Goal: Task Accomplishment & Management: Use online tool/utility

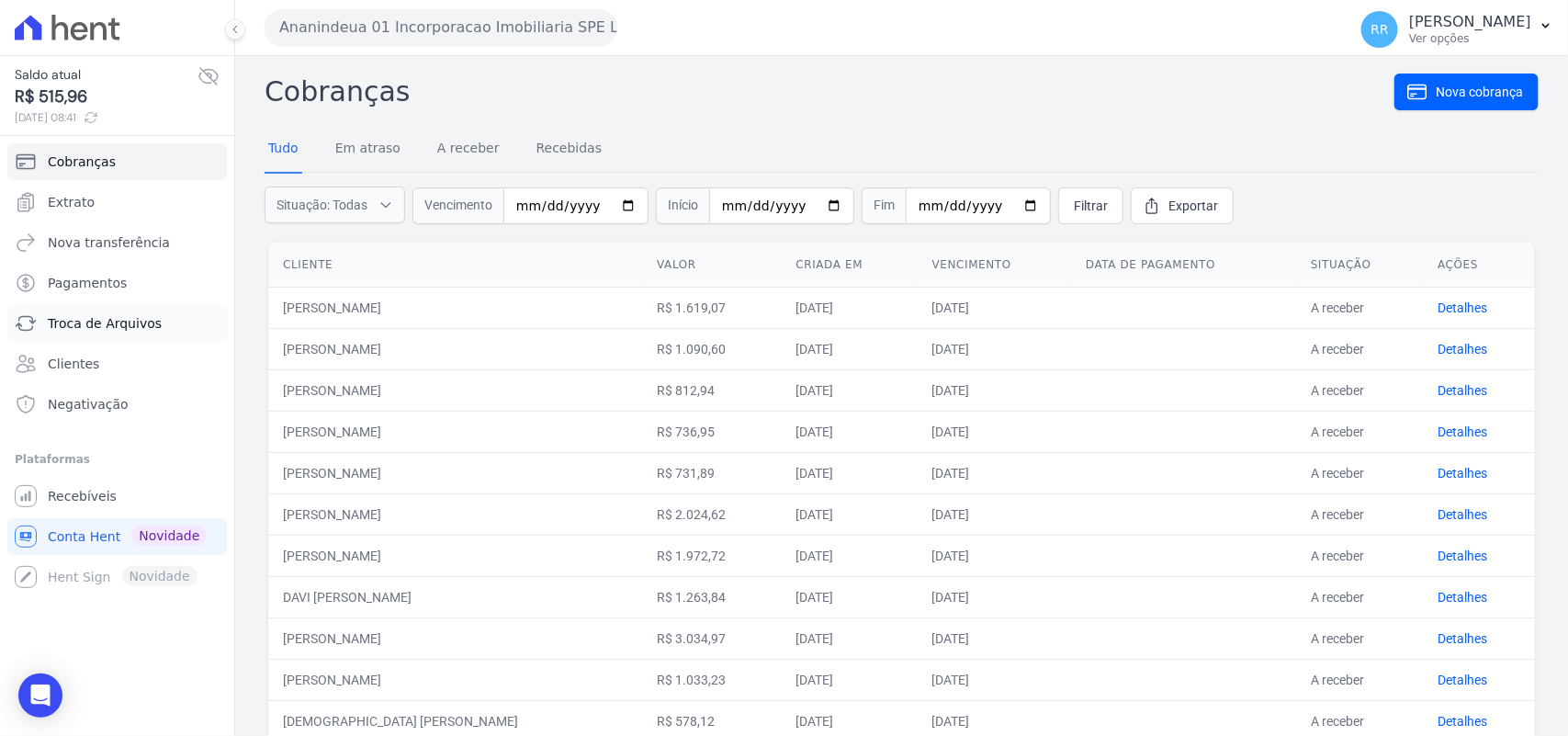
click at [115, 324] on span "Troca de Arquivos" at bounding box center [105, 323] width 114 height 19
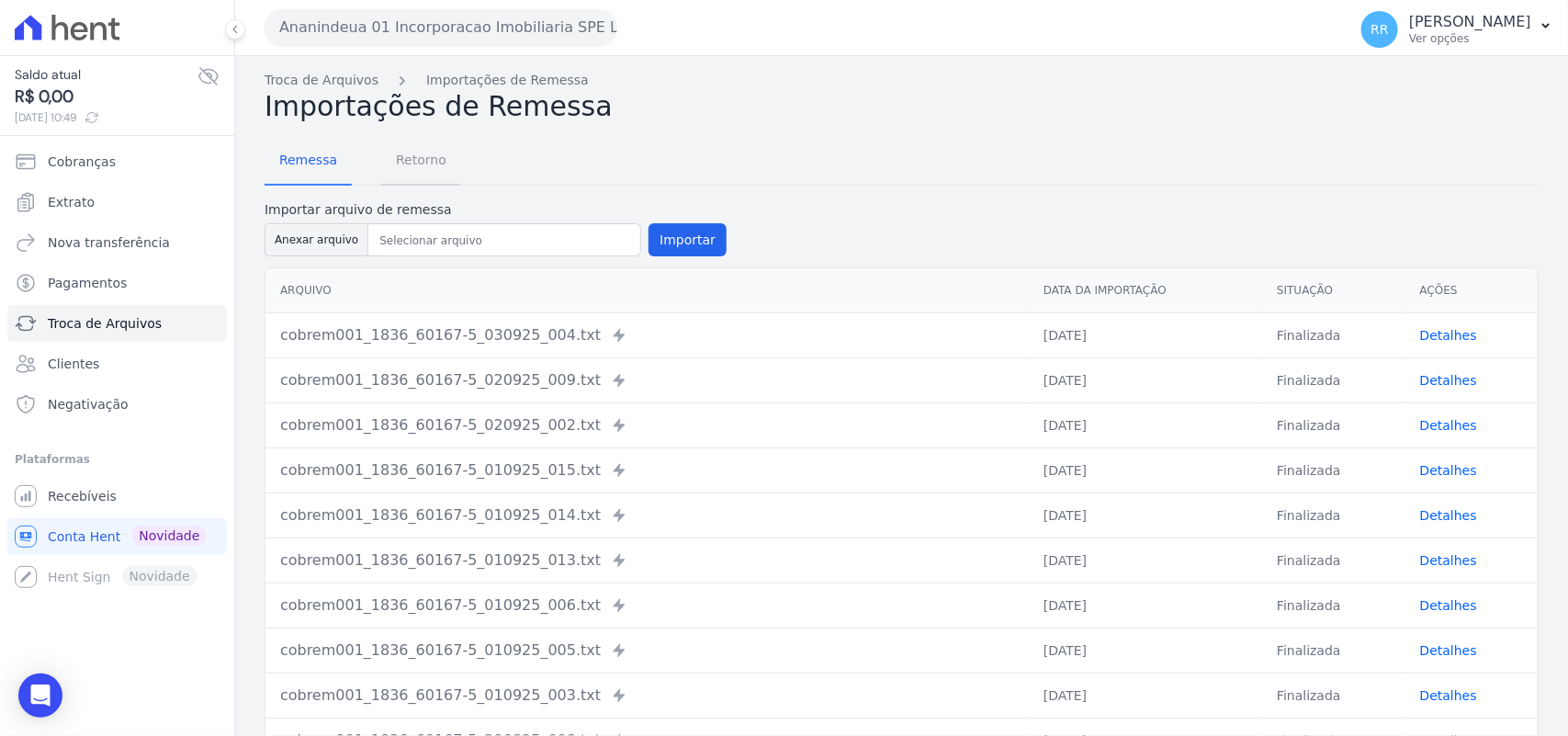
click at [403, 152] on span "Retorno" at bounding box center [421, 159] width 73 height 36
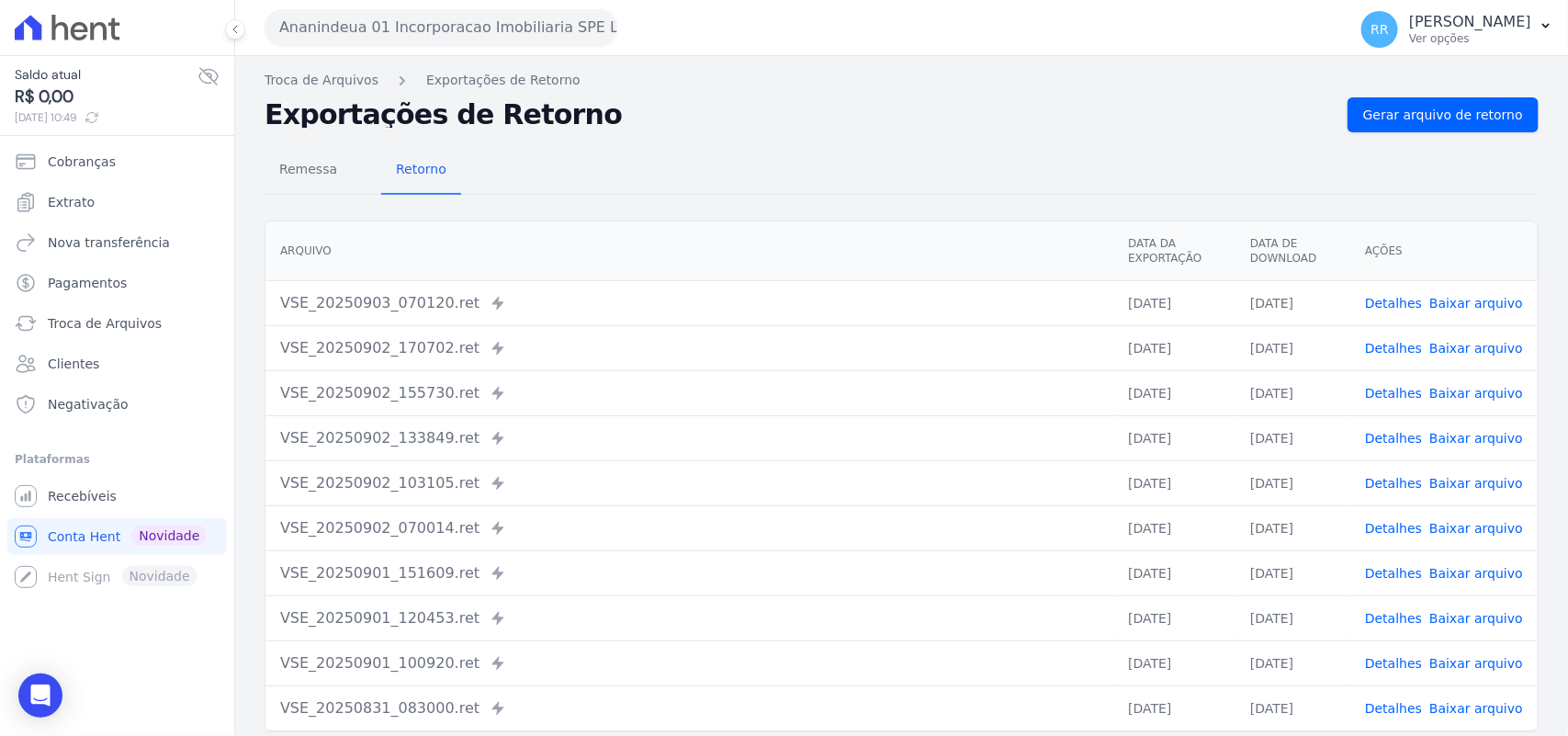
click at [439, 19] on button "Ananindeua 01 Incorporacao Imobiliaria SPE LTDA" at bounding box center [440, 27] width 353 height 36
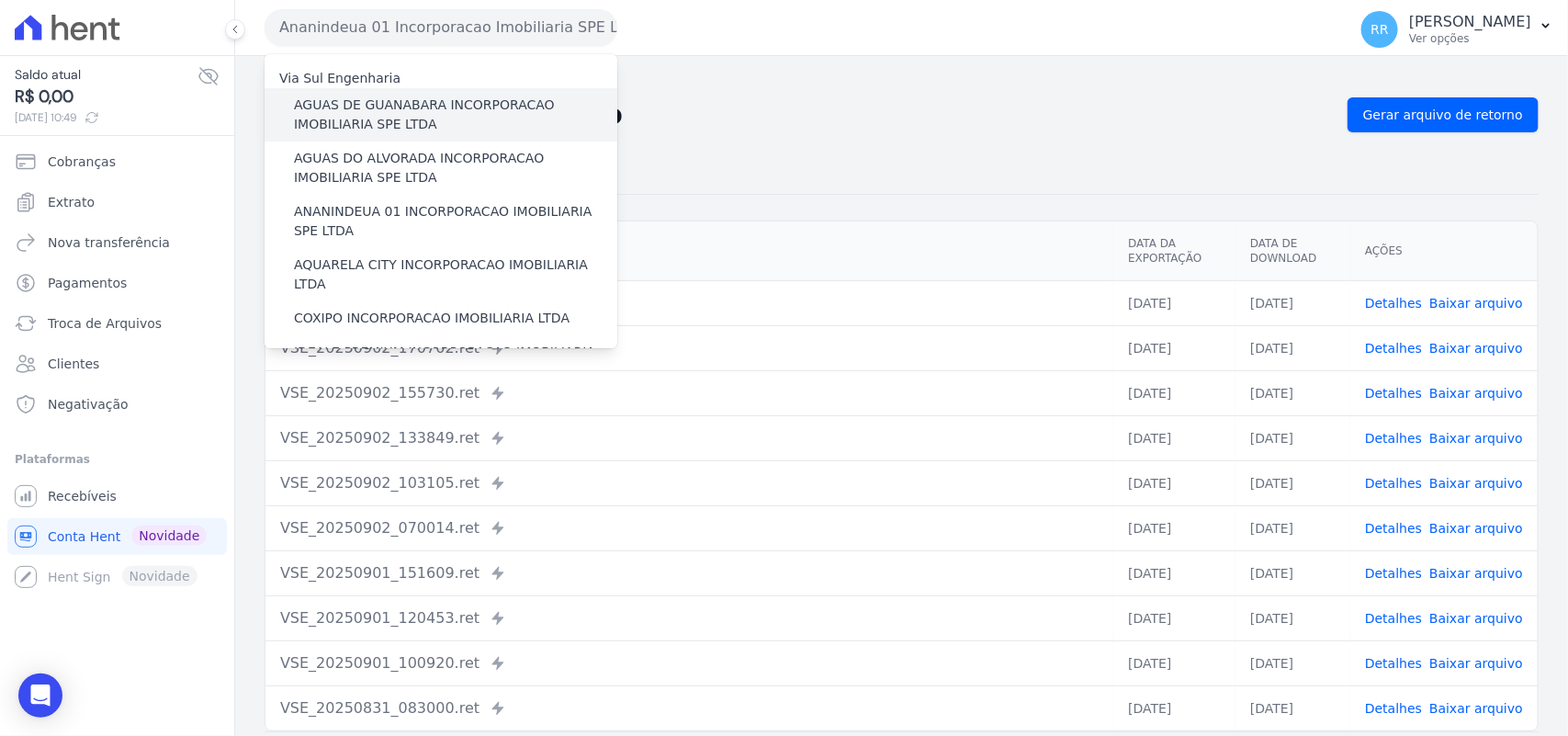
click at [402, 91] on div "AGUAS DE GUANABARA INCORPORACAO IMOBILIARIA SPE LTDA" at bounding box center [440, 115] width 353 height 53
click at [393, 111] on label "AGUAS DE GUANABARA INCORPORACAO IMOBILIARIA SPE LTDA" at bounding box center [455, 114] width 323 height 38
click at [0, 0] on input "AGUAS DE GUANABARA INCORPORACAO IMOBILIARIA SPE LTDA" at bounding box center [0, 0] width 0 height 0
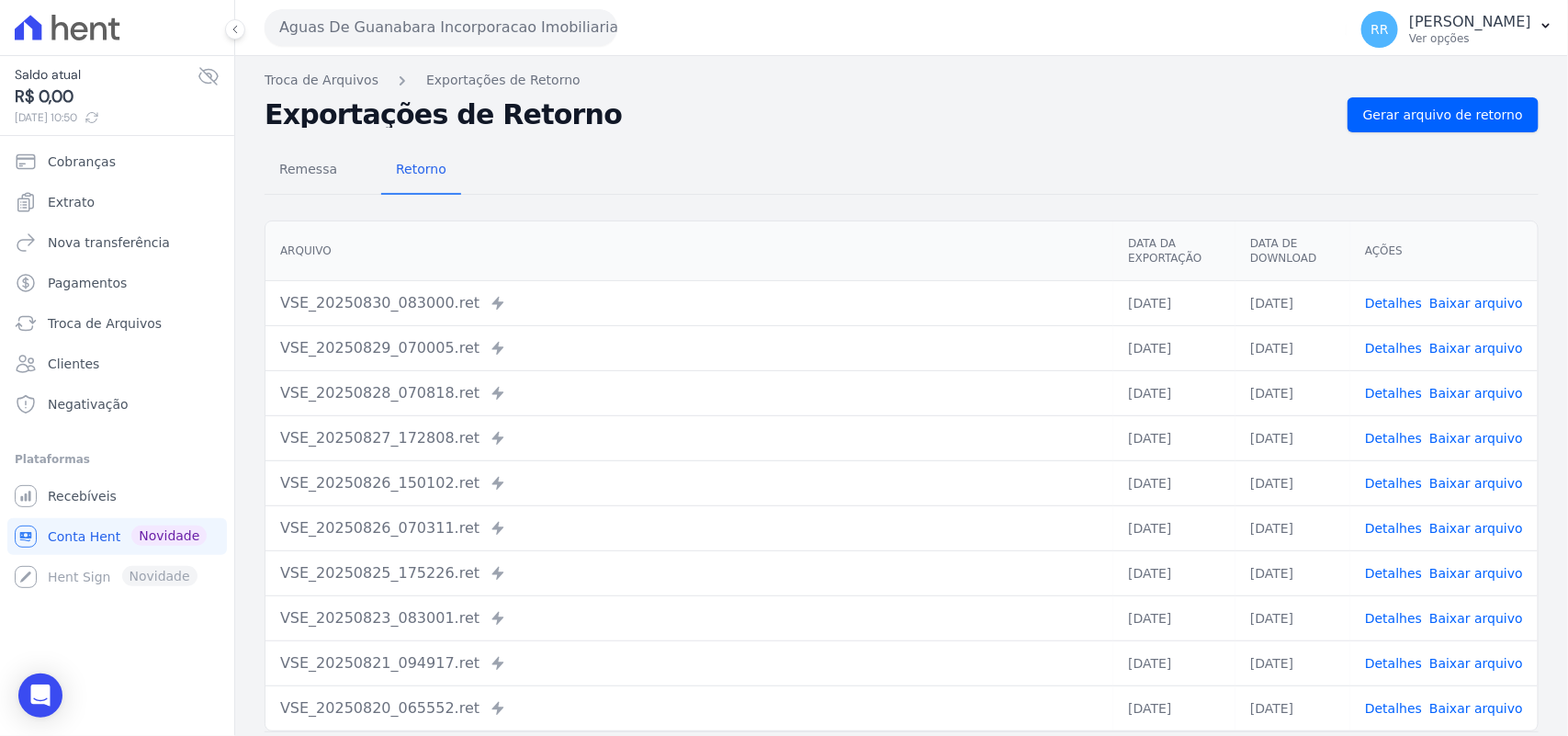
click at [846, 162] on div "Remessa Retorno" at bounding box center [901, 171] width 1274 height 48
click at [1476, 110] on span "Gerar arquivo de retorno" at bounding box center [1443, 115] width 160 height 19
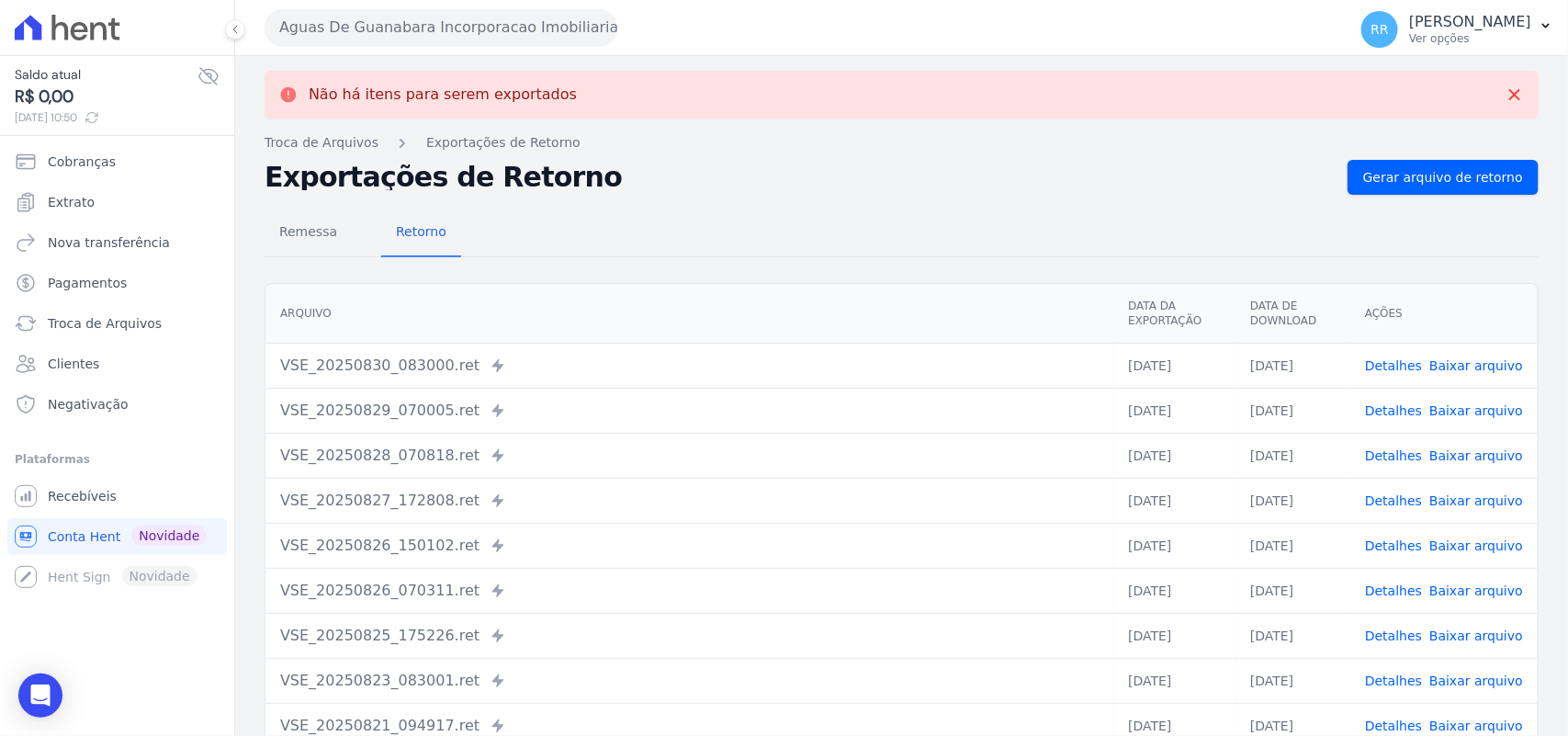
click at [349, 43] on button "Aguas De Guanabara Incorporacao Imobiliaria SPE LTDA" at bounding box center [440, 27] width 353 height 36
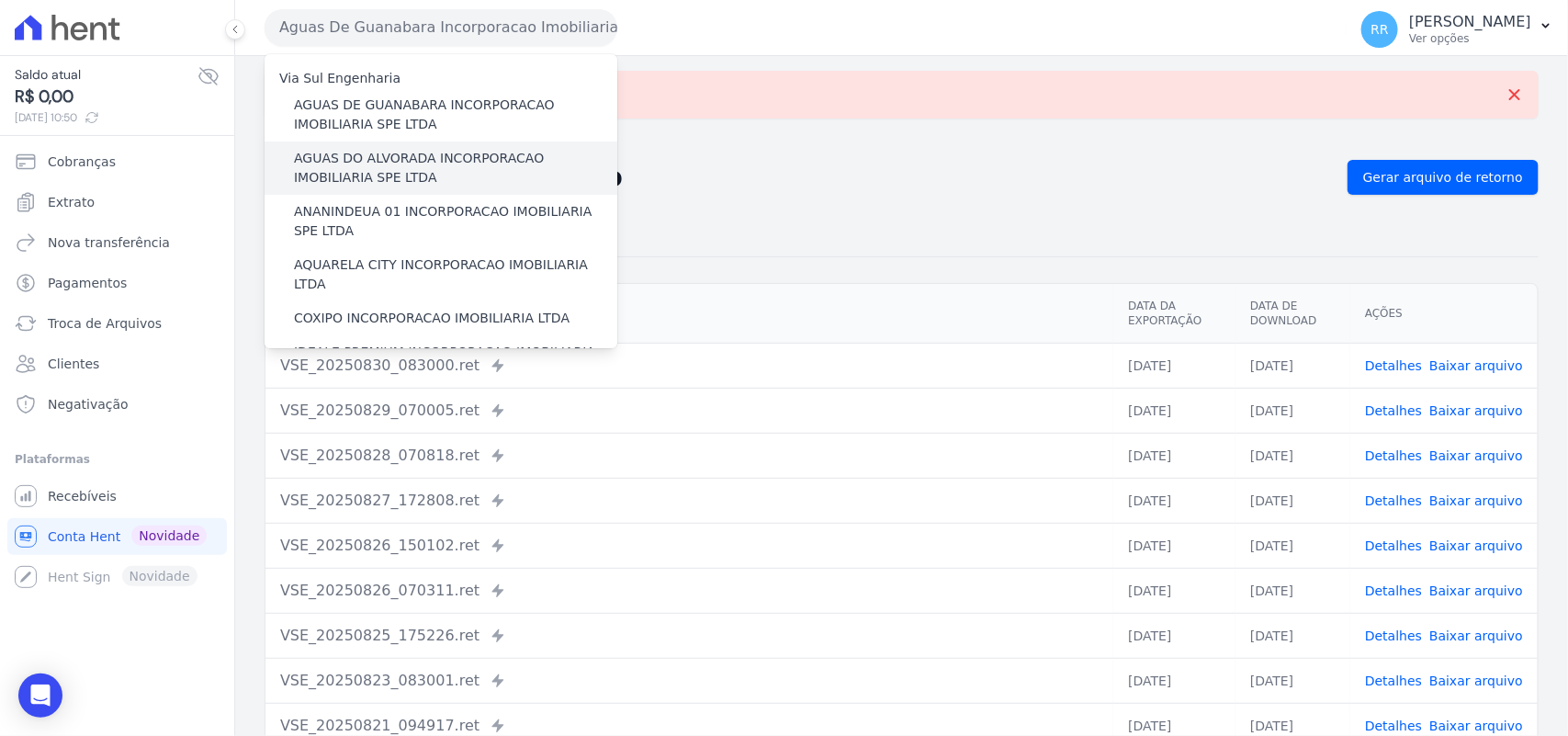
click at [388, 152] on label "AGUAS DO ALVORADA INCORPORACAO IMOBILIARIA SPE LTDA" at bounding box center [455, 167] width 323 height 38
click at [0, 0] on input "AGUAS DO ALVORADA INCORPORACAO IMOBILIARIA SPE LTDA" at bounding box center [0, 0] width 0 height 0
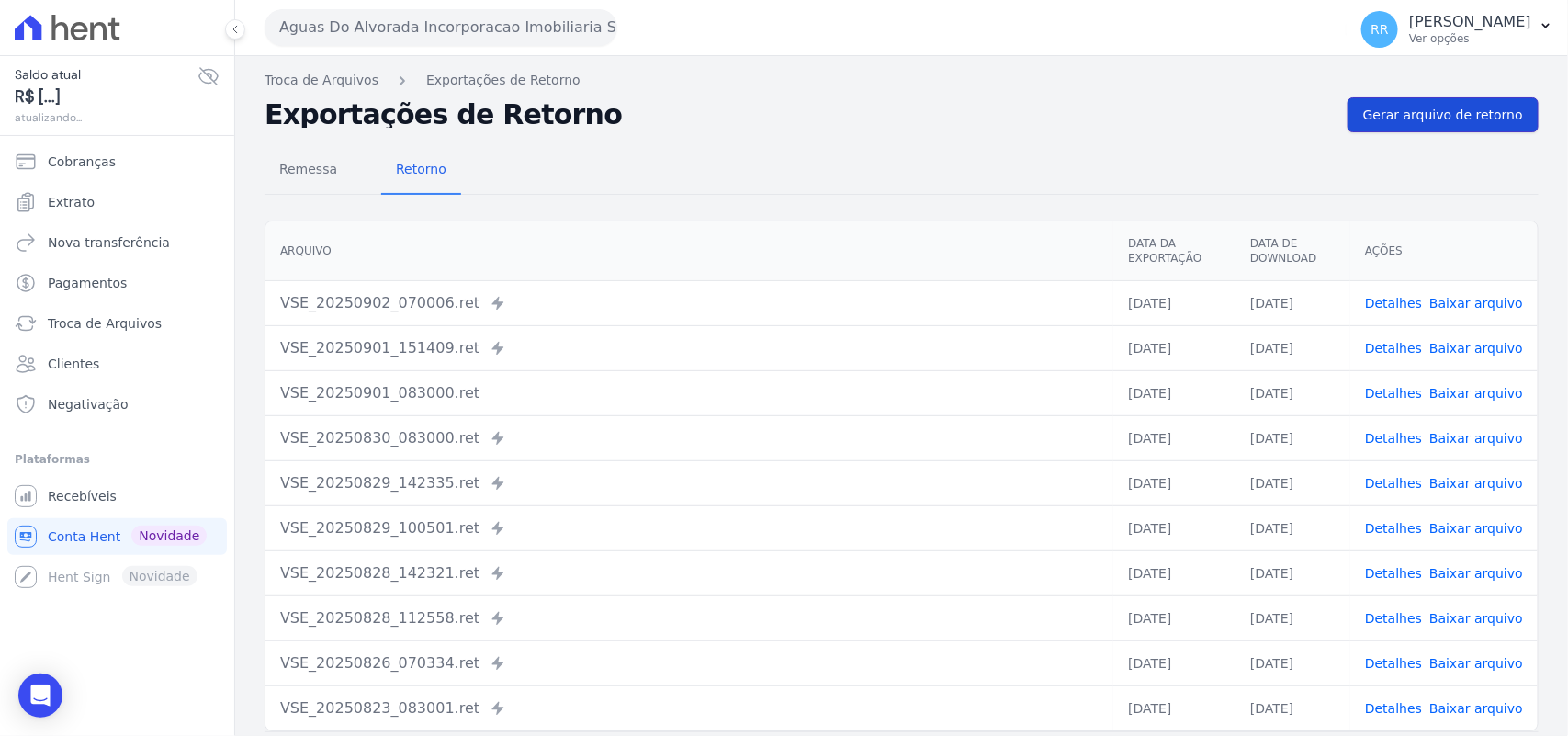
click at [1371, 122] on span "Gerar arquivo de retorno" at bounding box center [1443, 115] width 160 height 19
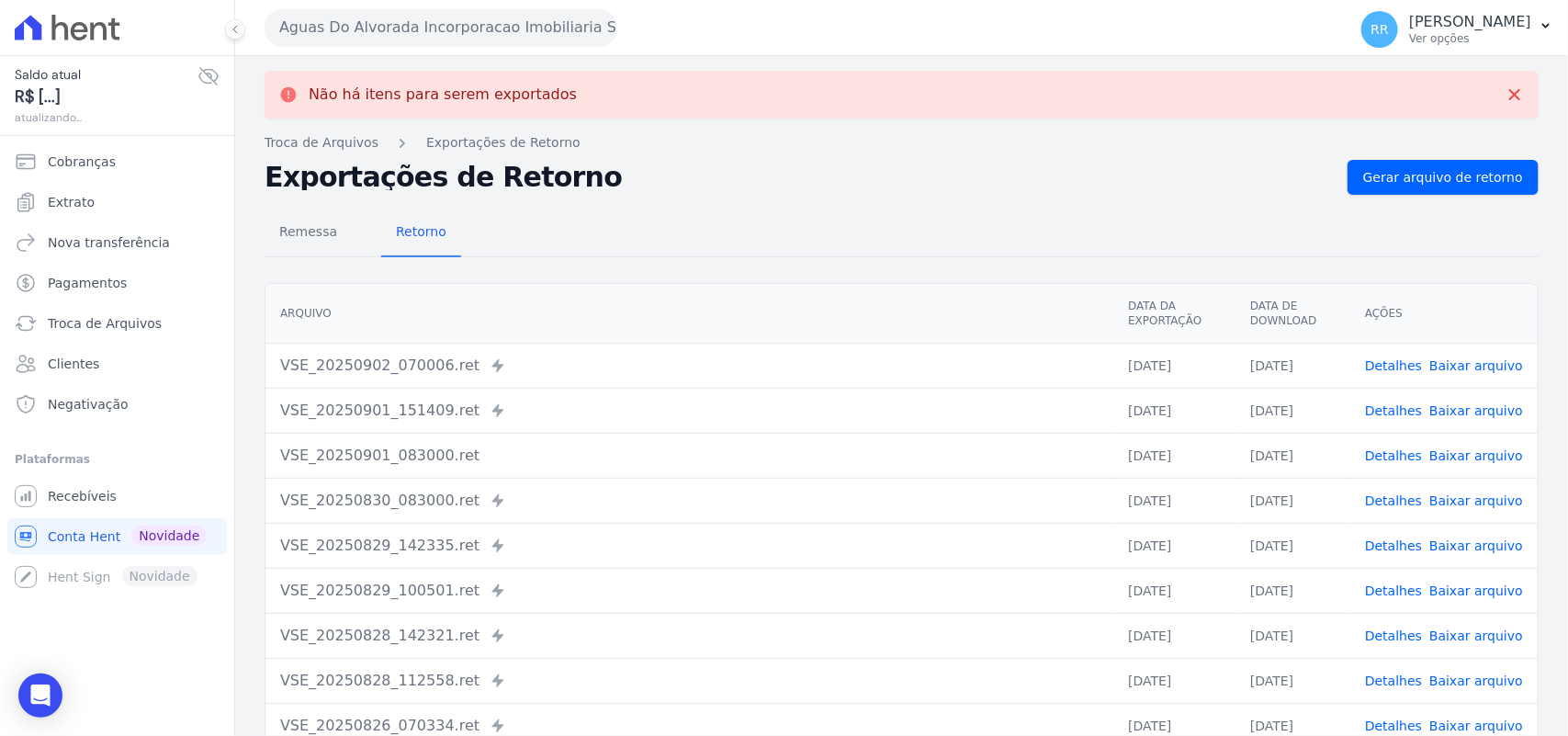
click at [444, 47] on div "Aguas Do Alvorada Incorporacao Imobiliaria SPE LTDA Via Sul Engenharia AGUAS DE…" at bounding box center [802, 28] width 1075 height 57
click at [443, 36] on button "Aguas Do Alvorada Incorporacao Imobiliaria SPE LTDA" at bounding box center [440, 27] width 353 height 36
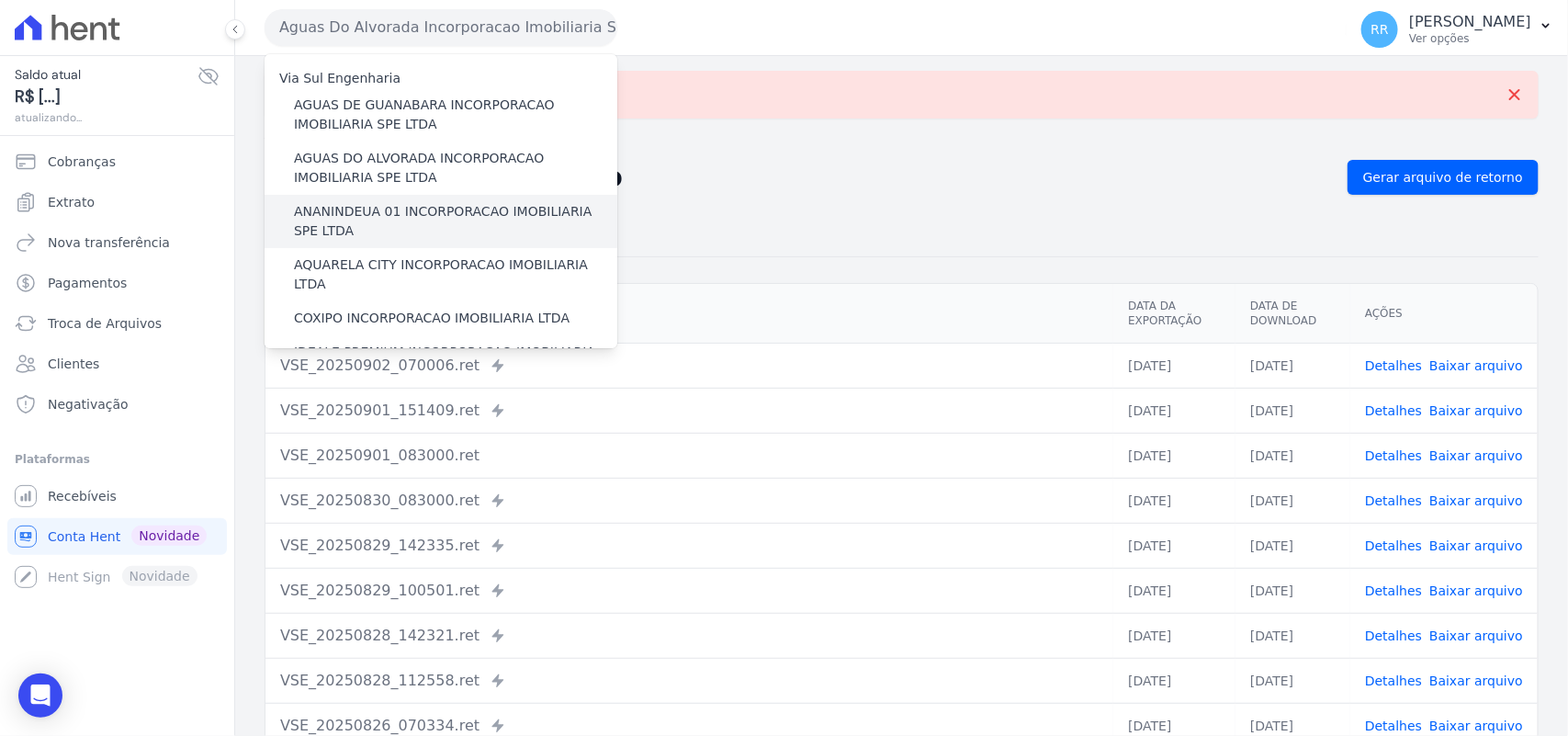
click at [395, 230] on label "ANANINDEUA 01 INCORPORACAO IMOBILIARIA SPE LTDA" at bounding box center [455, 221] width 323 height 38
click at [0, 0] on input "ANANINDEUA 01 INCORPORACAO IMOBILIARIA SPE LTDA" at bounding box center [0, 0] width 0 height 0
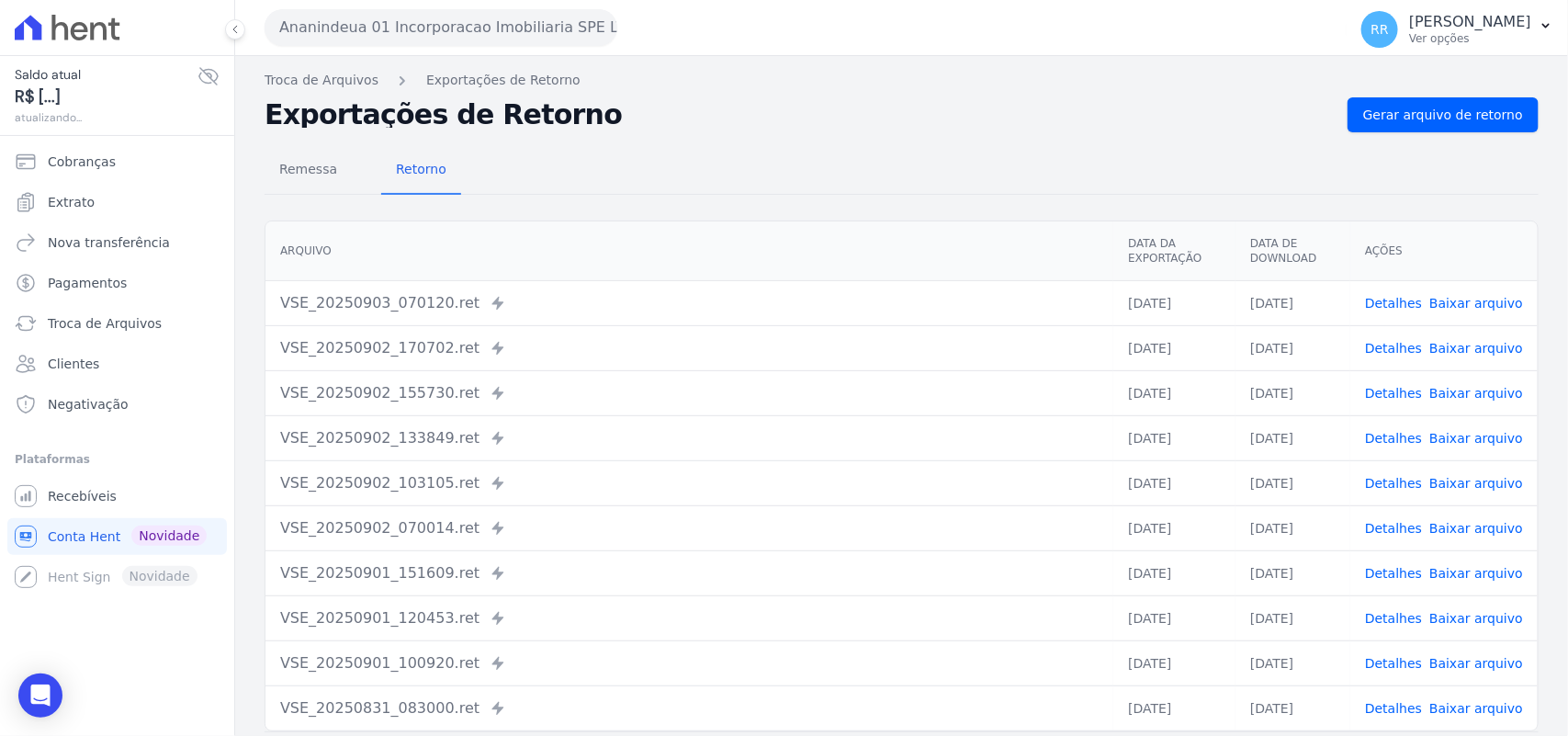
click at [1447, 138] on div "Remessa Retorno Arquivo Data da Exportação Data de Download Ações VSE_20250903_…" at bounding box center [901, 465] width 1274 height 664
click at [1459, 116] on span "Gerar arquivo de retorno" at bounding box center [1443, 115] width 160 height 19
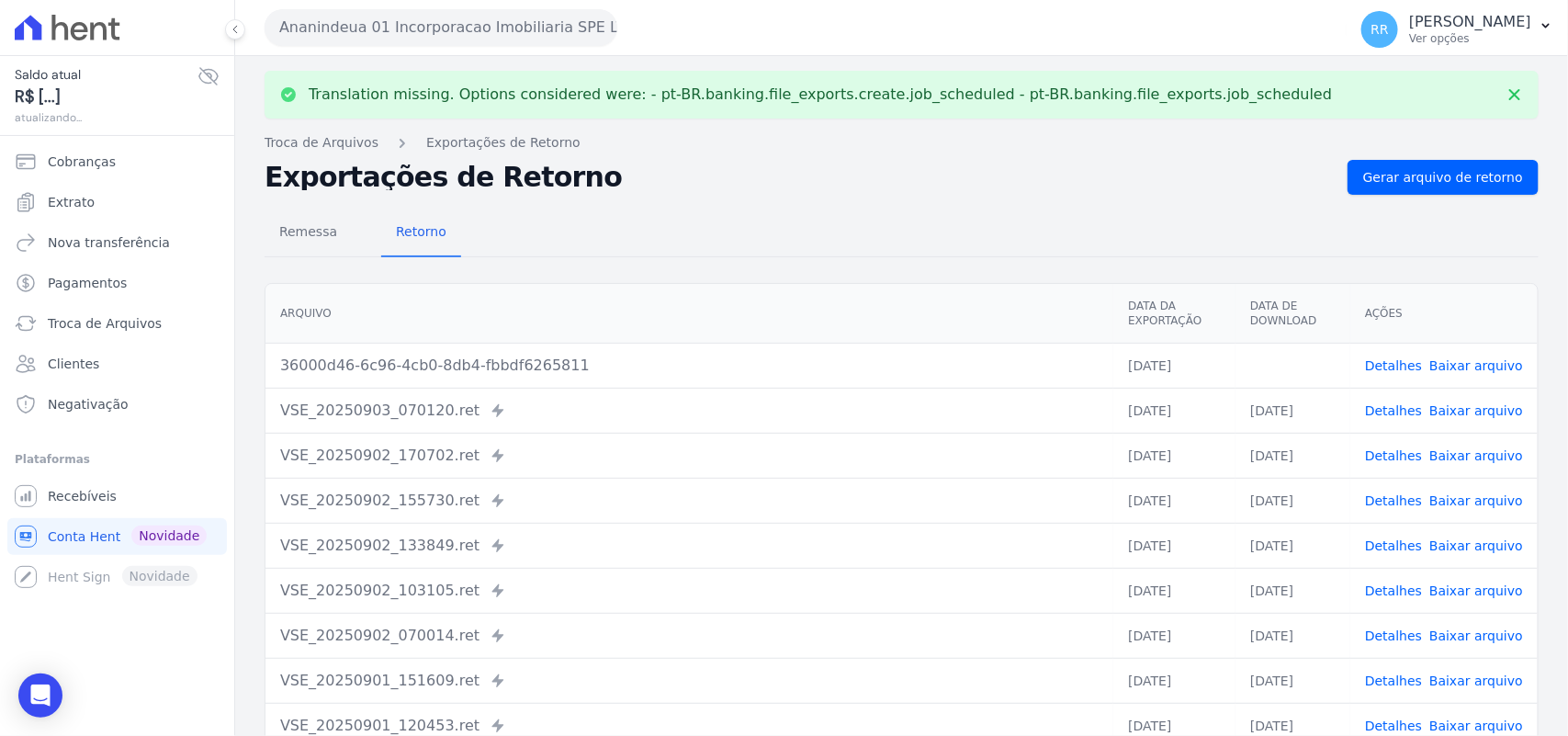
click at [1463, 361] on link "Baixar arquivo" at bounding box center [1476, 366] width 93 height 15
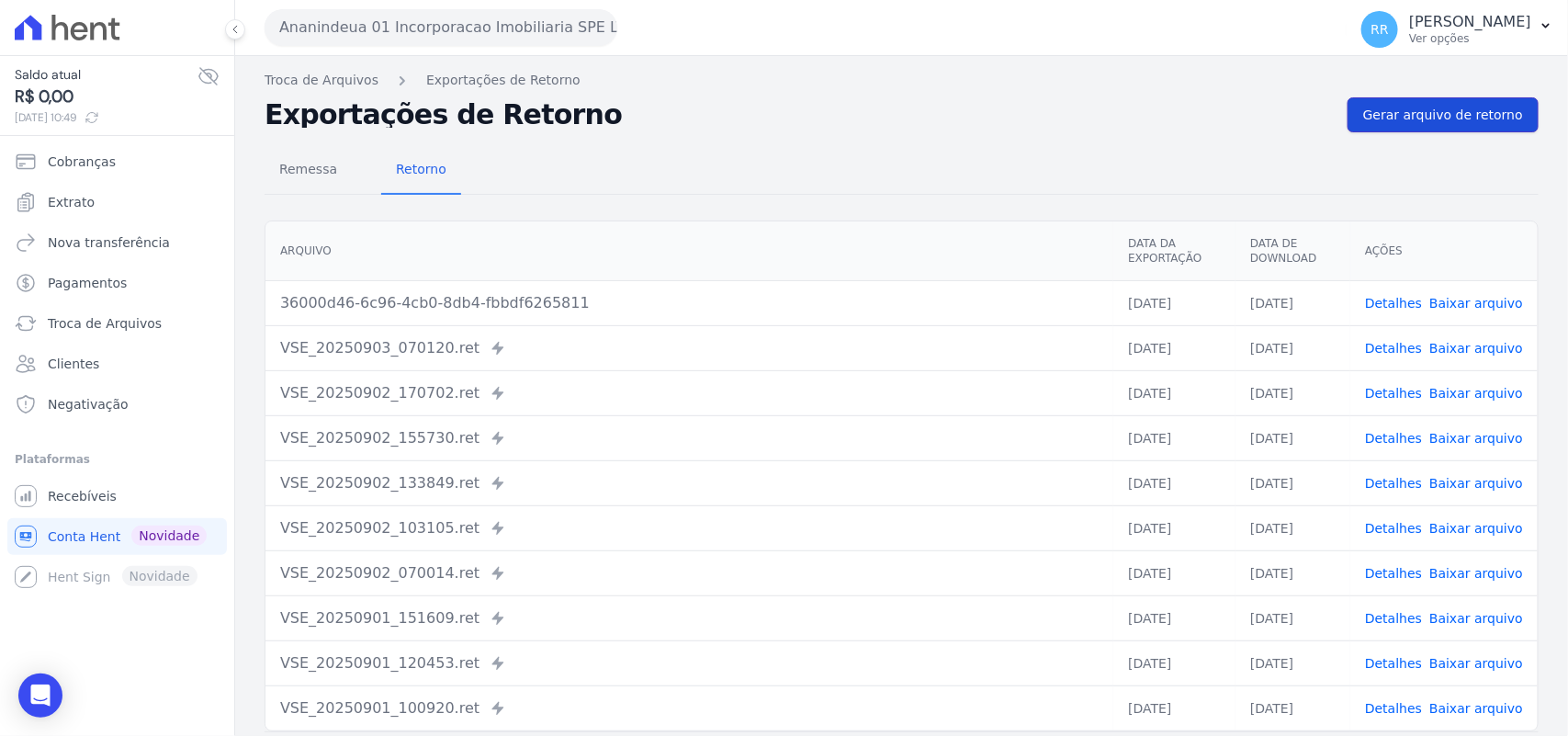
click at [1440, 121] on span "Gerar arquivo de retorno" at bounding box center [1443, 115] width 160 height 19
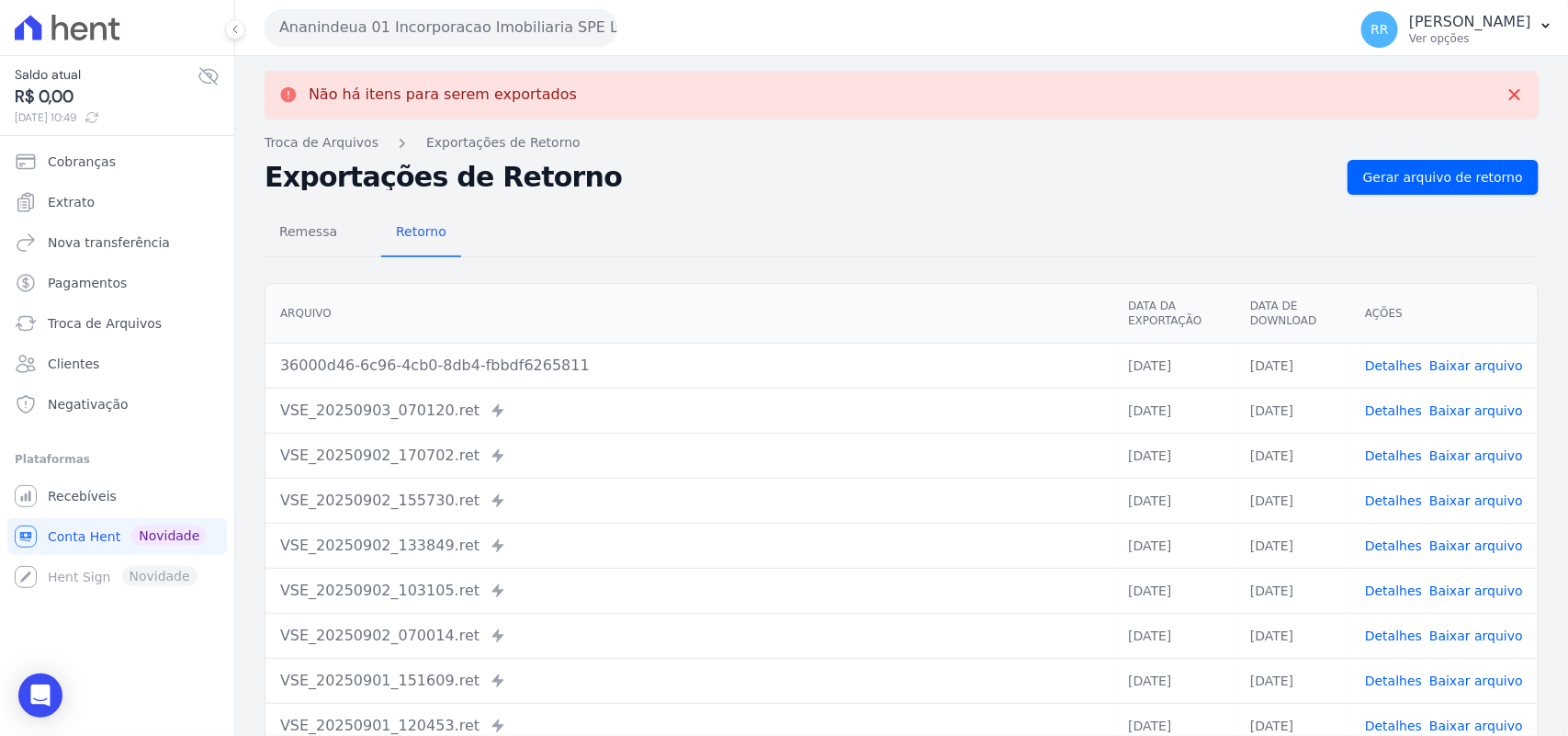
click at [1477, 360] on link "Baixar arquivo" at bounding box center [1476, 366] width 93 height 15
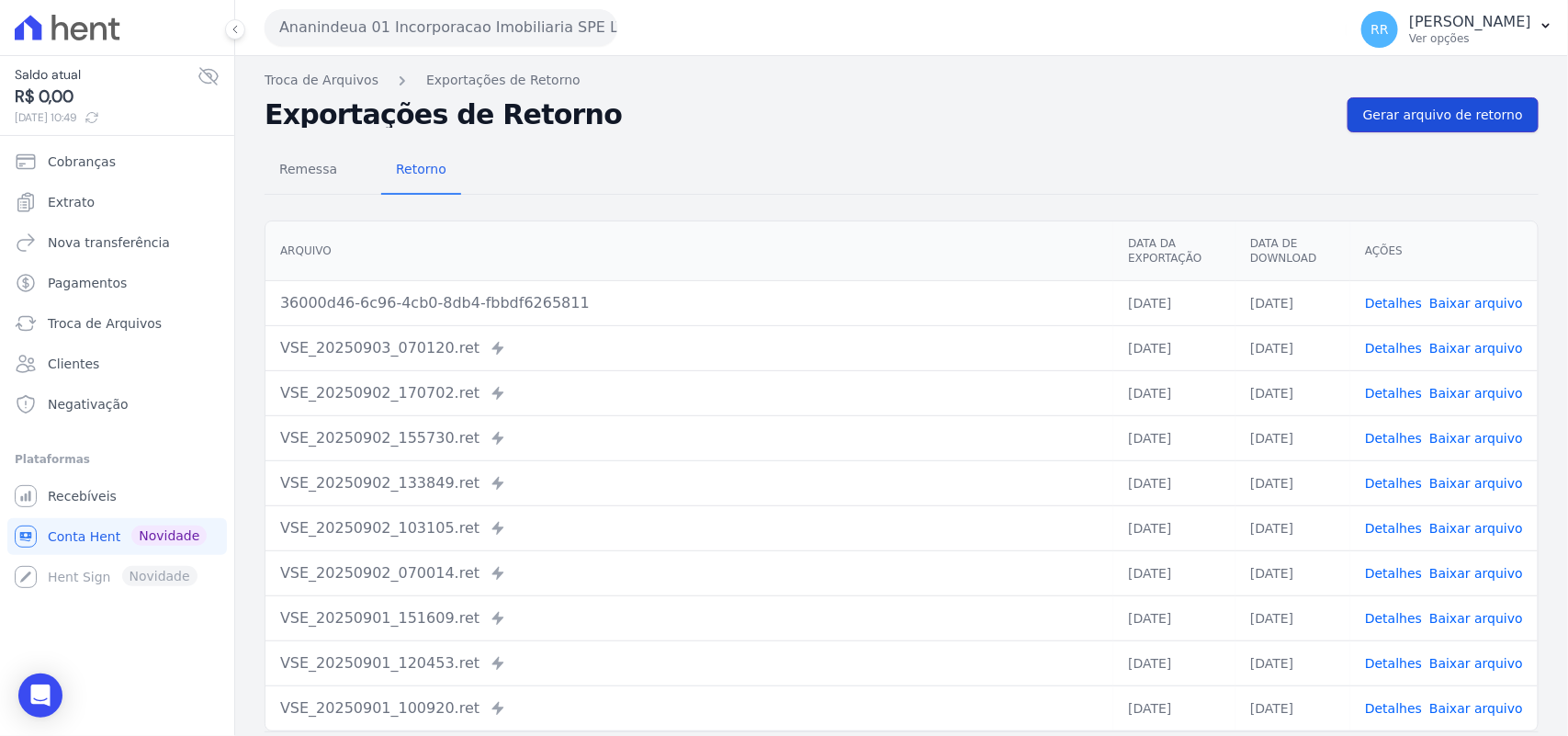
click at [1442, 118] on span "Gerar arquivo de retorno" at bounding box center [1443, 115] width 160 height 19
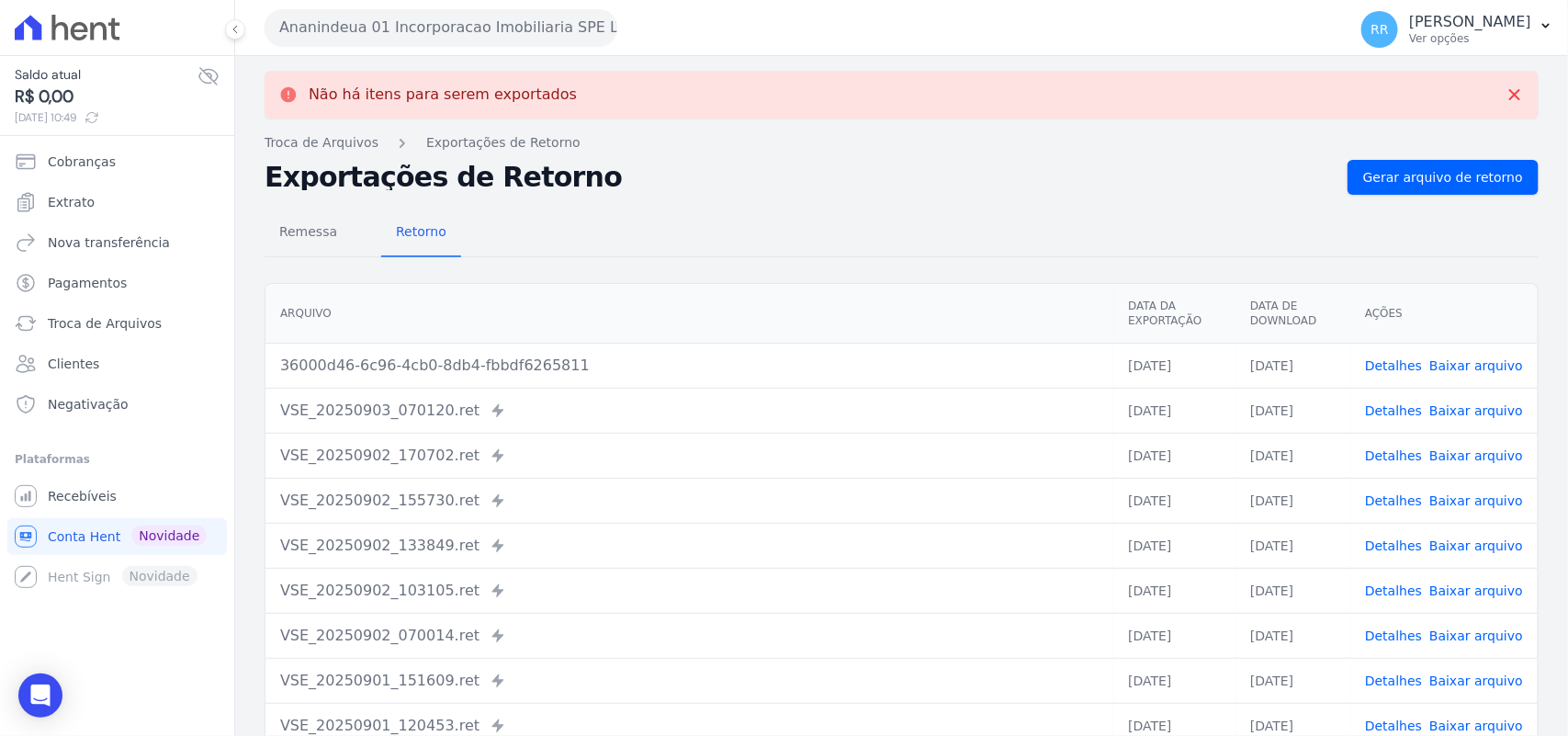
click at [1454, 366] on link "Baixar arquivo" at bounding box center [1476, 366] width 93 height 15
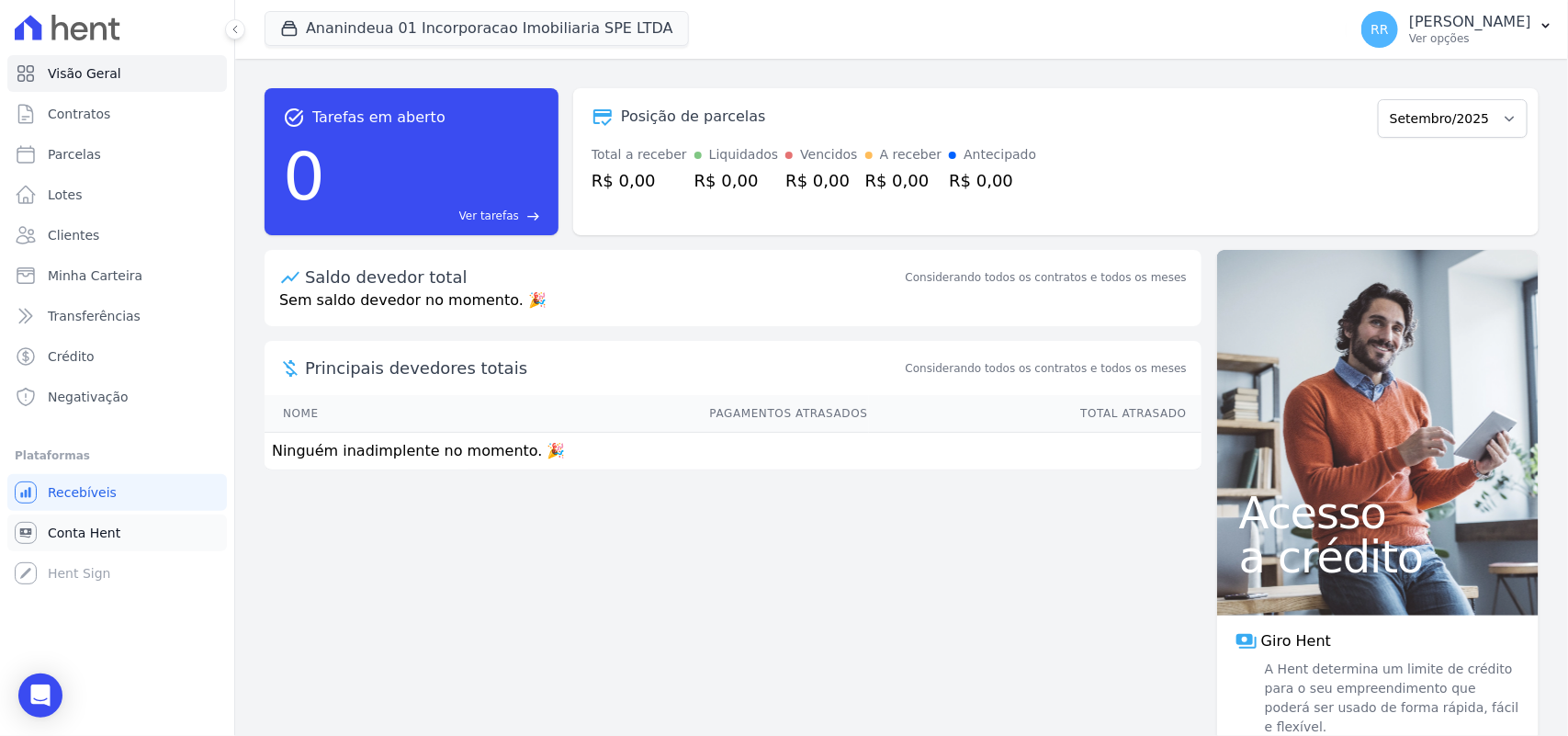
click at [91, 534] on span "Conta Hent" at bounding box center [84, 533] width 73 height 19
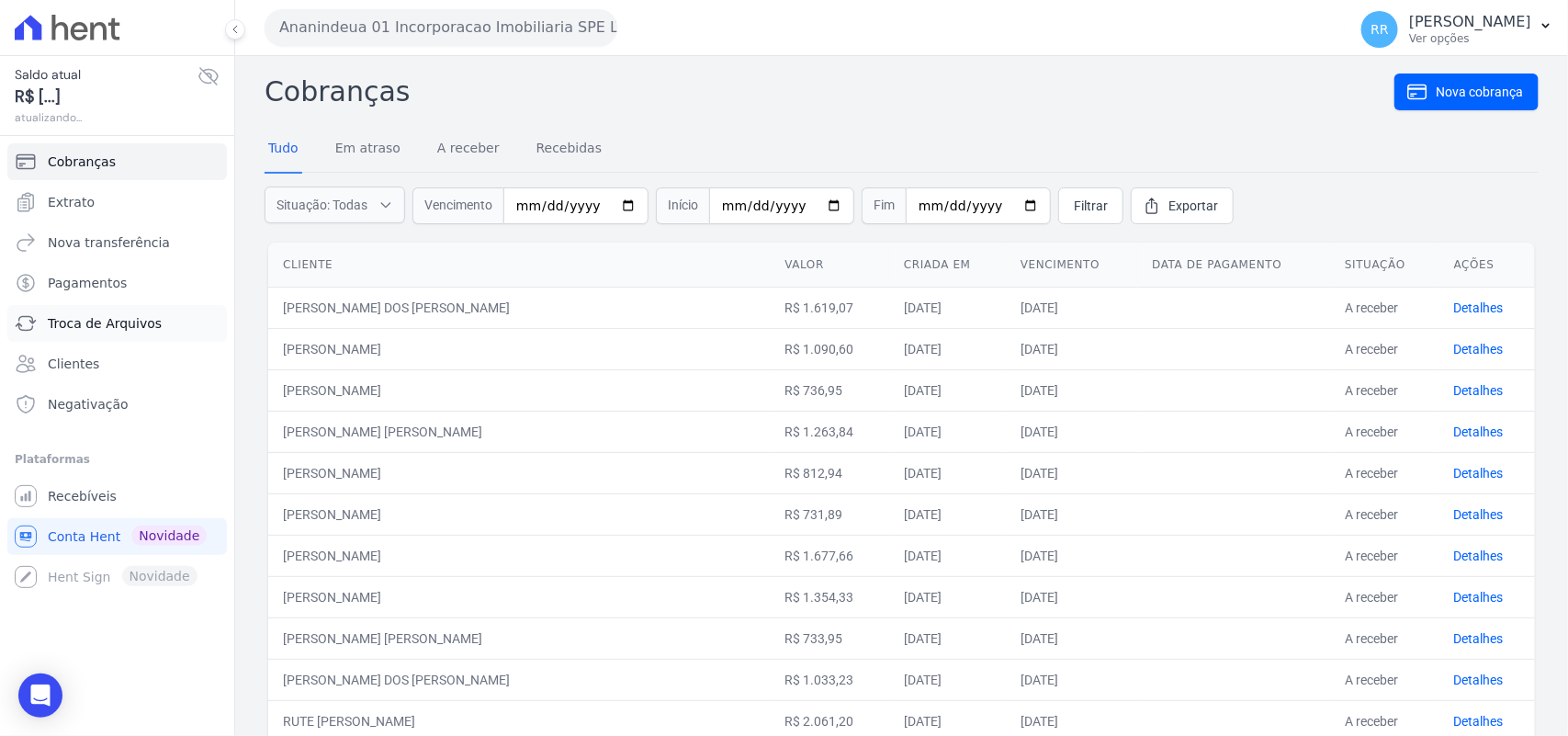
click at [126, 318] on span "Troca de Arquivos" at bounding box center [105, 323] width 114 height 19
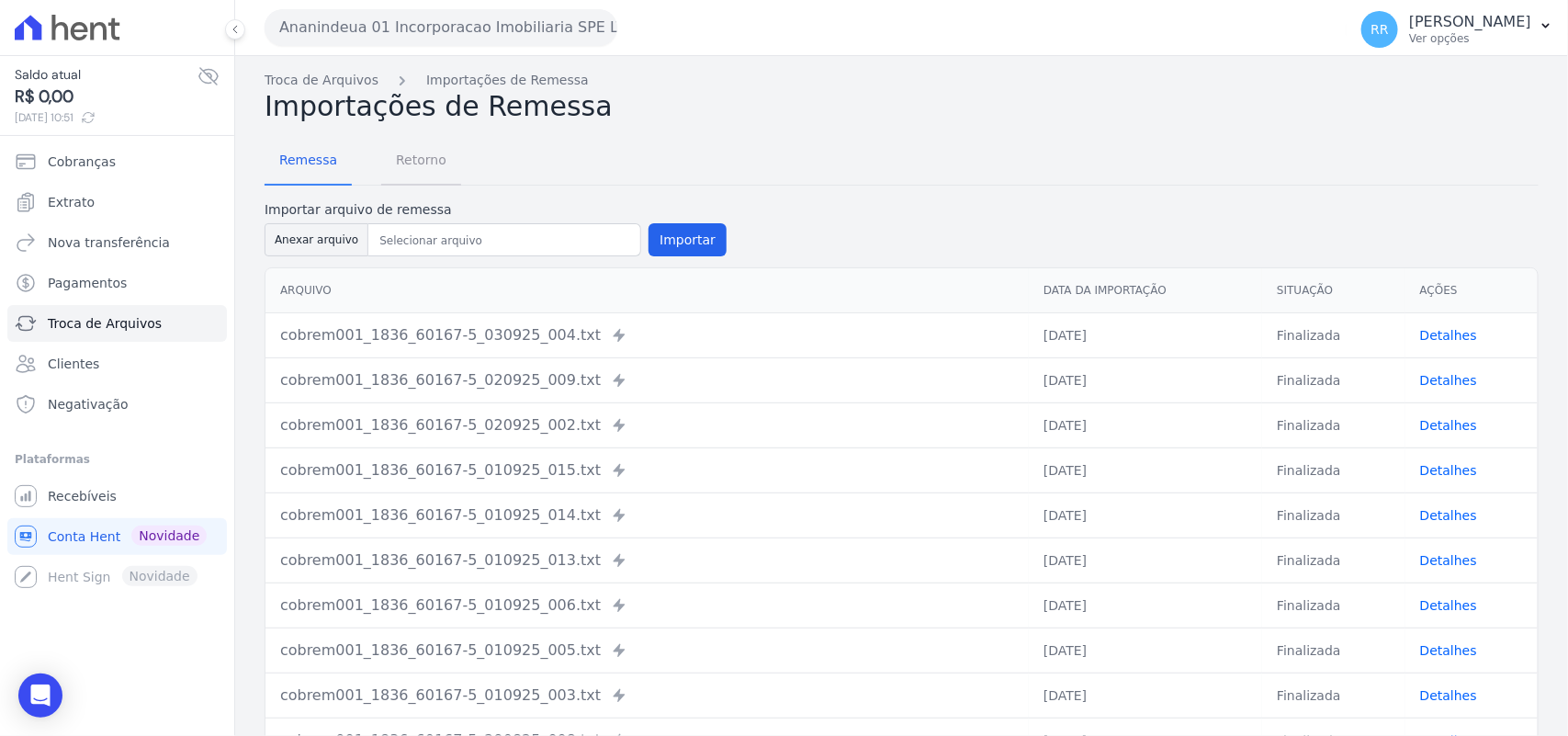
click at [402, 162] on span "Retorno" at bounding box center [421, 159] width 73 height 36
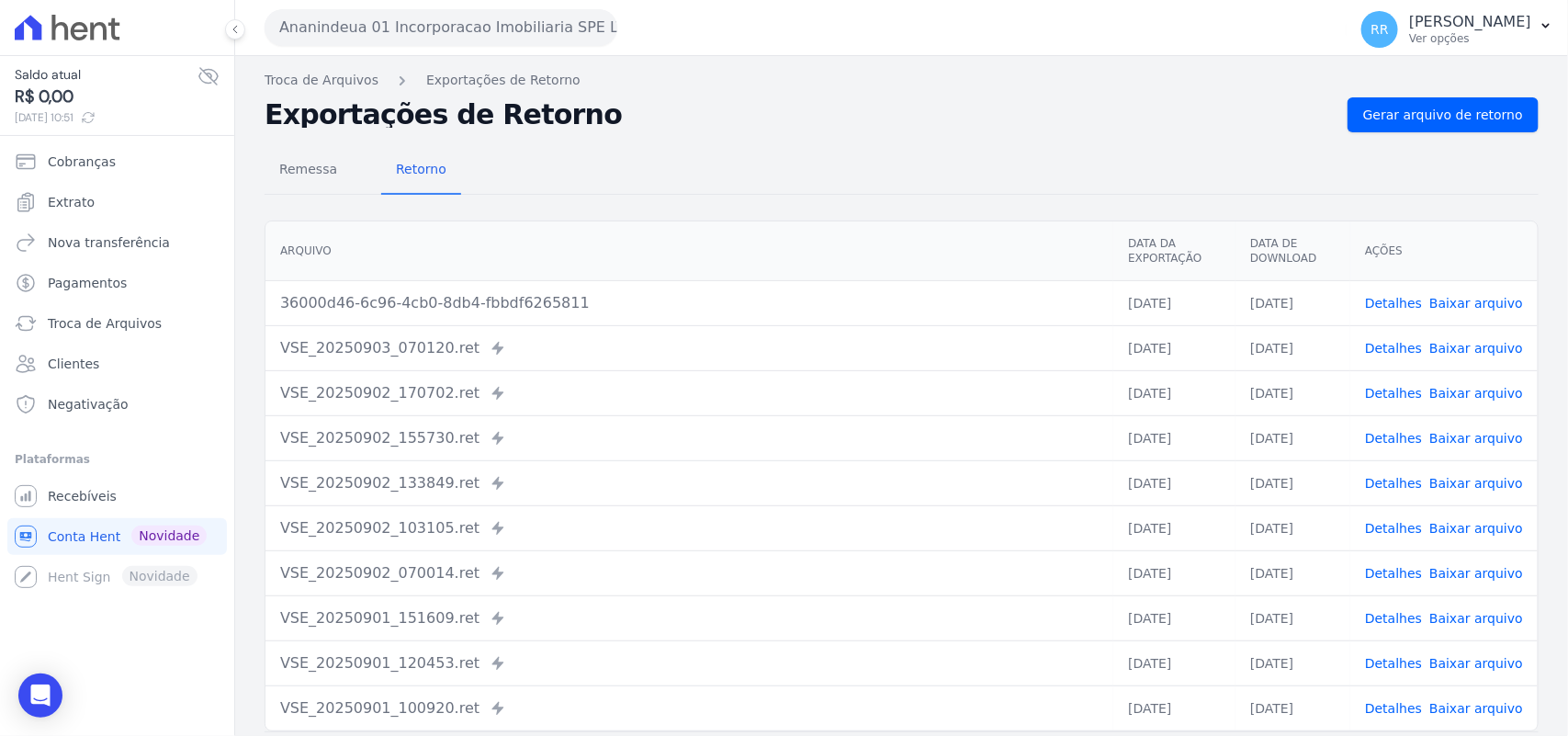
click at [503, 21] on button "Ananindeua 01 Incorporacao Imobiliaria SPE LTDA" at bounding box center [440, 27] width 353 height 36
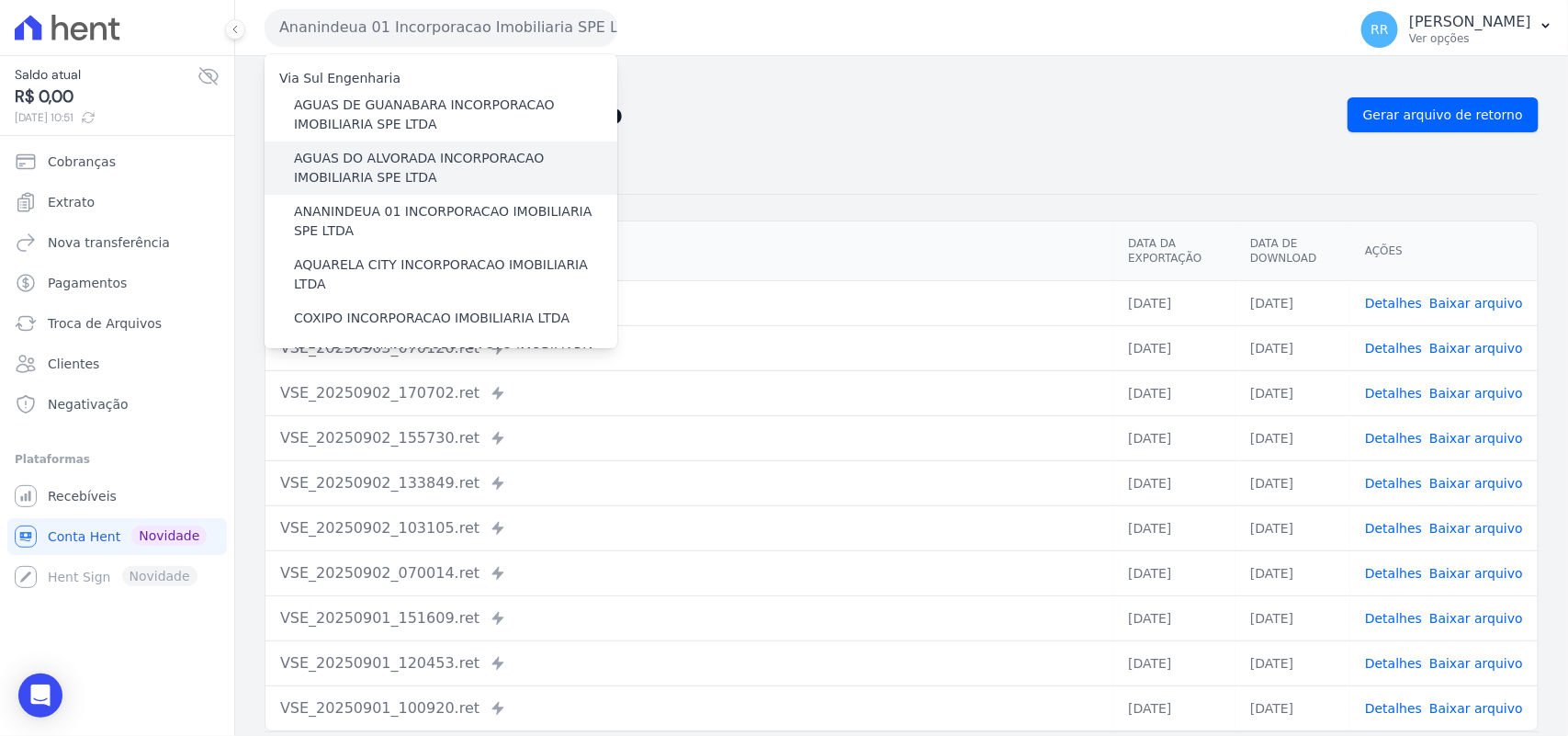
click at [416, 162] on label "AGUAS DO ALVORADA INCORPORACAO IMOBILIARIA SPE LTDA" at bounding box center [455, 167] width 323 height 38
click at [0, 0] on input "AGUAS DO ALVORADA INCORPORACAO IMOBILIARIA SPE LTDA" at bounding box center [0, 0] width 0 height 0
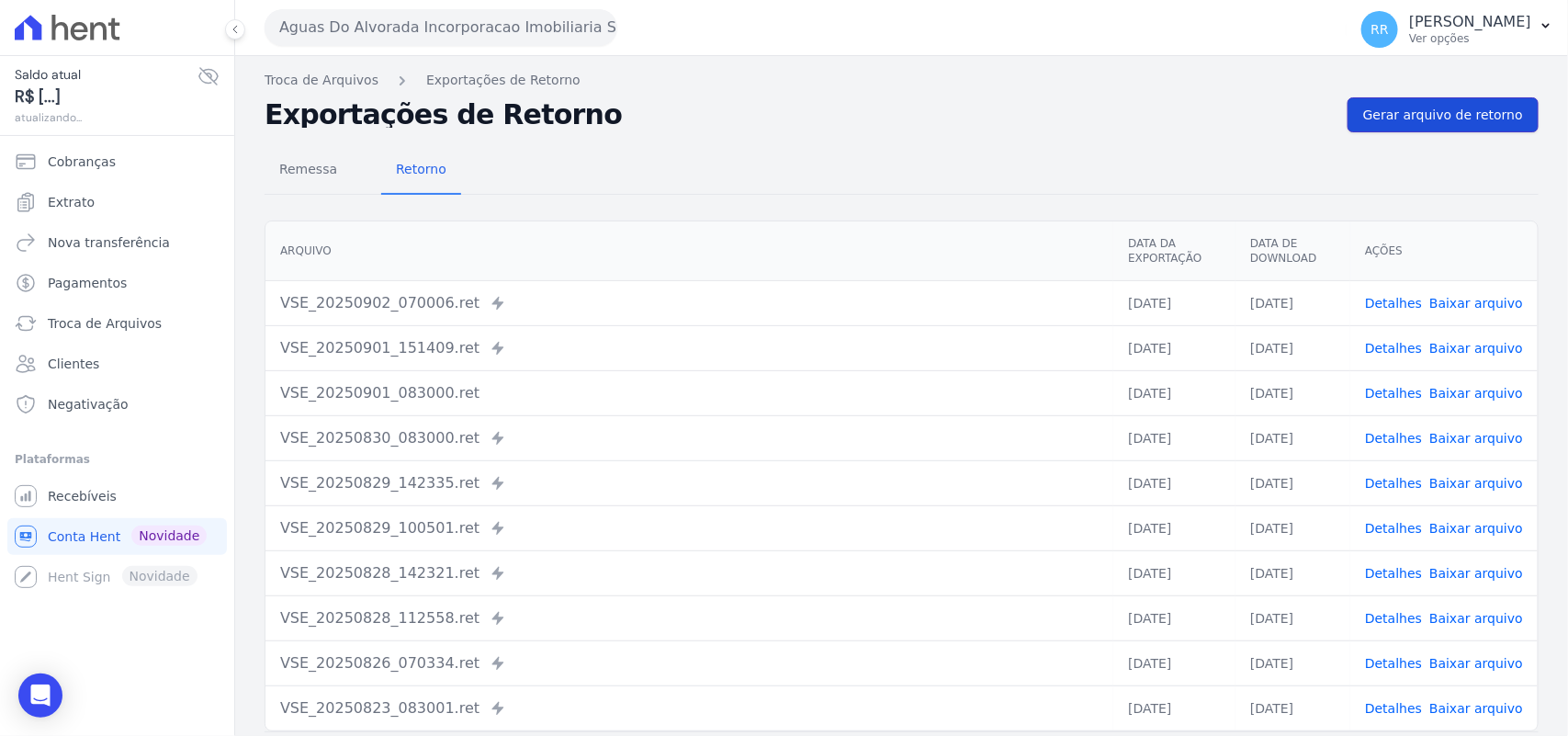
click at [1434, 112] on span "Gerar arquivo de retorno" at bounding box center [1443, 115] width 160 height 19
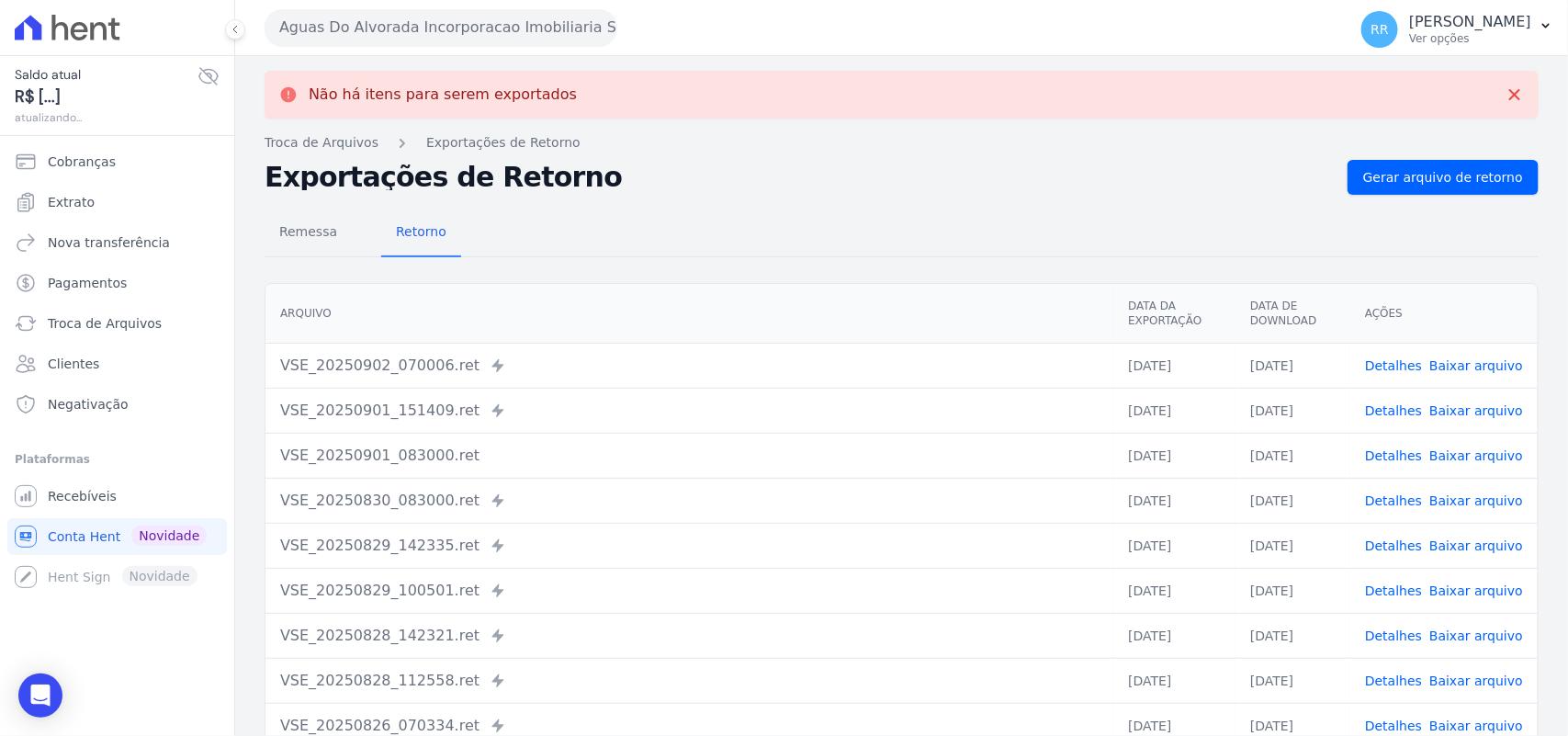
click at [499, 34] on button "Aguas Do Alvorada Incorporacao Imobiliaria SPE LTDA" at bounding box center [440, 27] width 353 height 36
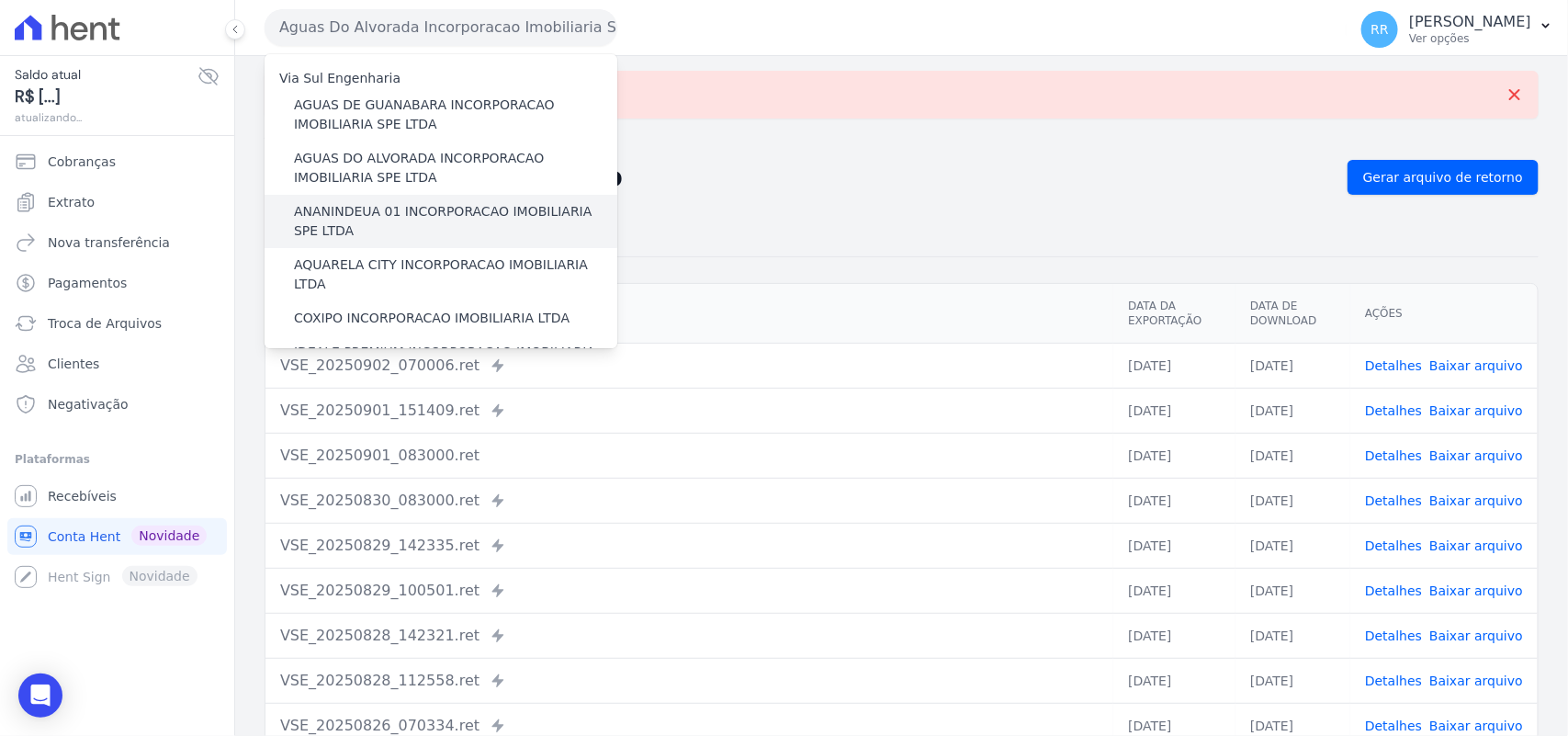
click at [386, 202] on label "ANANINDEUA 01 INCORPORACAO IMOBILIARIA SPE LTDA" at bounding box center [455, 221] width 323 height 38
click at [0, 0] on input "ANANINDEUA 01 INCORPORACAO IMOBILIARIA SPE LTDA" at bounding box center [0, 0] width 0 height 0
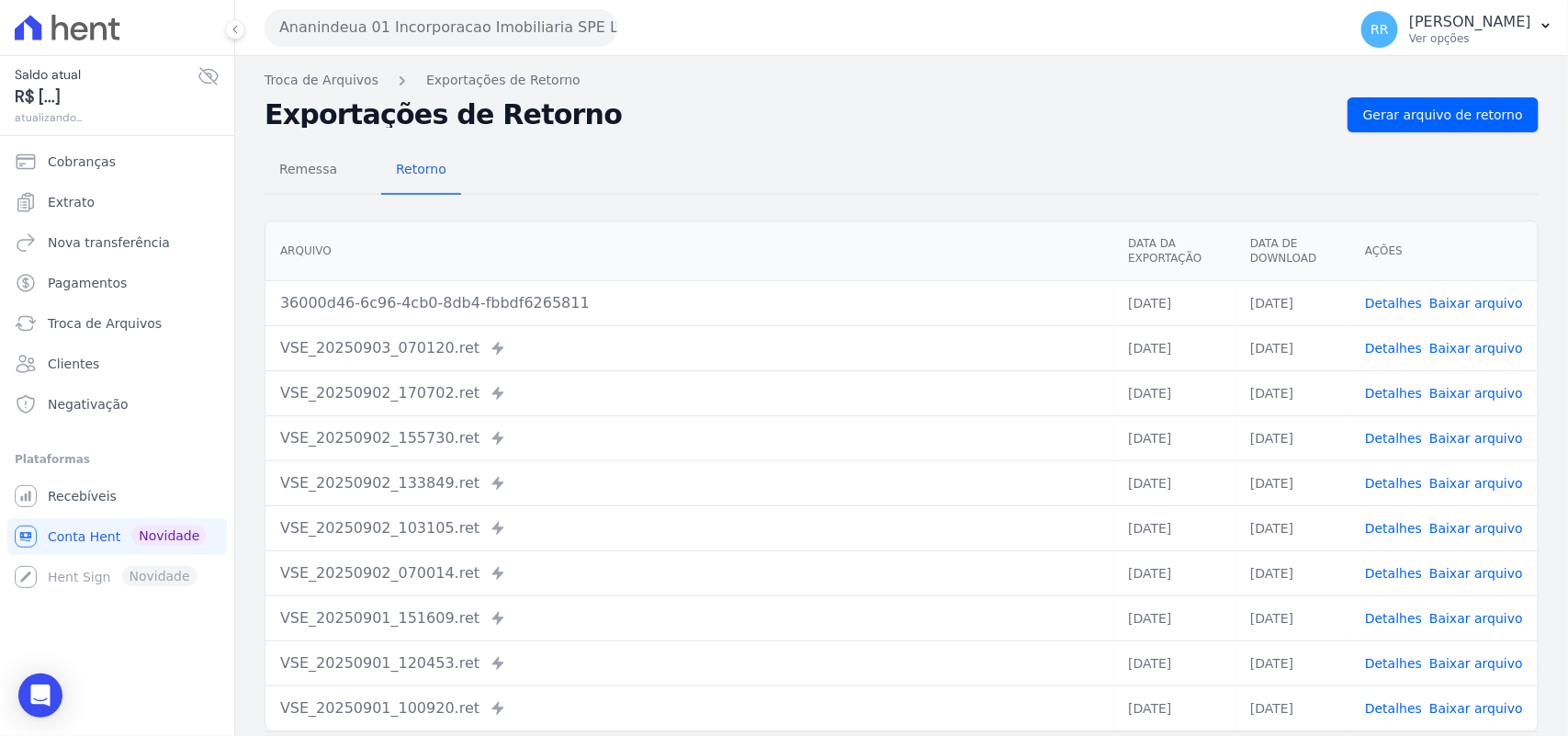
click at [1456, 305] on link "Baixar arquivo" at bounding box center [1476, 303] width 93 height 15
click at [406, 22] on button "Ananindeua 01 Incorporacao Imobiliaria SPE LTDA" at bounding box center [440, 27] width 353 height 36
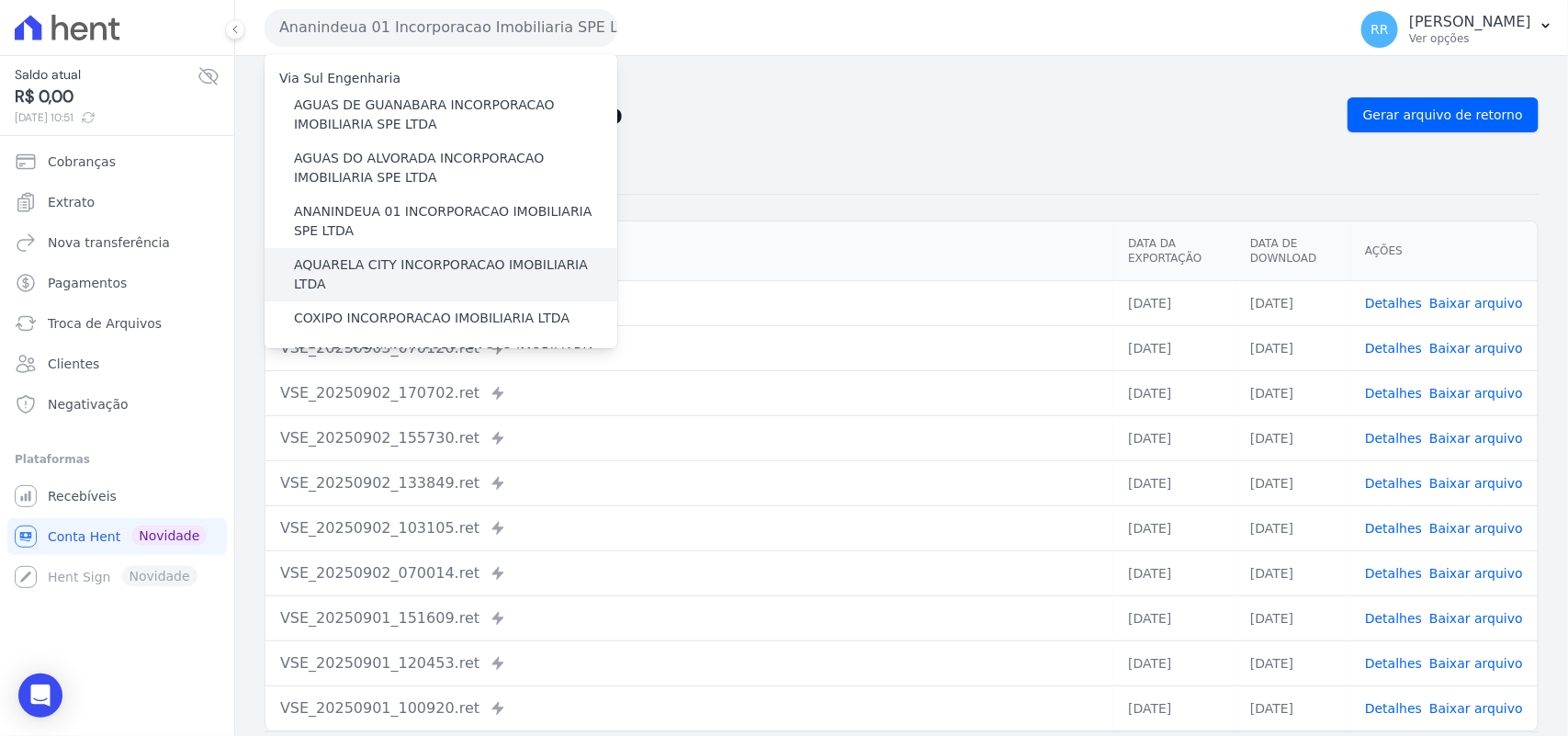
click at [377, 257] on label "AQUARELA CITY INCORPORACAO IMOBILIARIA LTDA" at bounding box center [455, 274] width 323 height 38
click at [0, 0] on input "AQUARELA CITY INCORPORACAO IMOBILIARIA LTDA" at bounding box center [0, 0] width 0 height 0
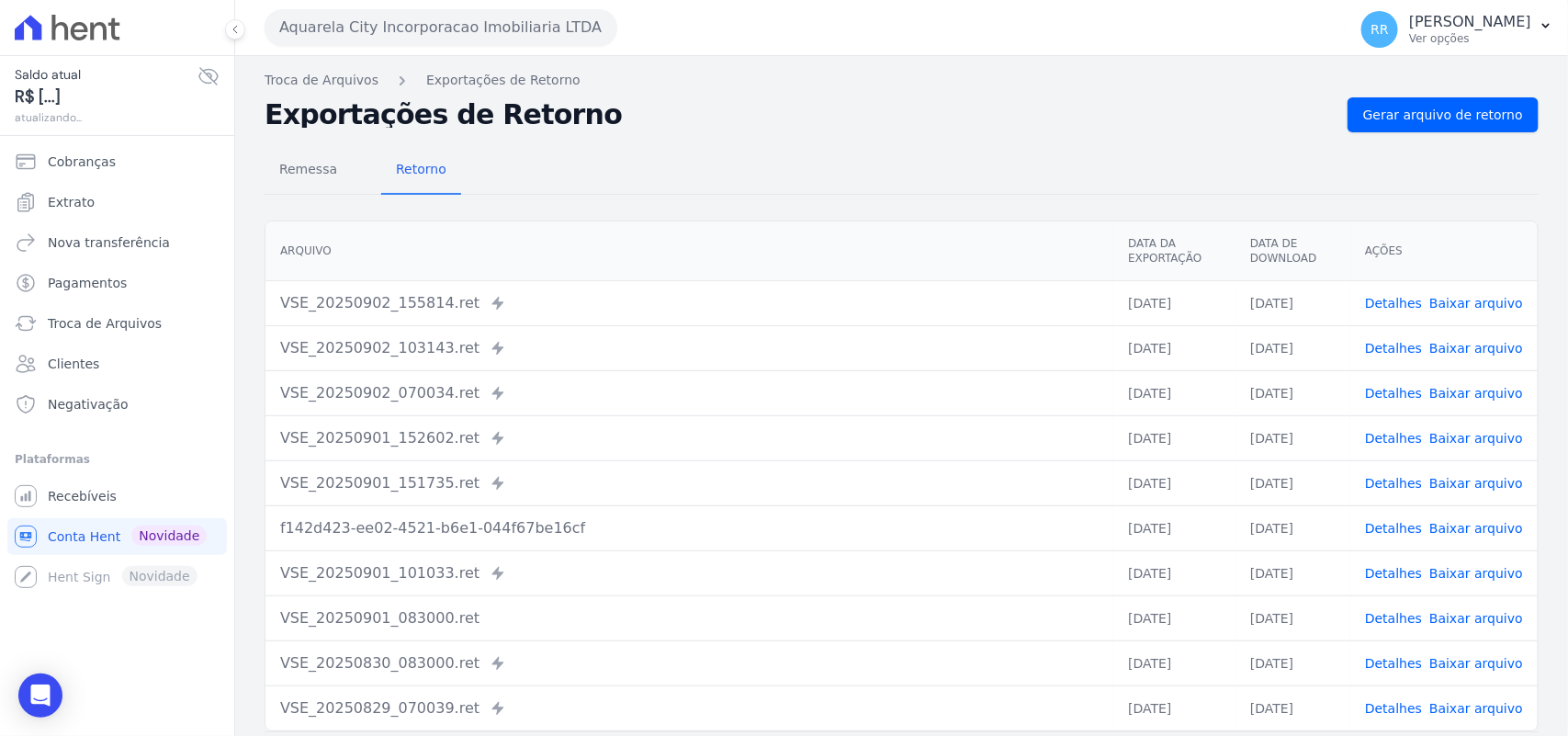
click at [1471, 141] on div "Remessa Retorno [GEOGRAPHIC_DATA] Data da Exportação Data de Download Ações VSE…" at bounding box center [901, 465] width 1274 height 664
click at [1467, 122] on span "Gerar arquivo de retorno" at bounding box center [1443, 115] width 160 height 19
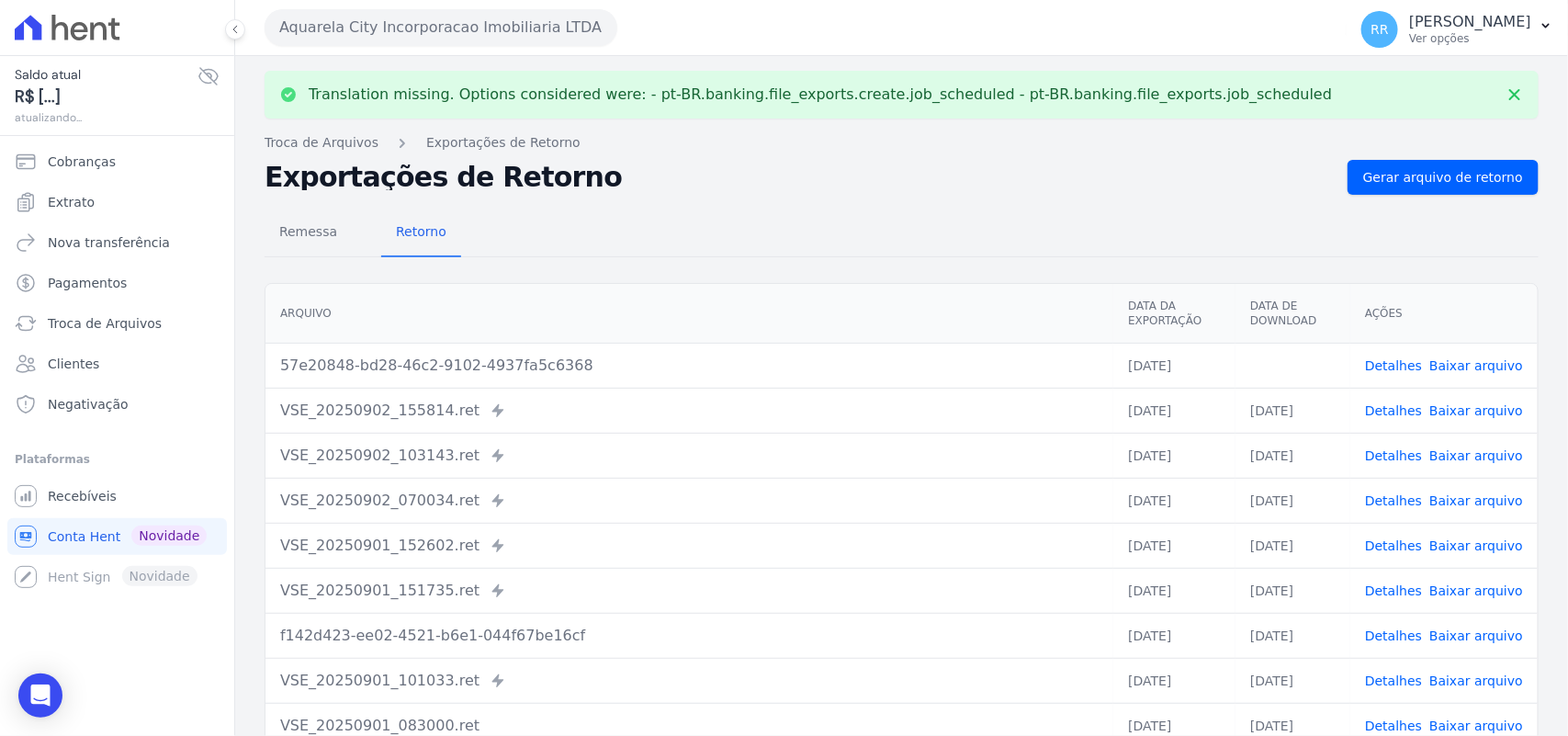
click at [1486, 366] on link "Baixar arquivo" at bounding box center [1476, 366] width 93 height 15
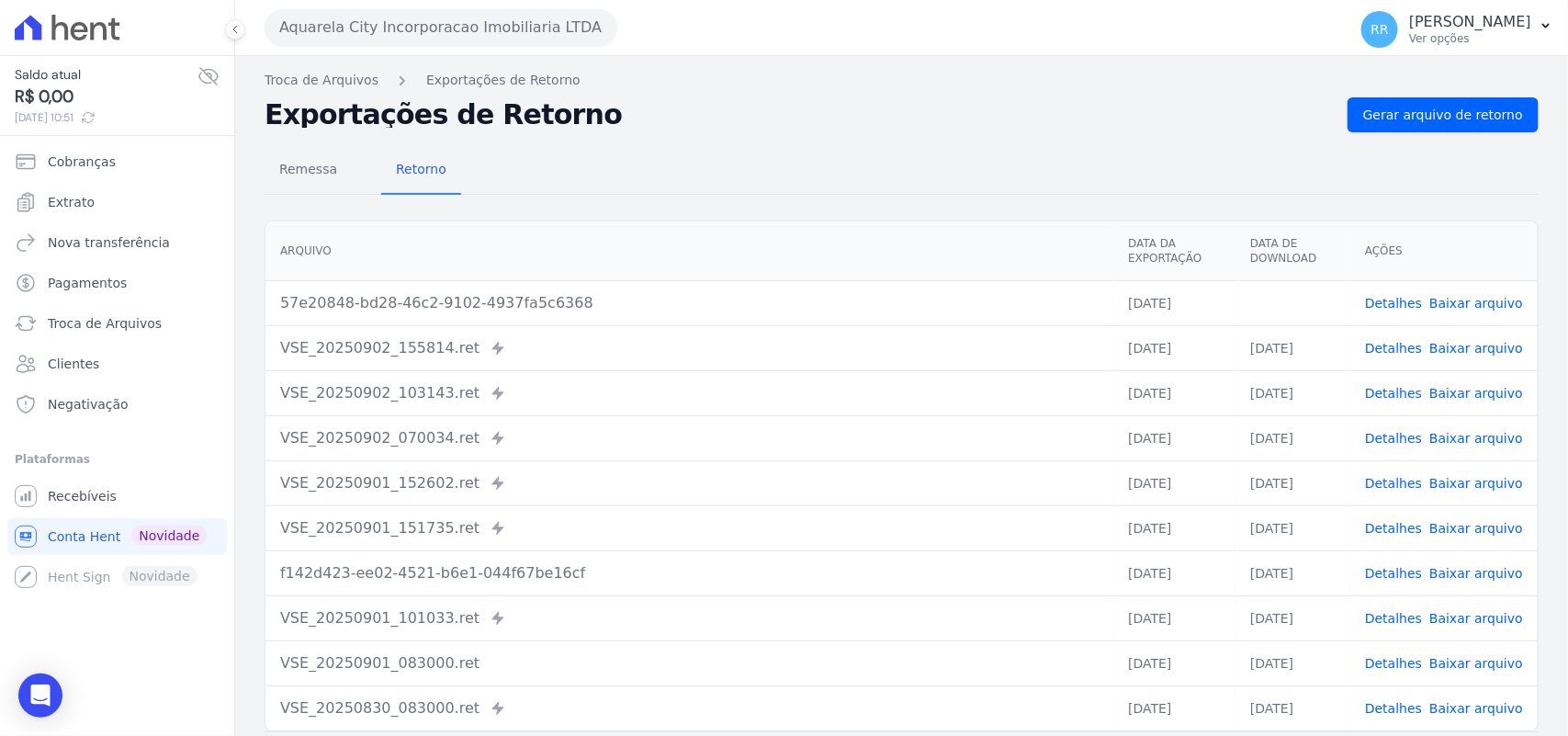
drag, startPoint x: 874, startPoint y: 161, endPoint x: 765, endPoint y: 136, distance: 111.8
click at [874, 161] on div "Remessa Retorno" at bounding box center [901, 171] width 1274 height 48
click at [516, 44] on button "Aquarela City Incorporacao Imobiliaria LTDA" at bounding box center [440, 27] width 353 height 36
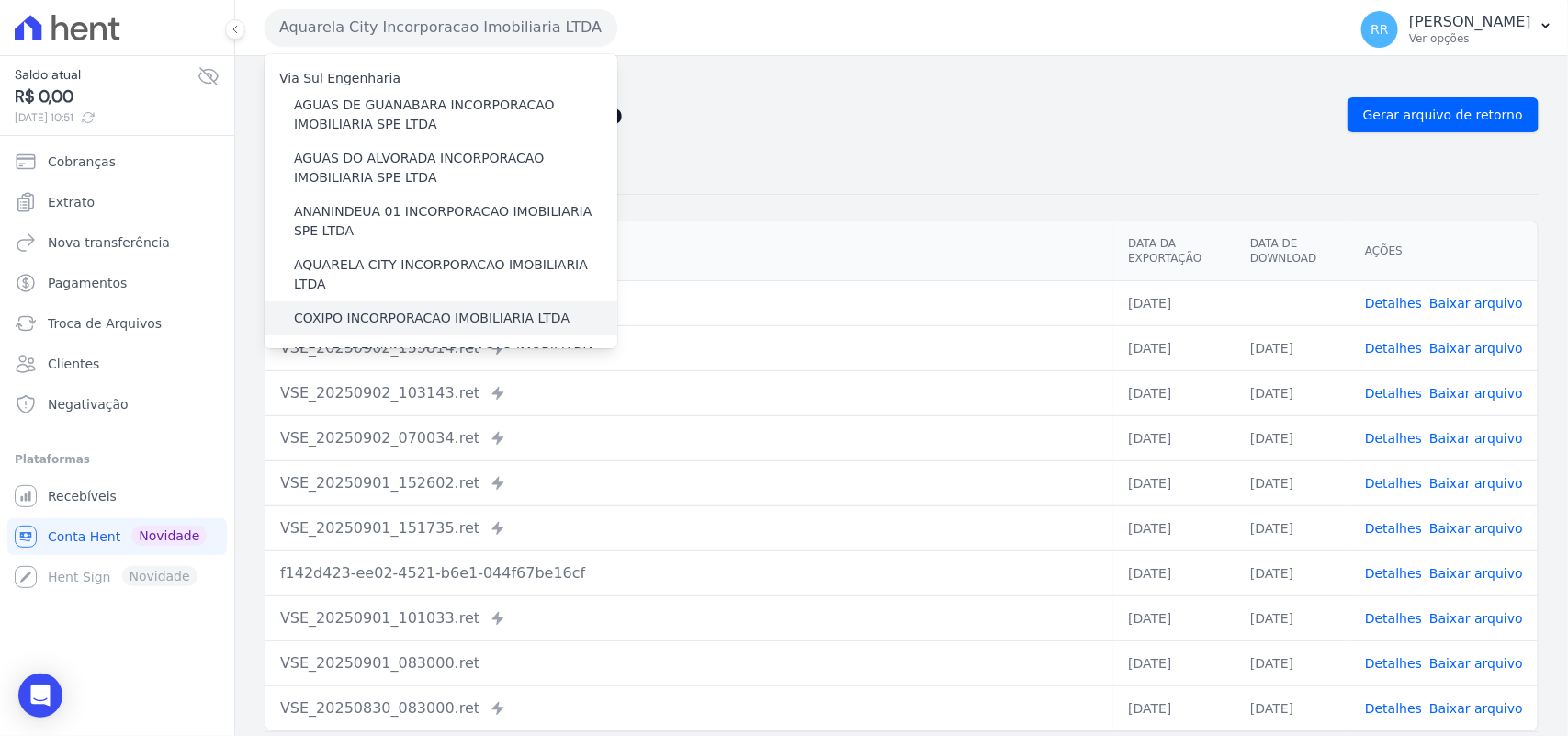
click at [355, 309] on label "COXIPO INCORPORACAO IMOBILIARIA LTDA" at bounding box center [431, 318] width 275 height 20
click at [0, 0] on input "COXIPO INCORPORACAO IMOBILIARIA LTDA" at bounding box center [0, 0] width 0 height 0
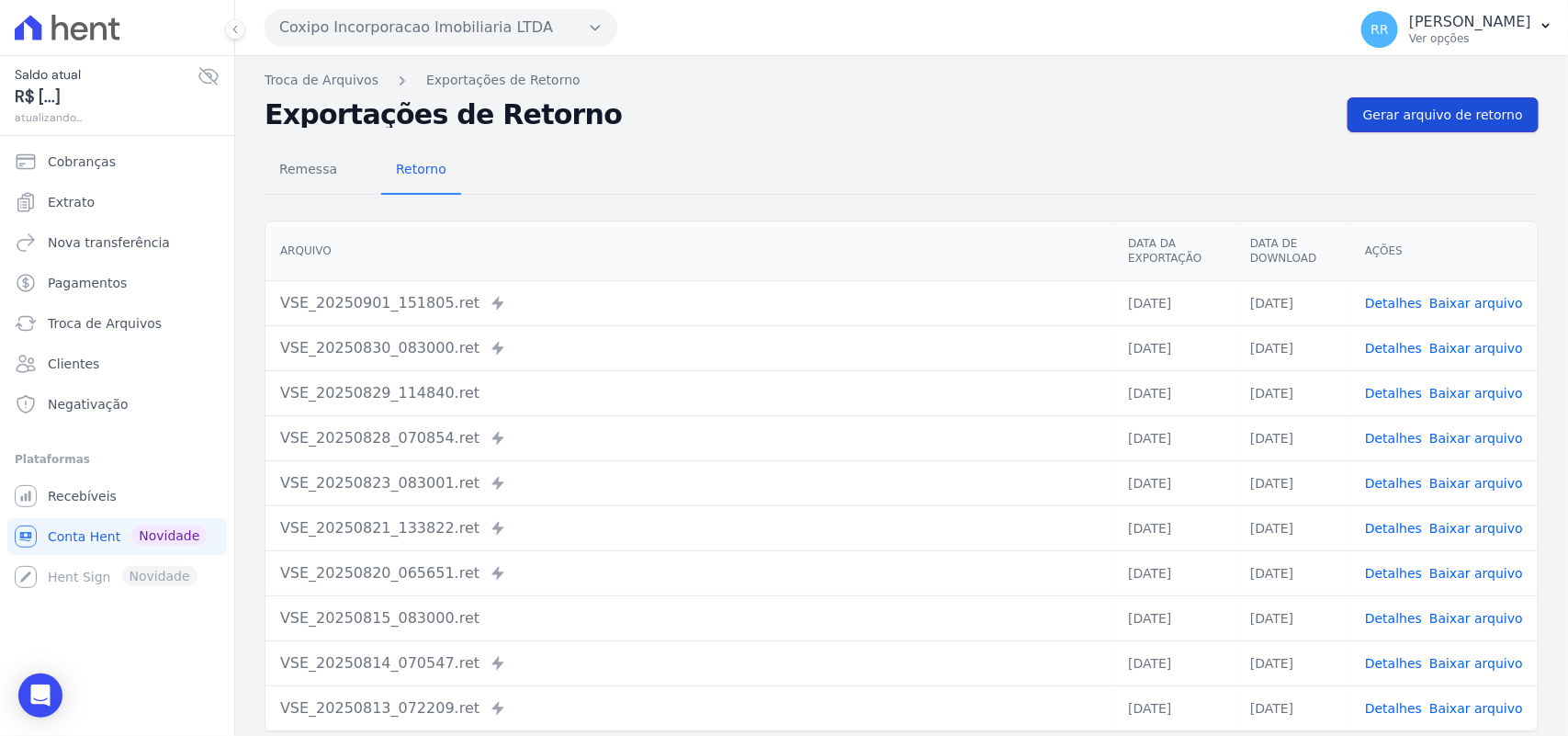
click at [1466, 126] on link "Gerar arquivo de retorno" at bounding box center [1443, 115] width 191 height 35
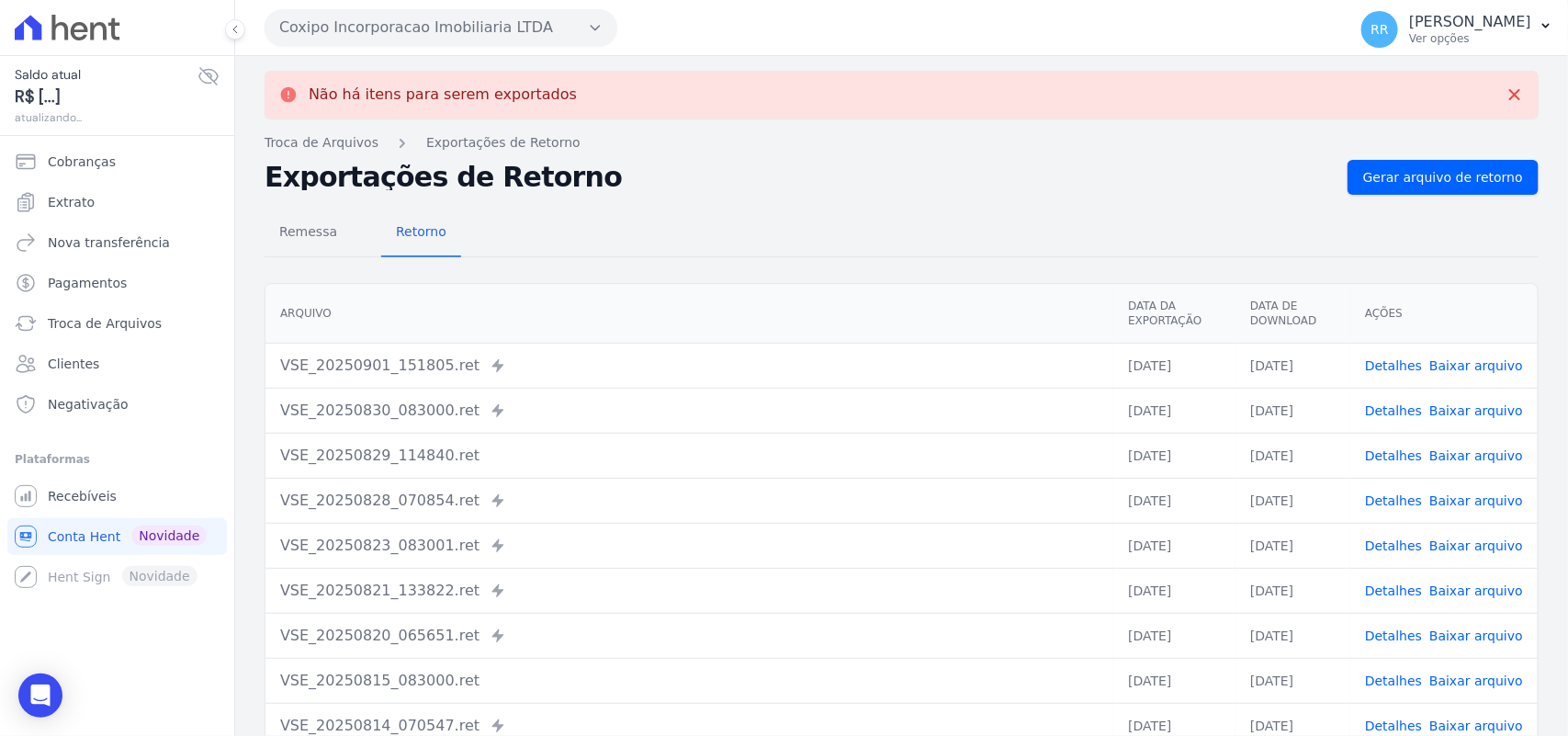
click at [451, 22] on button "Coxipo Incorporacao Imobiliaria LTDA" at bounding box center [440, 27] width 353 height 36
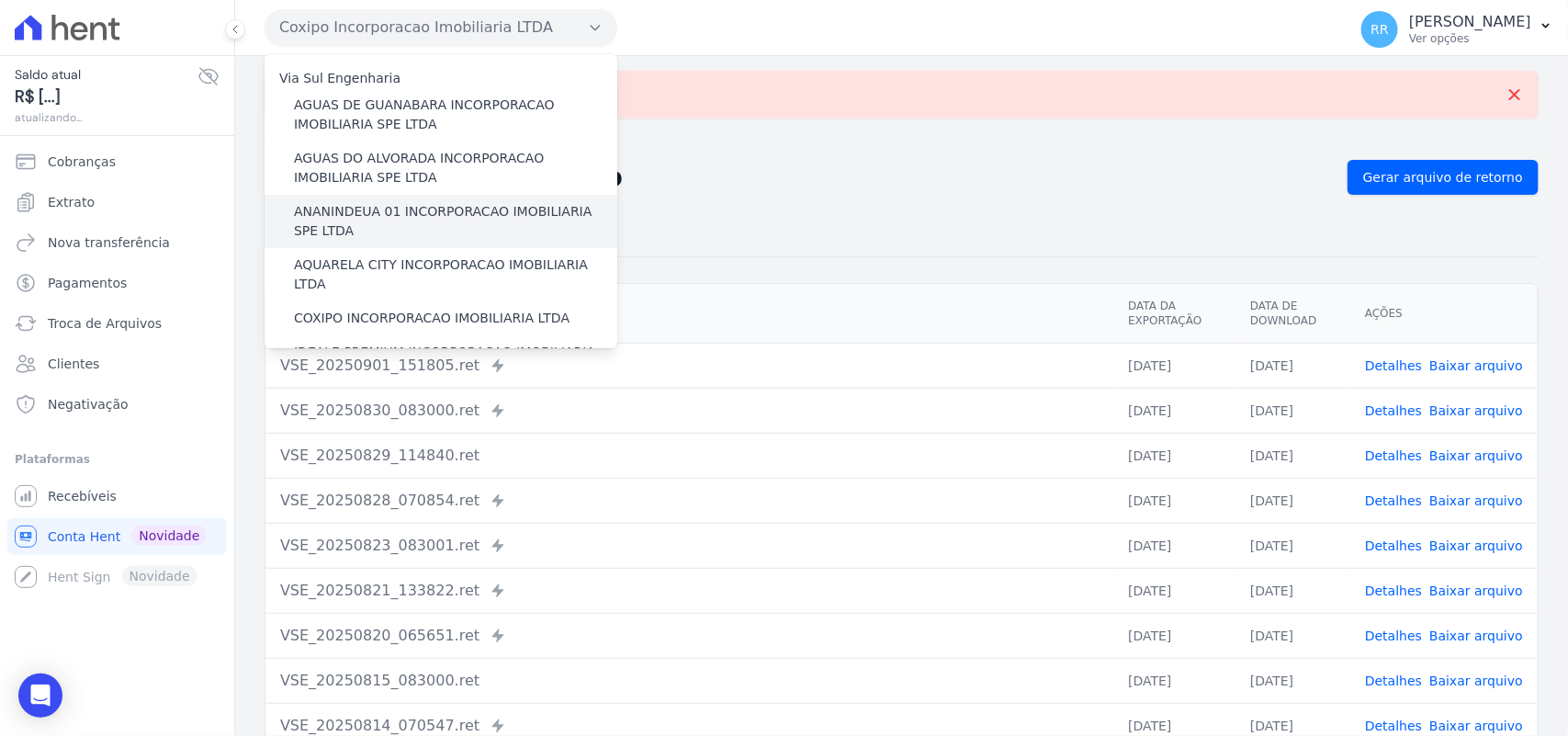
scroll to position [77, 0]
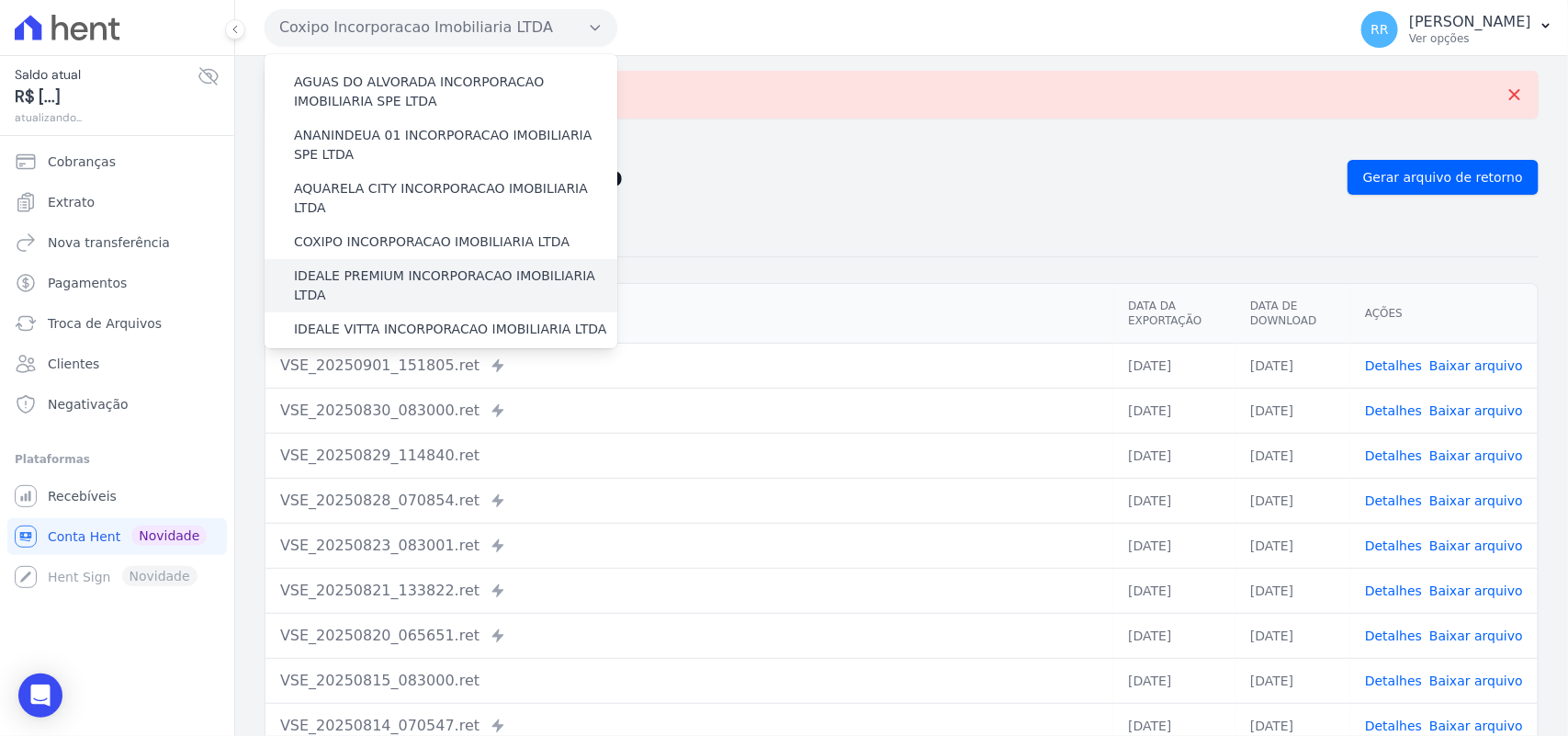
click at [365, 266] on label "IDEALE PREMIUM INCORPORACAO IMOBILIARIA LTDA" at bounding box center [455, 285] width 323 height 38
click at [0, 0] on input "IDEALE PREMIUM INCORPORACAO IMOBILIARIA LTDA" at bounding box center [0, 0] width 0 height 0
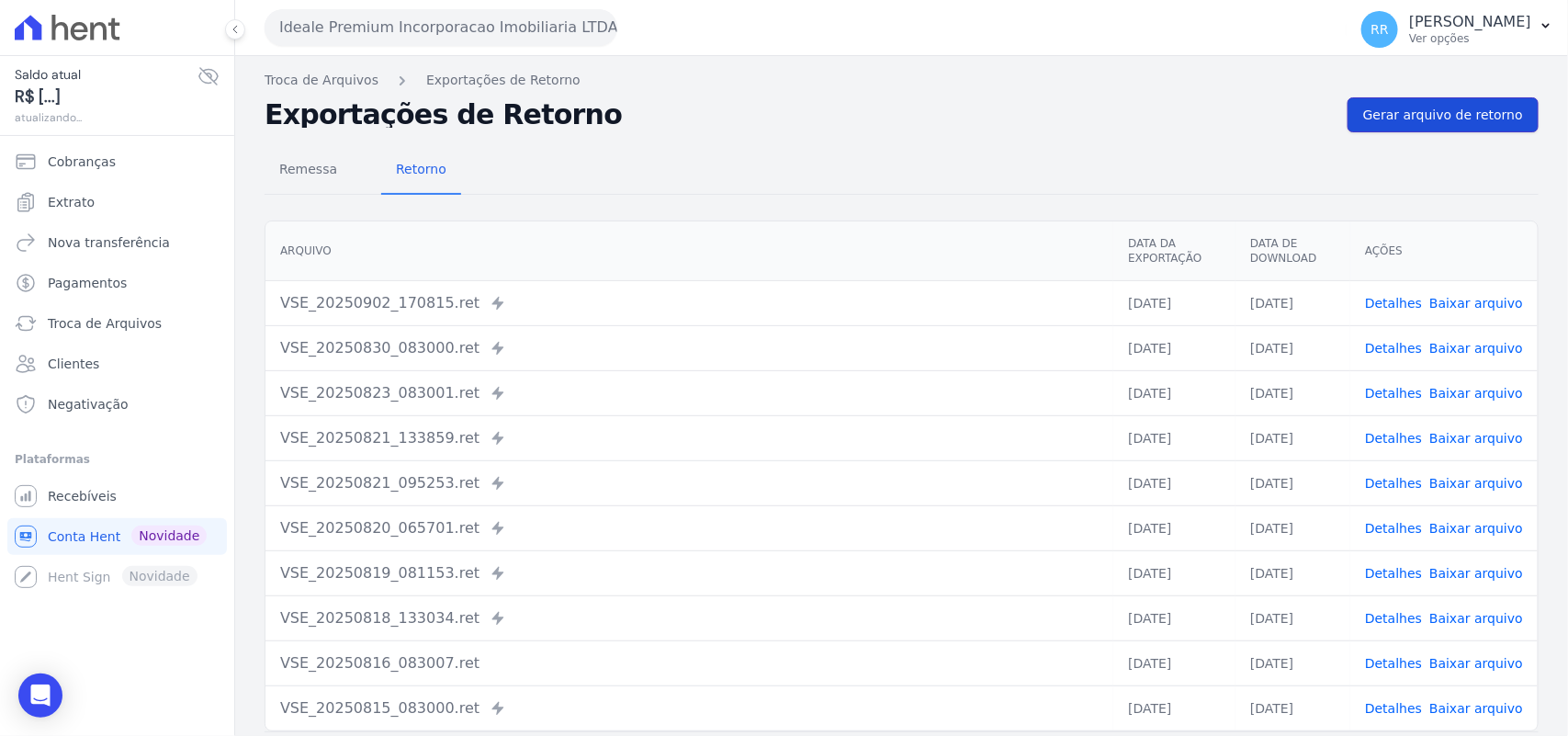
click at [1484, 108] on span "Gerar arquivo de retorno" at bounding box center [1443, 115] width 160 height 19
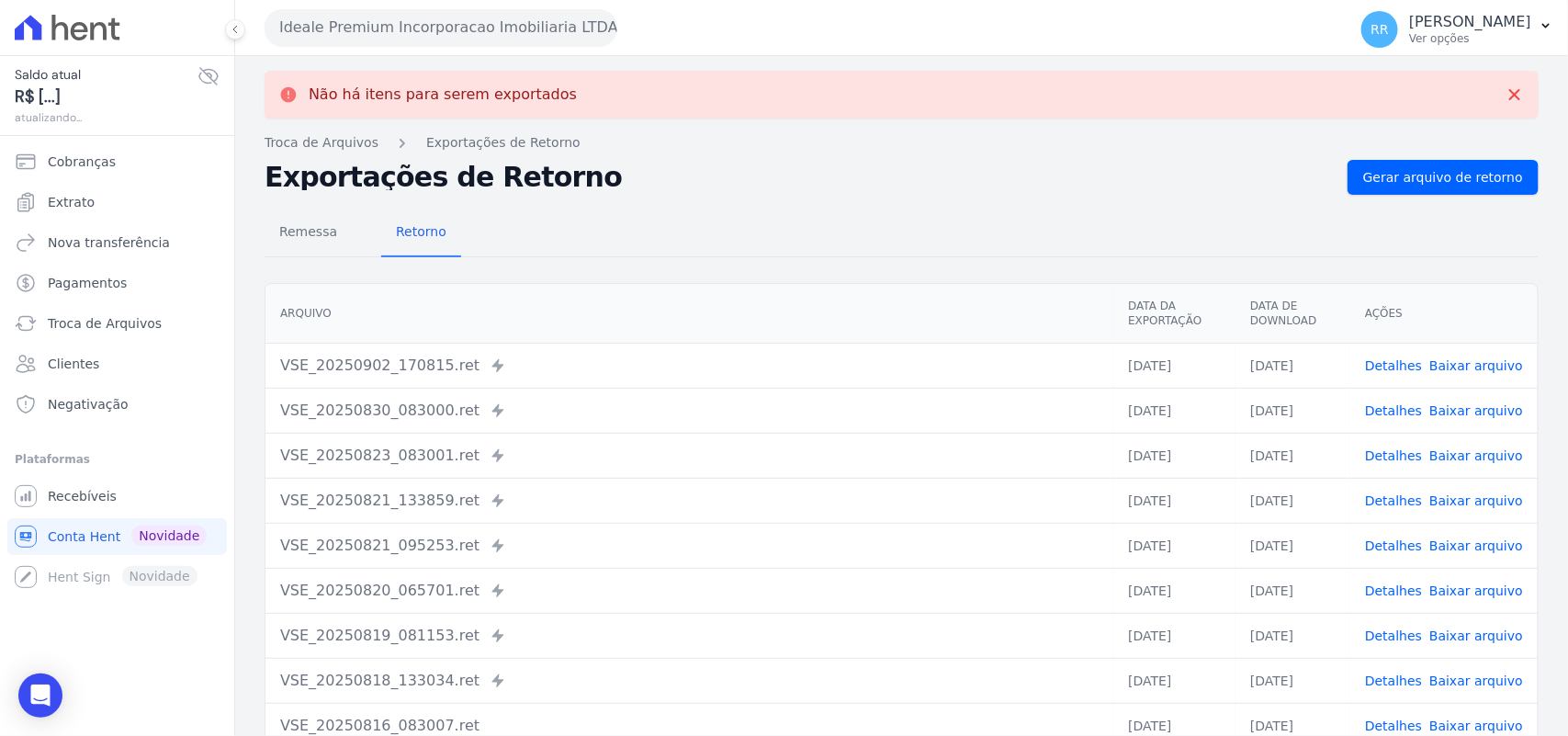
click at [389, 16] on button "Ideale Premium Incorporacao Imobiliaria LTDA" at bounding box center [440, 27] width 353 height 36
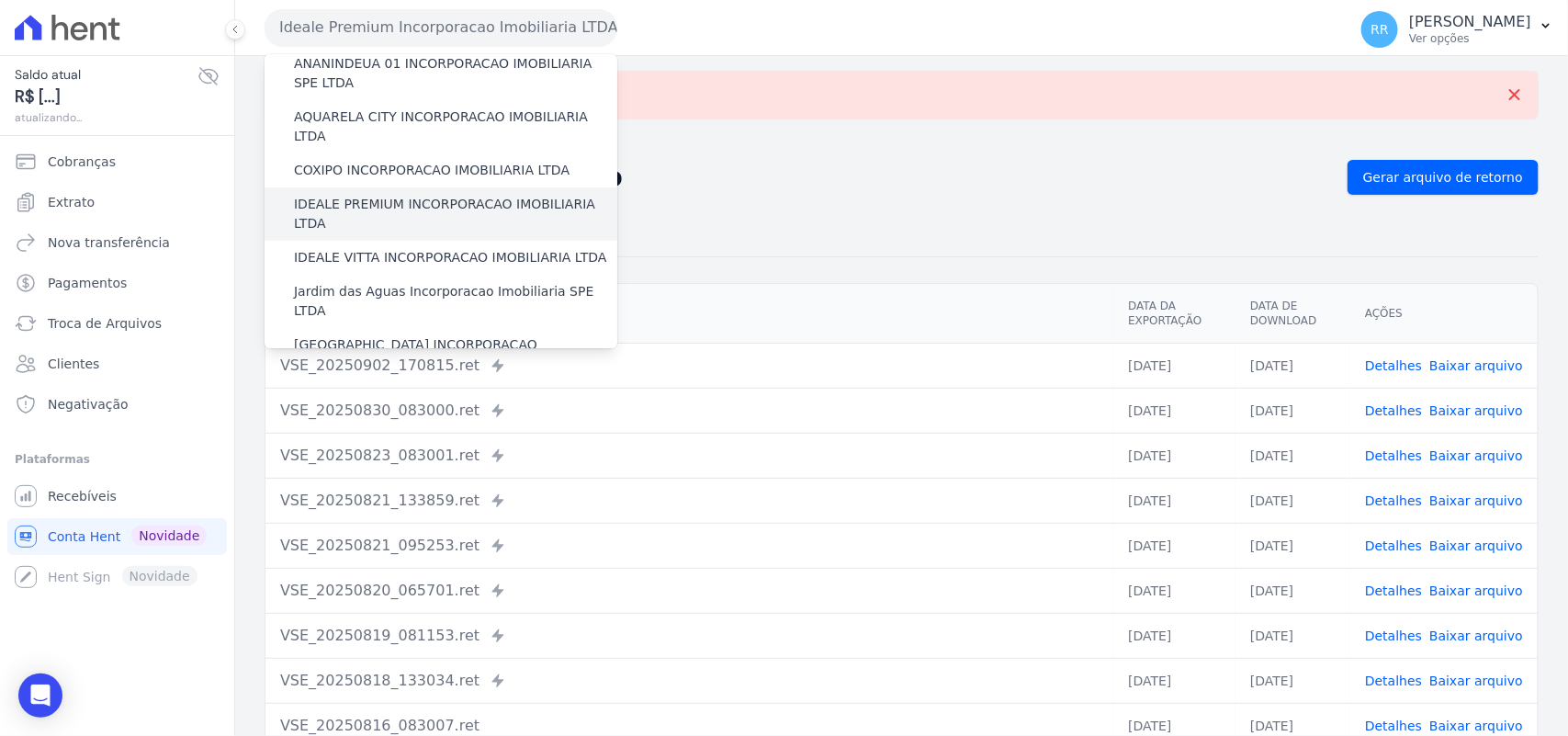
scroll to position [152, 0]
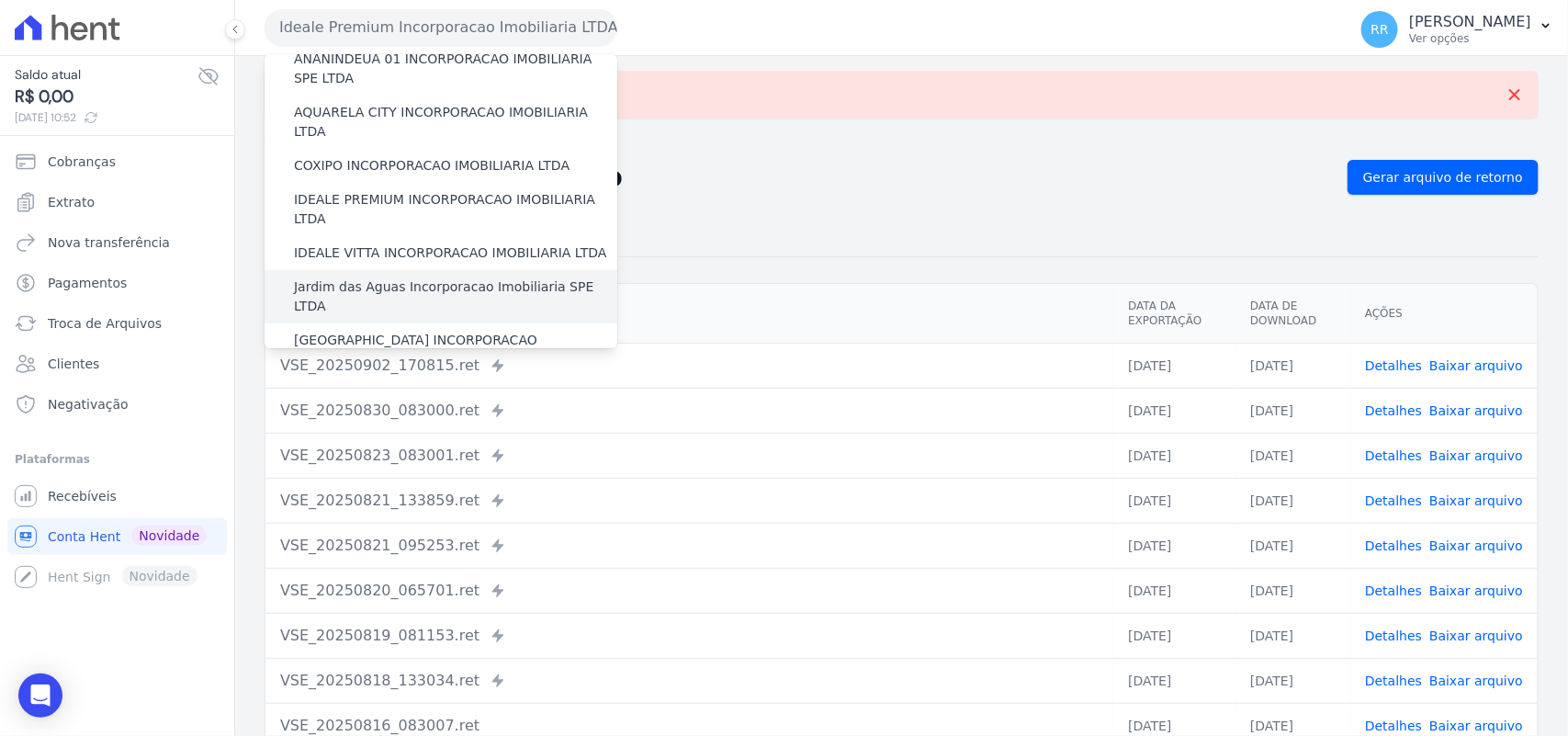
click at [373, 277] on label "Jardim das Aguas Incorporacao Imobiliaria SPE LTDA" at bounding box center [455, 296] width 323 height 38
click at [0, 0] on input "Jardim das Aguas Incorporacao Imobiliaria SPE LTDA" at bounding box center [0, 0] width 0 height 0
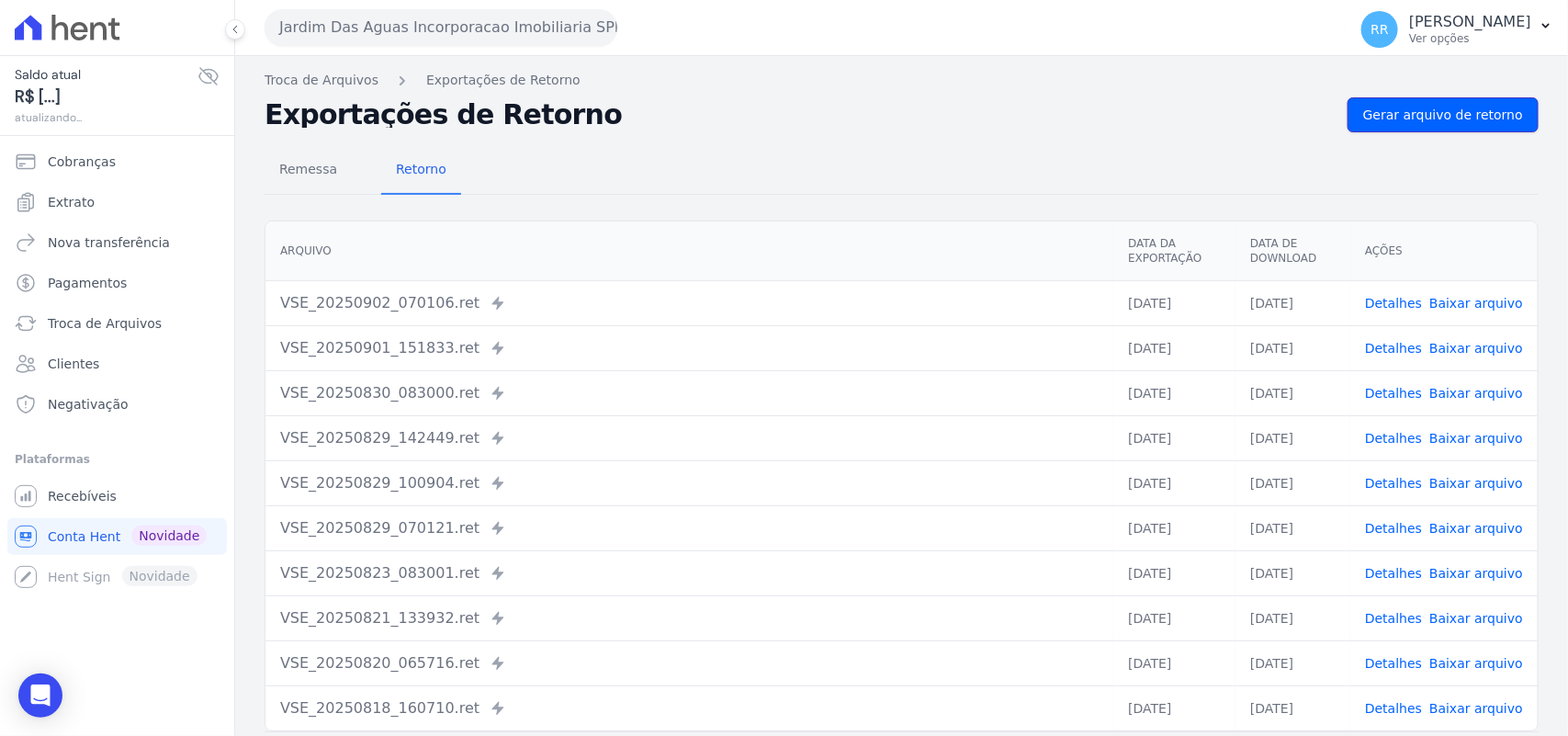
click at [1459, 107] on span "Gerar arquivo de retorno" at bounding box center [1443, 115] width 160 height 19
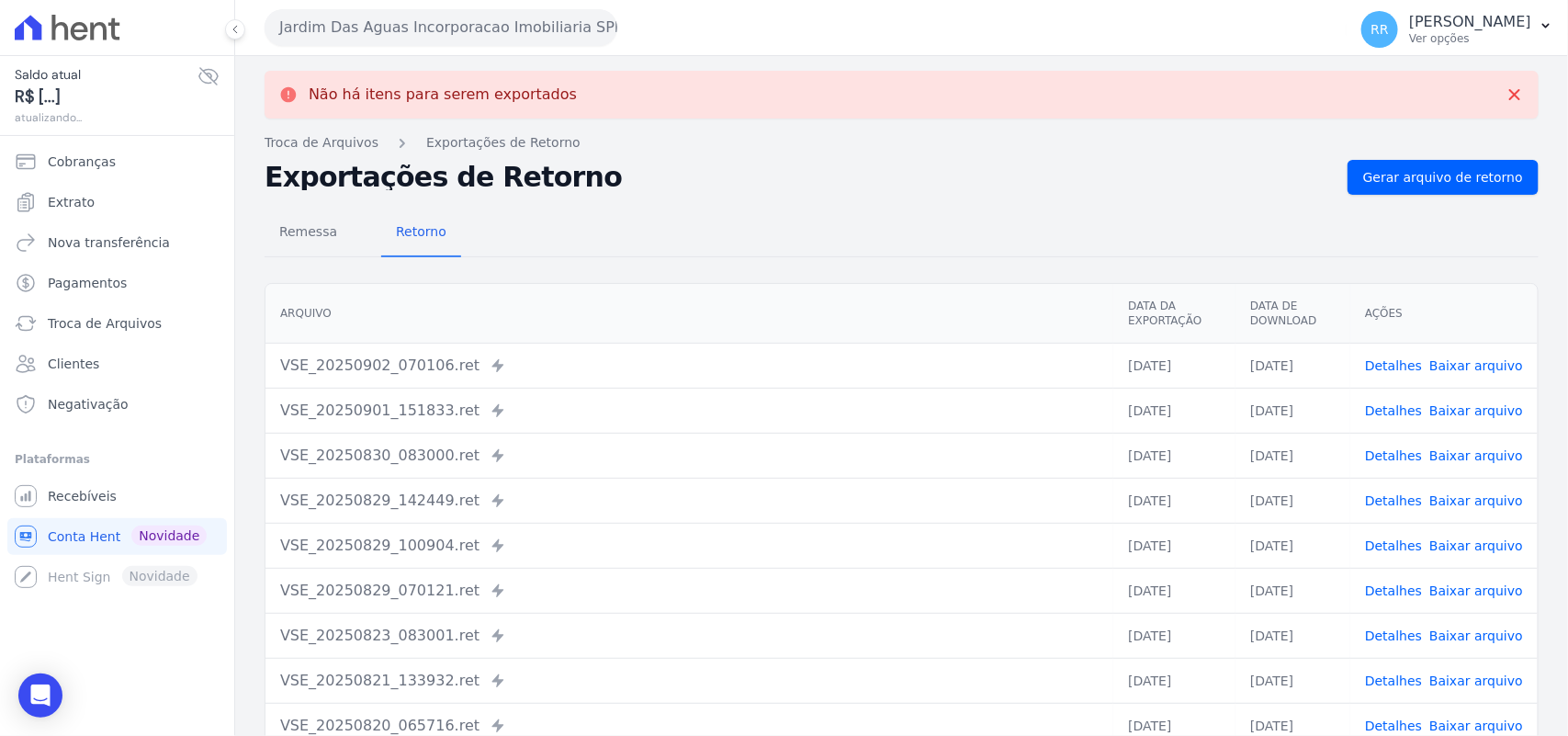
click at [370, 19] on button "Jardim Das Aguas Incorporacao Imobiliaria SPE LTDA" at bounding box center [440, 27] width 353 height 36
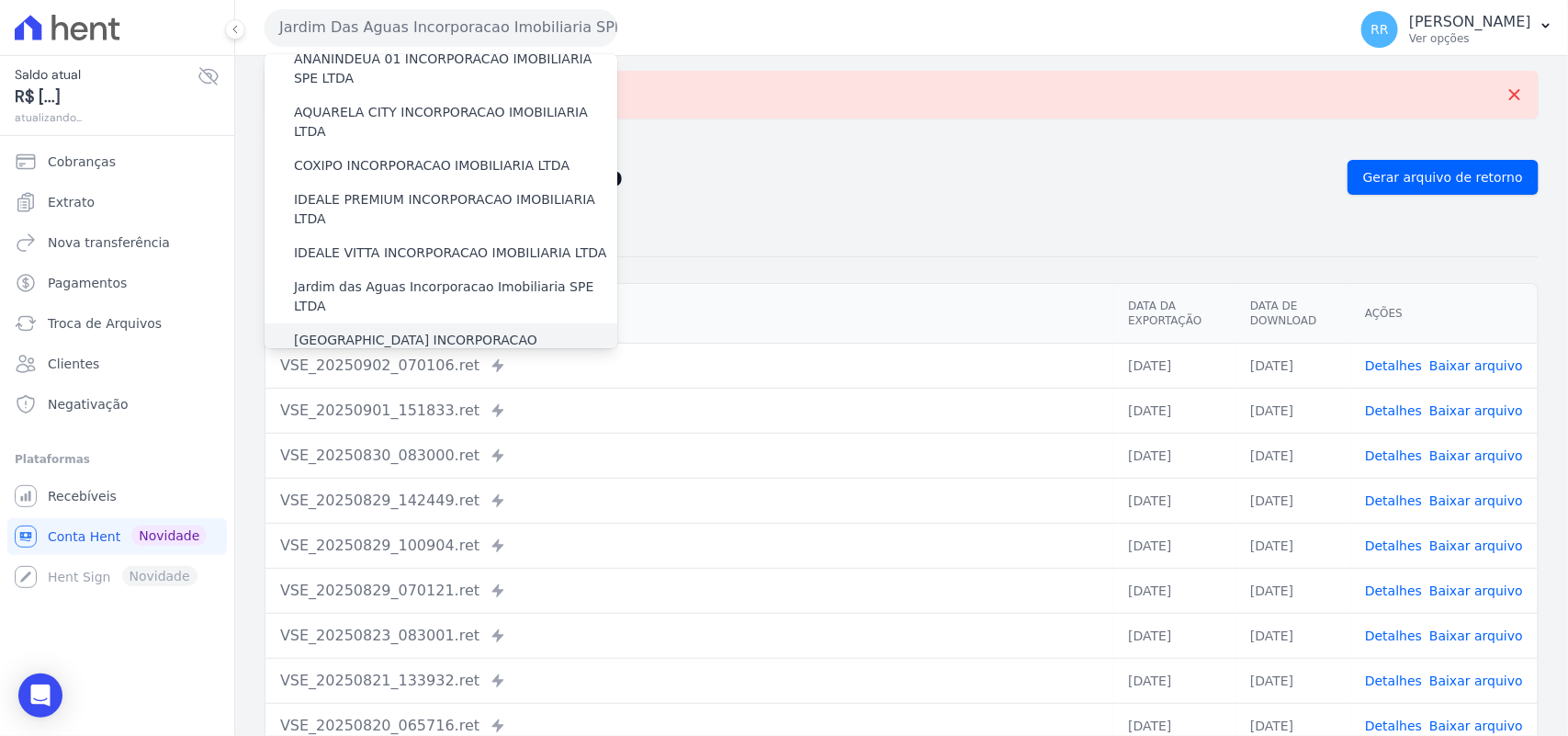
click at [373, 331] on label "[GEOGRAPHIC_DATA] INCORPORACAO IMOBILIARIA SPE LTDA" at bounding box center [455, 350] width 323 height 38
click at [0, 0] on input "[GEOGRAPHIC_DATA] INCORPORACAO IMOBILIARIA SPE LTDA" at bounding box center [0, 0] width 0 height 0
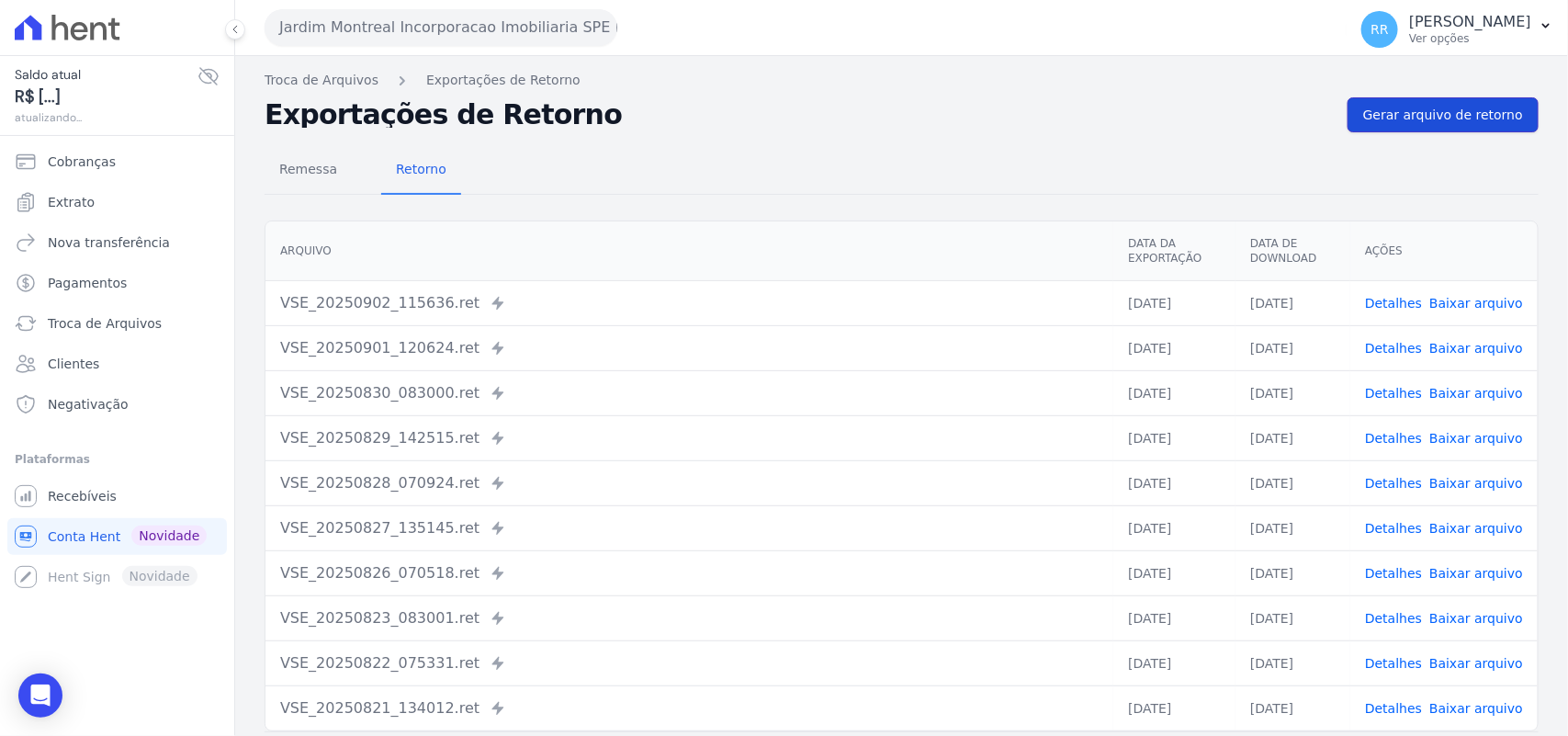
click at [1448, 125] on link "Gerar arquivo de retorno" at bounding box center [1443, 115] width 191 height 35
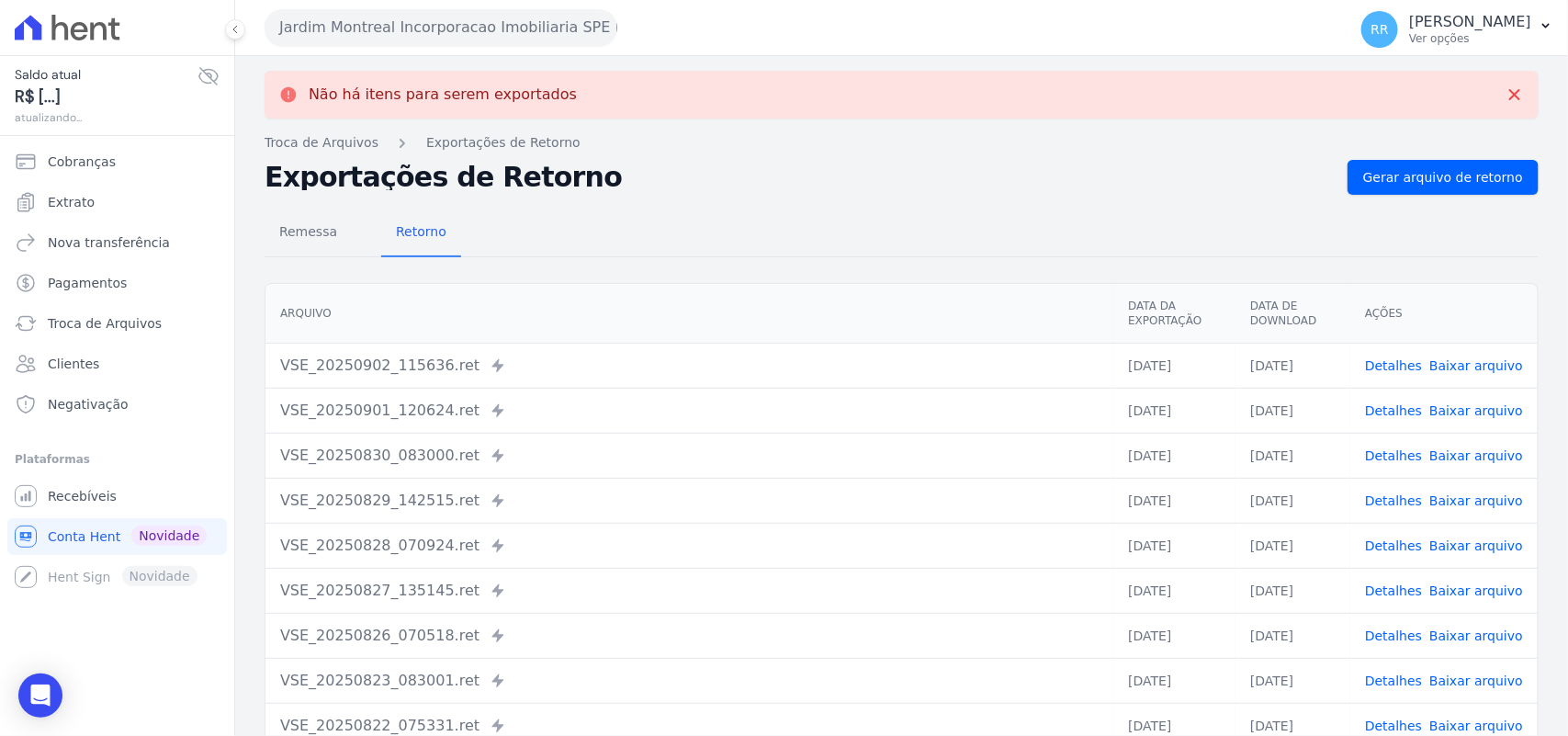
click at [422, 33] on button "Jardim Montreal Incorporacao Imobiliaria SPE LTDA" at bounding box center [440, 27] width 353 height 36
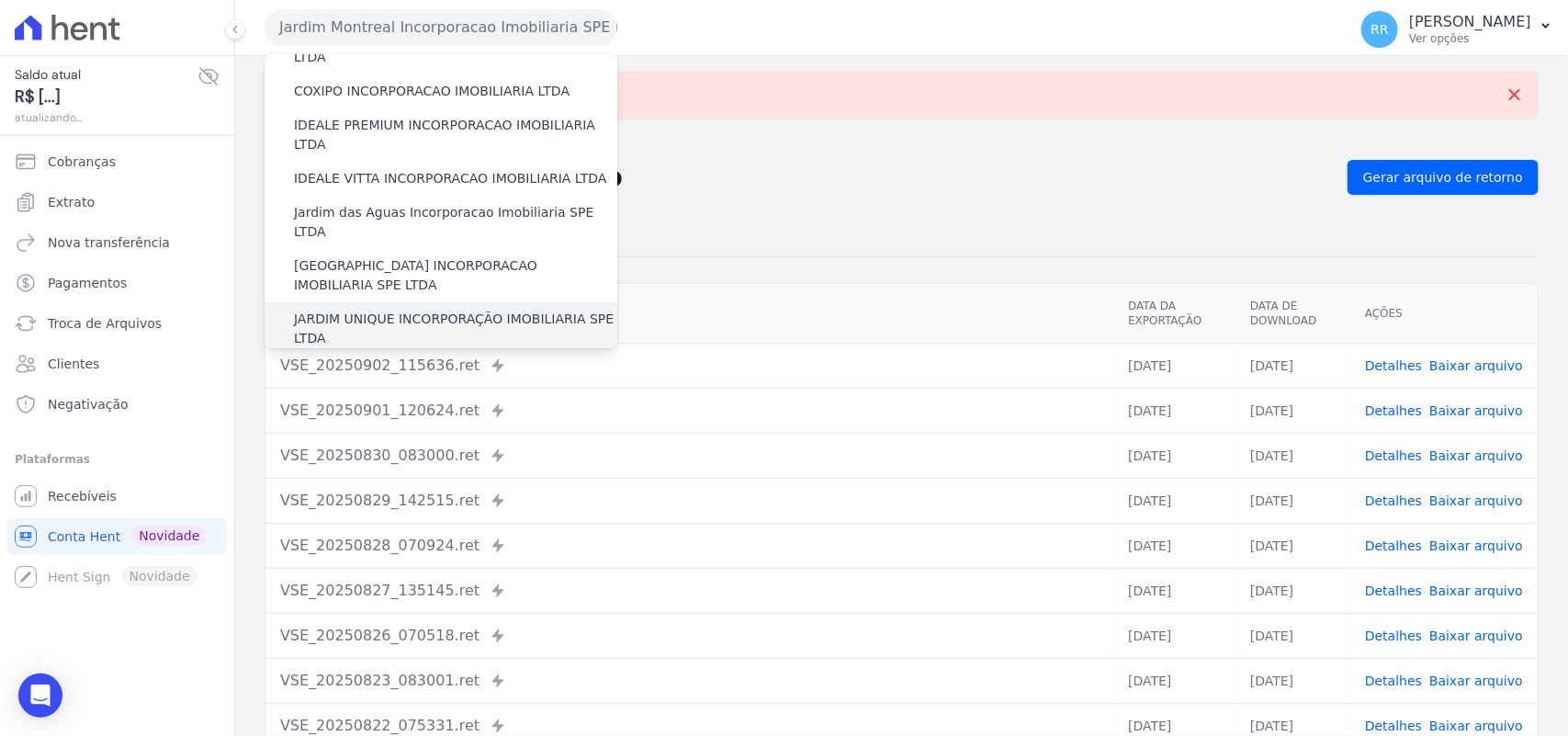
scroll to position [230, 0]
click at [398, 307] on label "JARDIM UNIQUE INCORPORAÇÃO IMOBILIARIA SPE LTDA" at bounding box center [455, 325] width 323 height 38
click at [0, 0] on input "JARDIM UNIQUE INCORPORAÇÃO IMOBILIARIA SPE LTDA" at bounding box center [0, 0] width 0 height 0
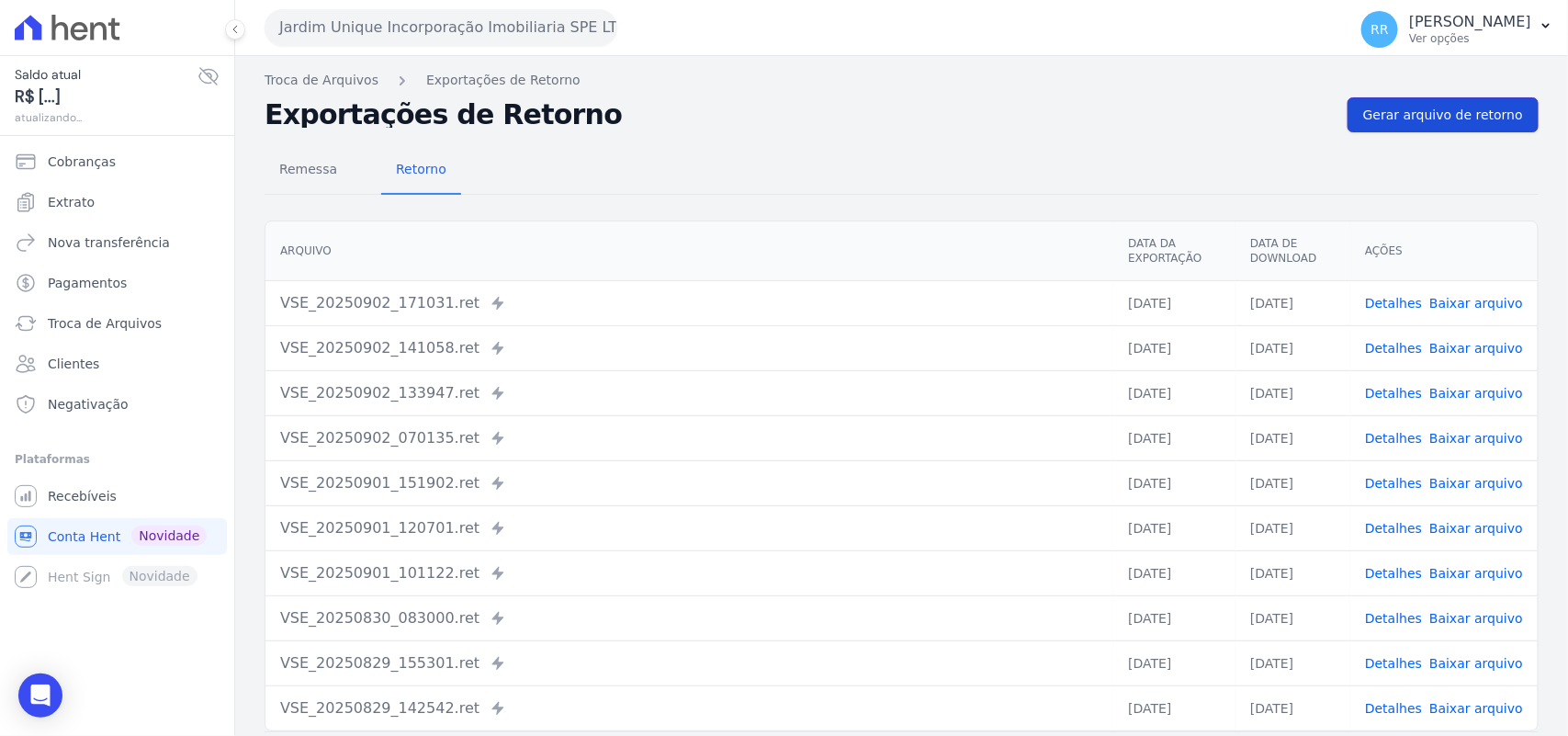
click at [1429, 120] on span "Gerar arquivo de retorno" at bounding box center [1443, 115] width 160 height 19
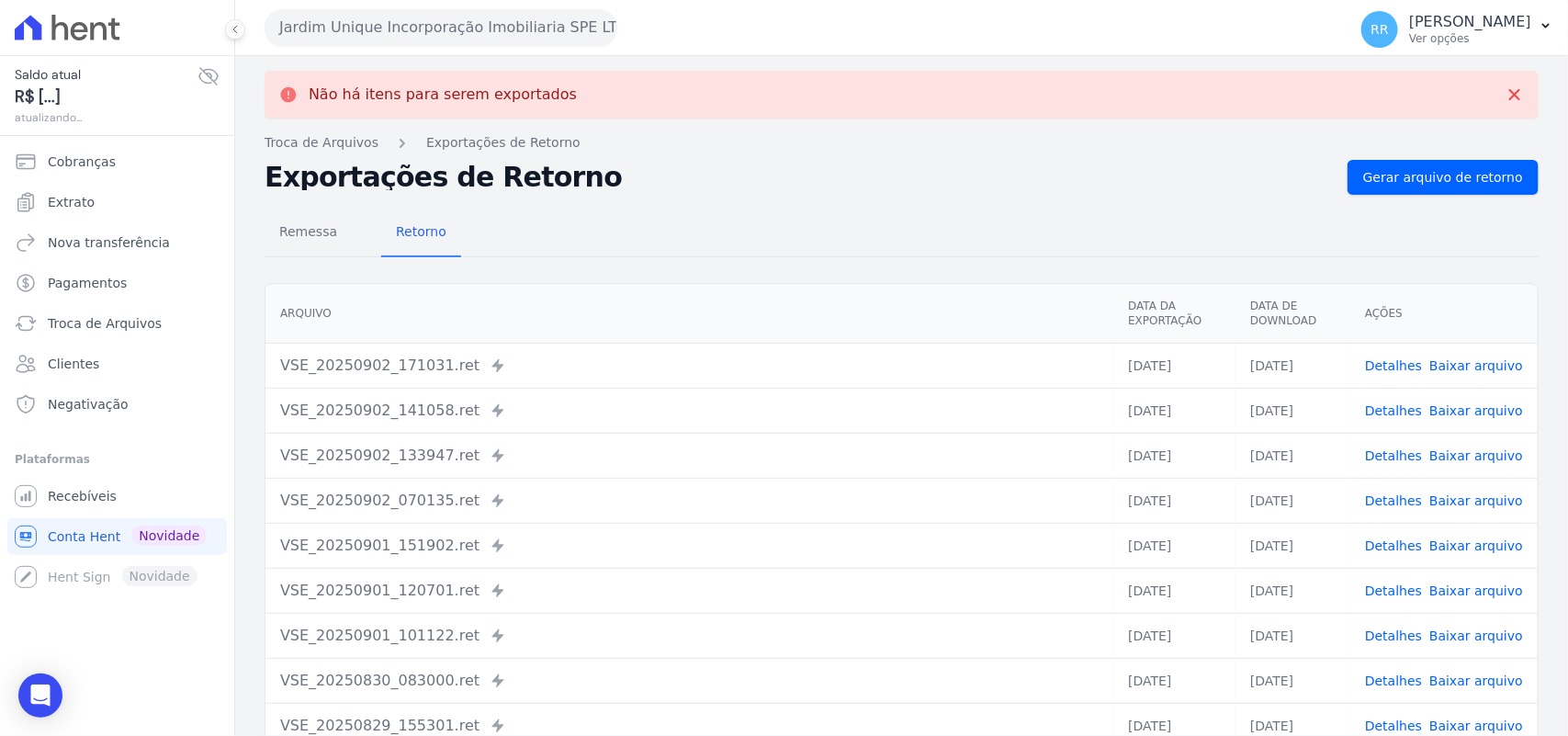
click at [364, 22] on button "Jardim Unique Incorporação Imobiliaria SPE LTDA" at bounding box center [440, 27] width 353 height 36
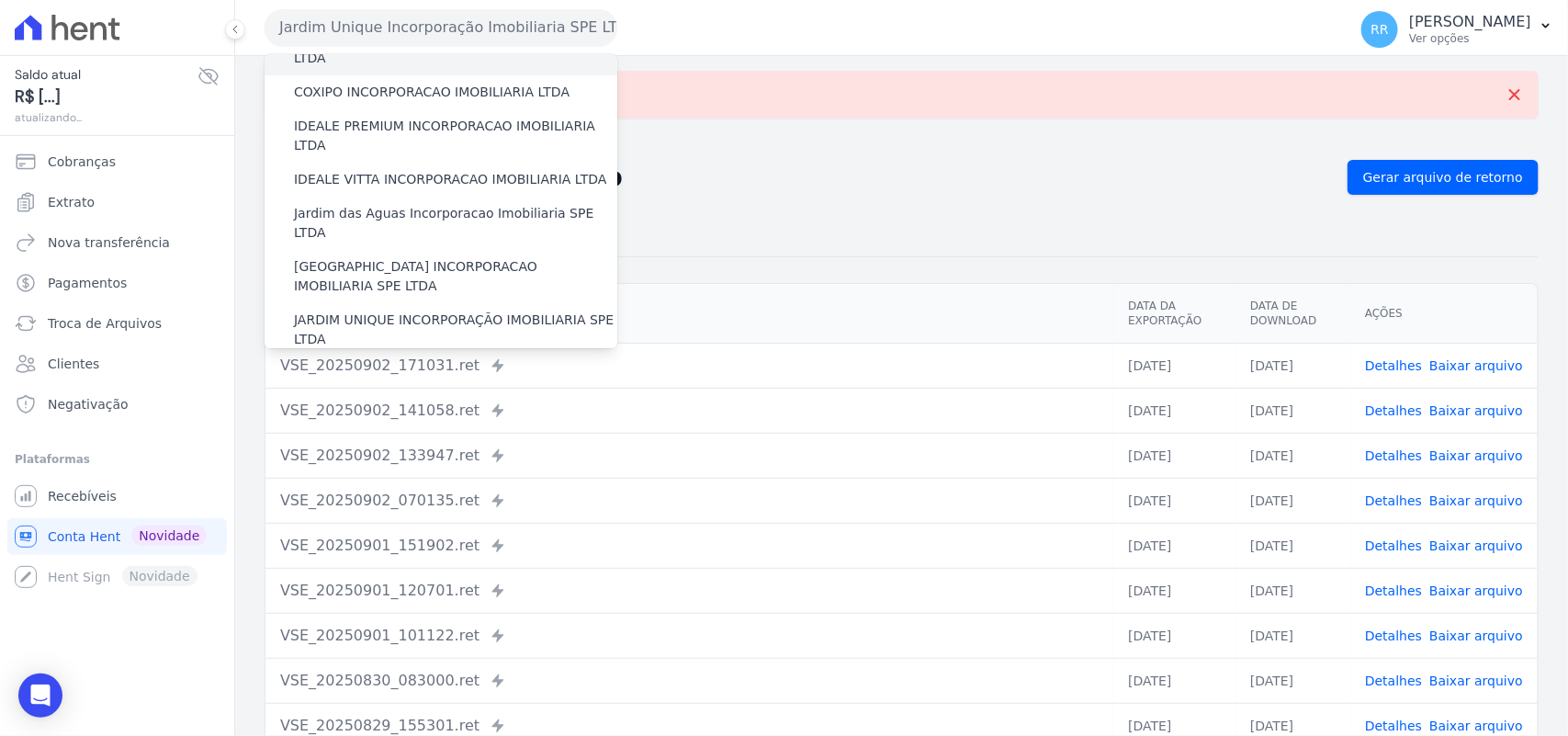
scroll to position [267, 0]
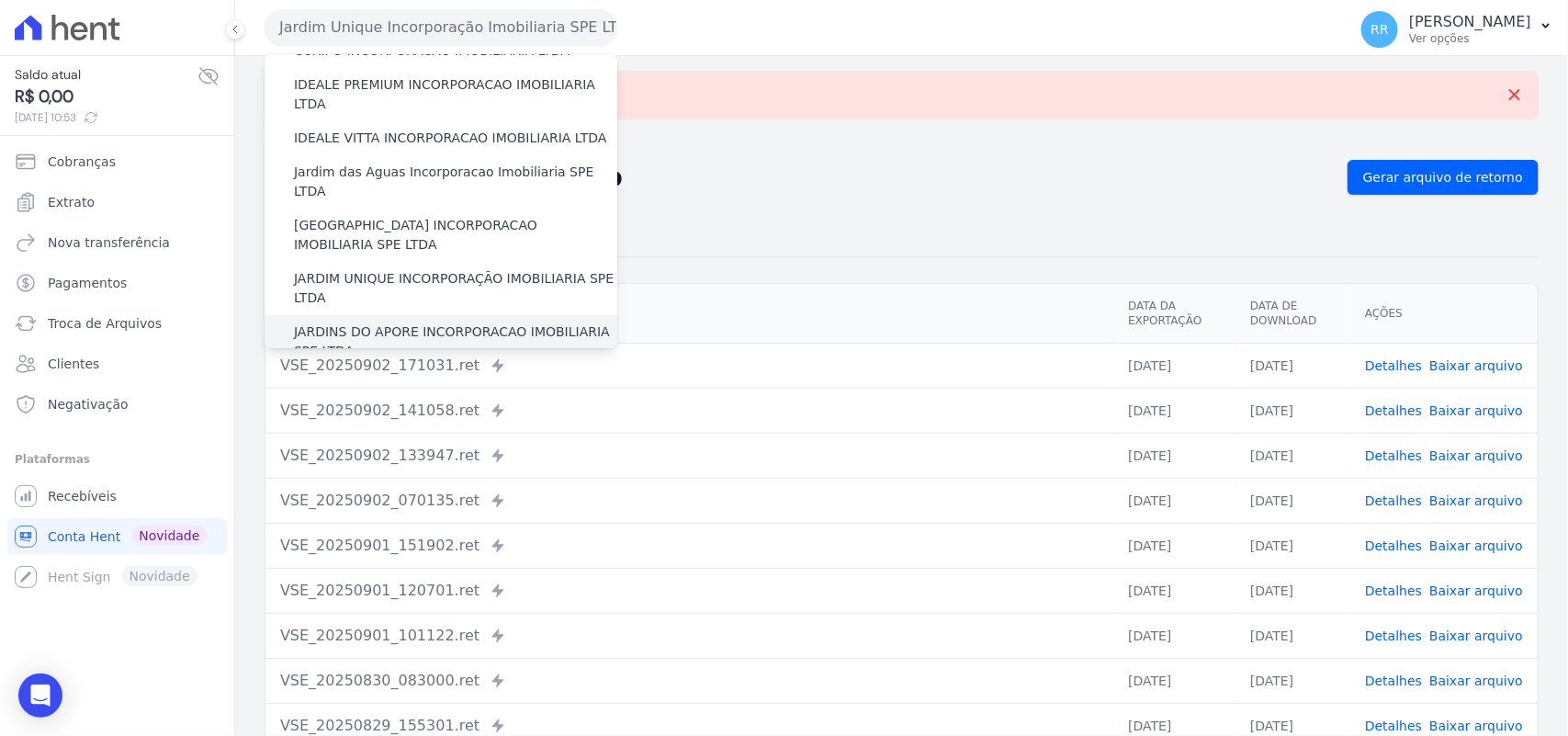
click at [383, 322] on label "JARDINS DO APORE INCORPORACAO IMOBILIARIA SPE LTDA" at bounding box center [455, 341] width 323 height 38
click at [0, 0] on input "JARDINS DO APORE INCORPORACAO IMOBILIARIA SPE LTDA" at bounding box center [0, 0] width 0 height 0
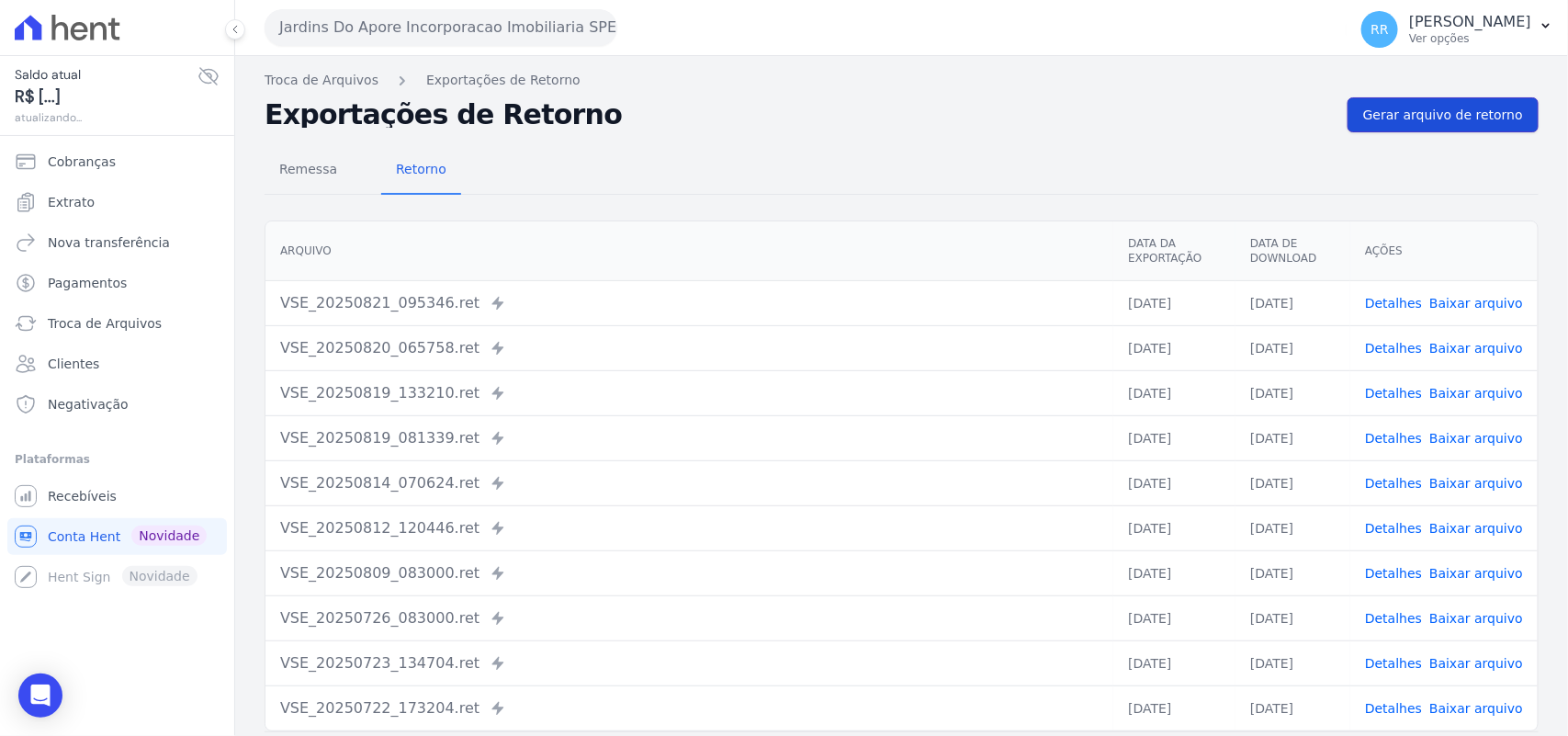
click at [1475, 113] on span "Gerar arquivo de retorno" at bounding box center [1443, 115] width 160 height 19
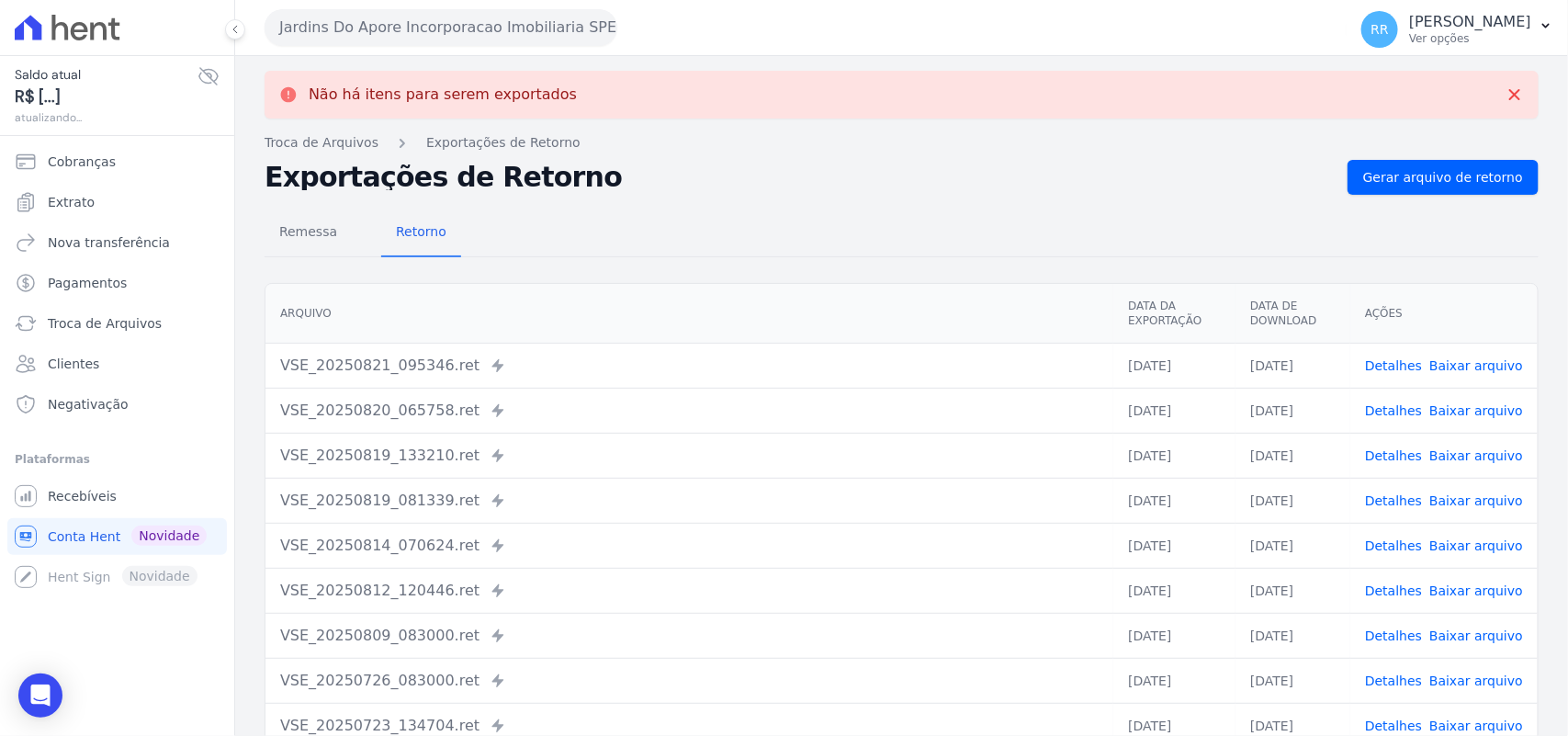
click at [535, 36] on button "Jardins Do Apore Incorporacao Imobiliaria SPE LTDA" at bounding box center [440, 27] width 353 height 36
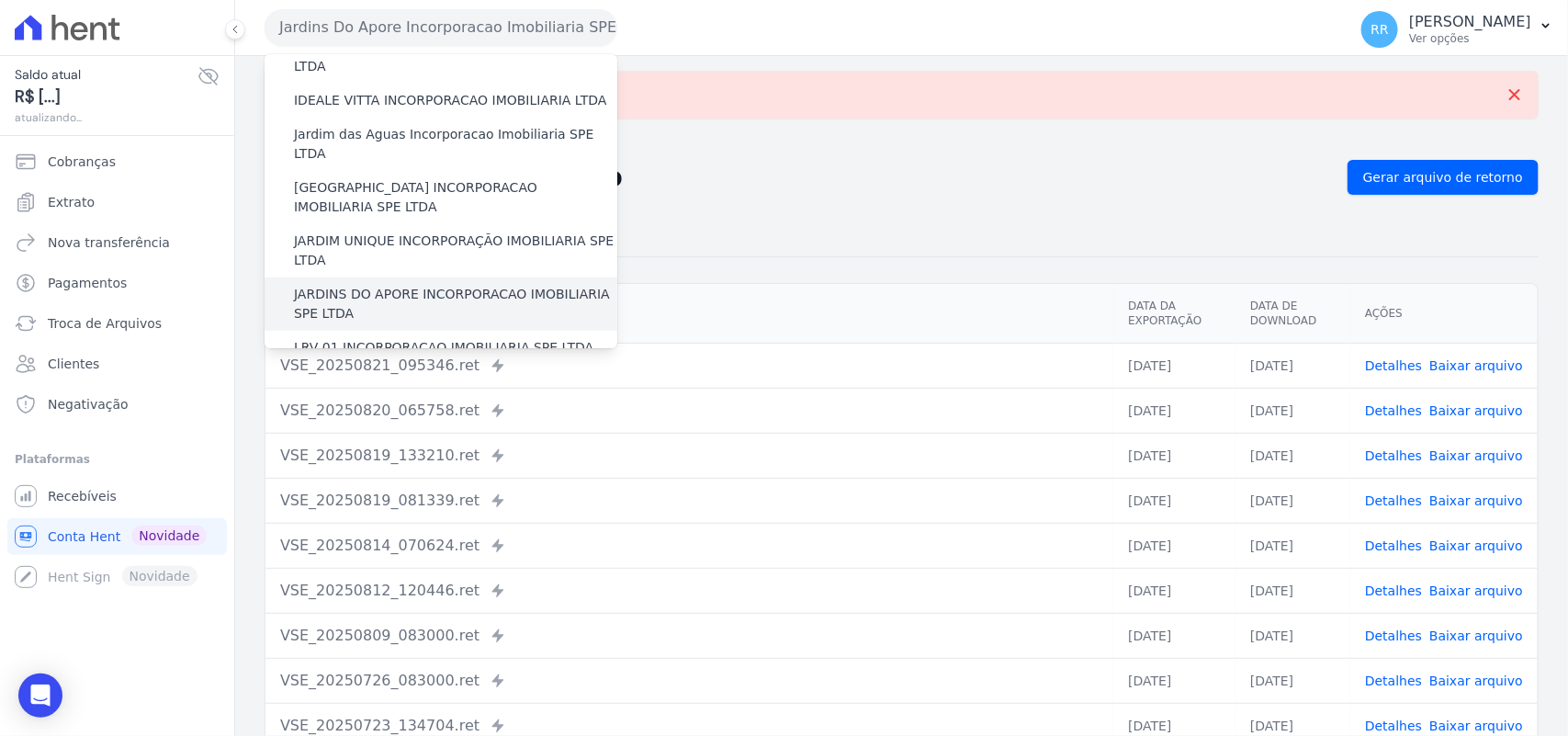
scroll to position [306, 0]
click at [396, 337] on label "LRV 01 INCORPORACAO IMOBILIARIA SPE LTDA" at bounding box center [443, 347] width 300 height 20
click at [0, 0] on input "LRV 01 INCORPORACAO IMOBILIARIA SPE LTDA" at bounding box center [0, 0] width 0 height 0
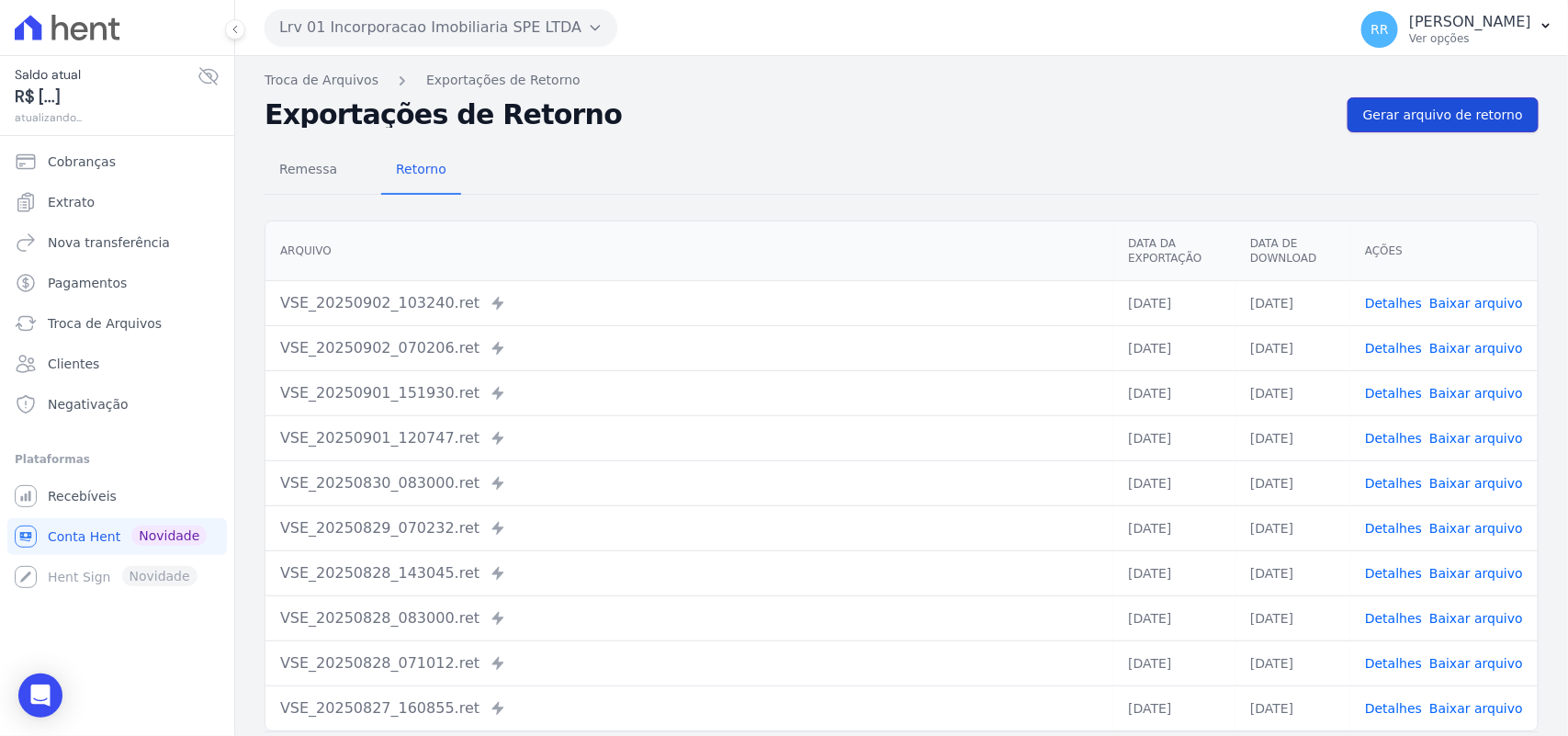
click at [1467, 121] on span "Gerar arquivo de retorno" at bounding box center [1443, 115] width 160 height 19
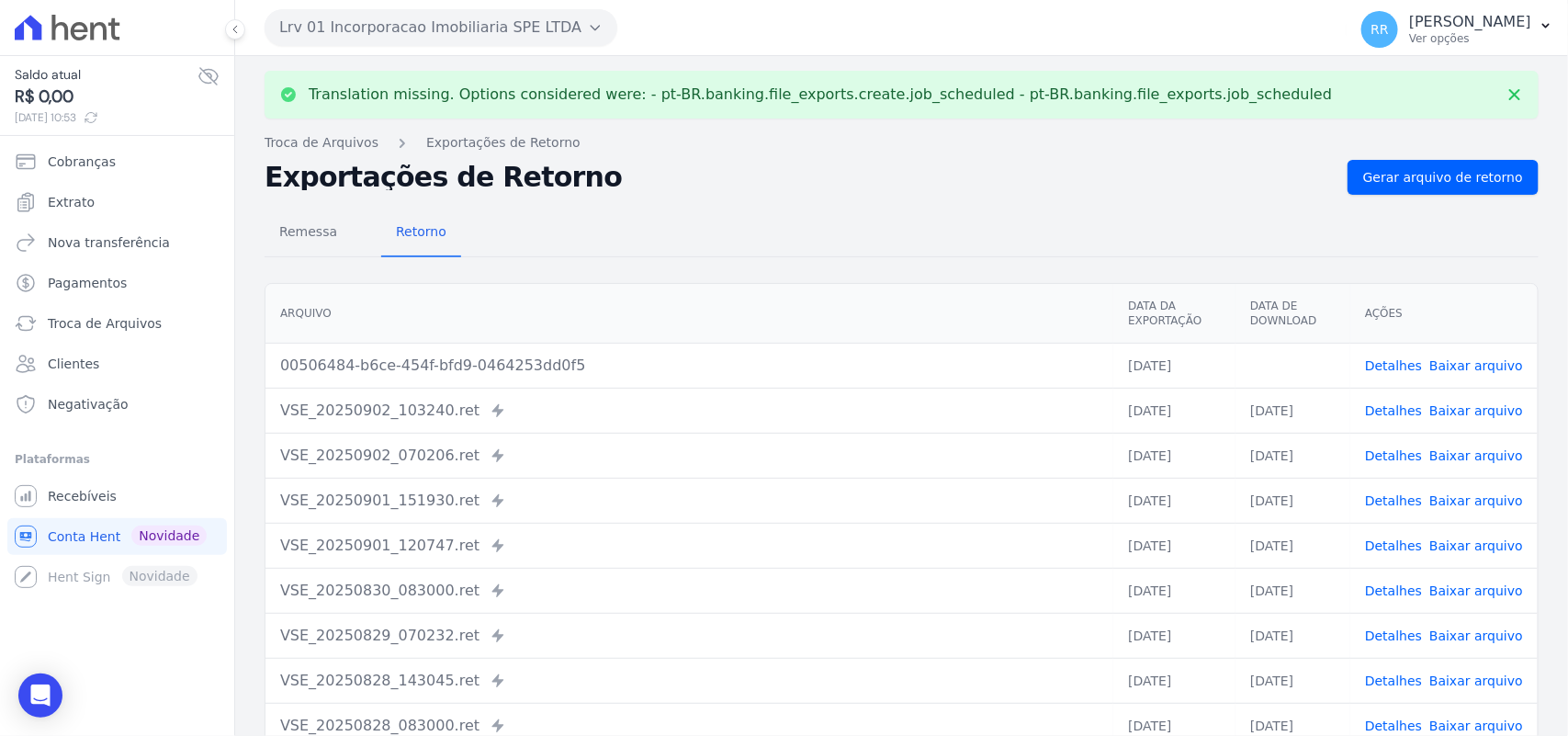
click at [1494, 363] on link "Baixar arquivo" at bounding box center [1476, 366] width 93 height 15
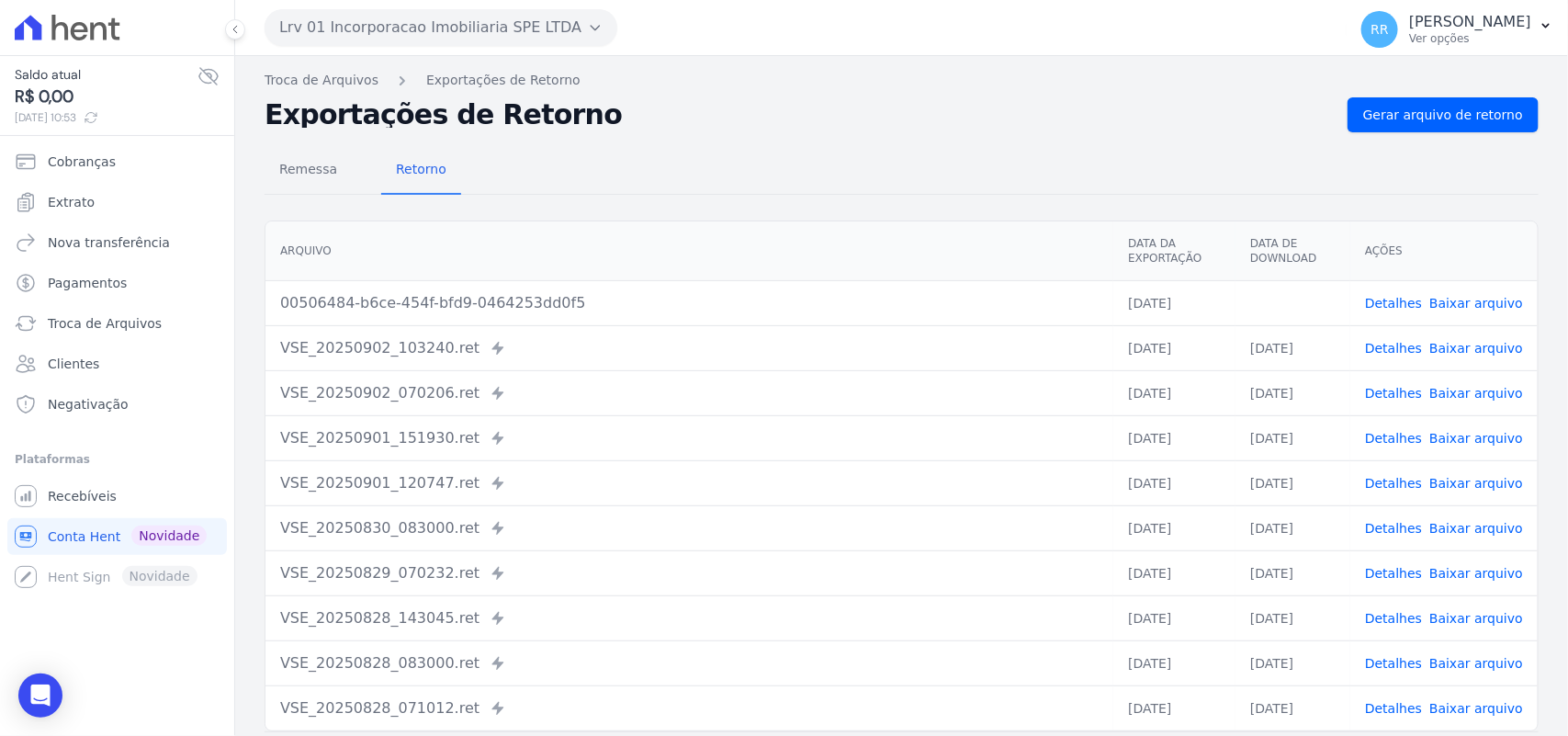
click at [487, 152] on div "Remessa Retorno" at bounding box center [901, 171] width 1274 height 48
click at [542, 29] on button "Lrv 01 Incorporacao Imobiliaria SPE LTDA" at bounding box center [440, 27] width 353 height 36
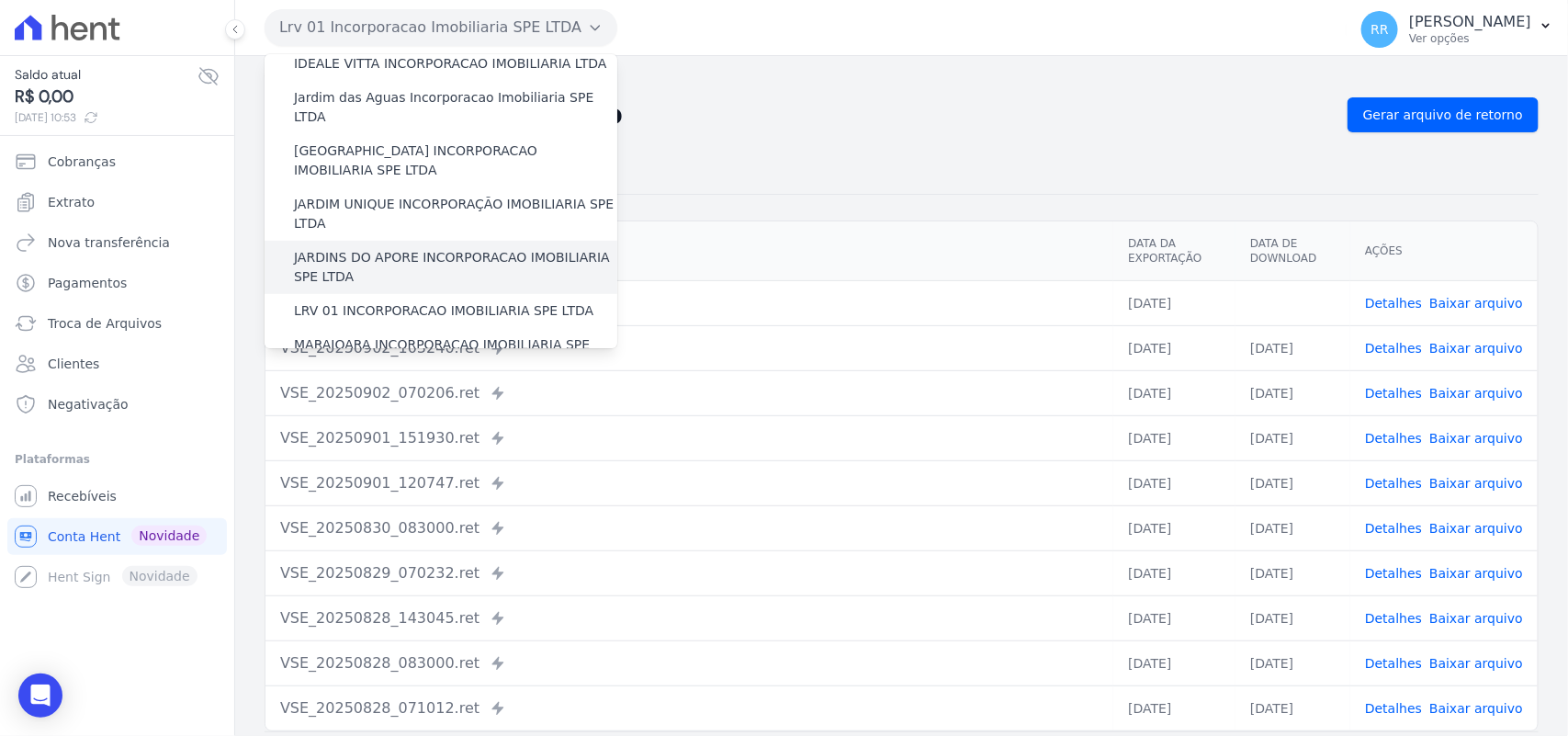
scroll to position [345, 0]
click at [349, 332] on label "MARAJOARA INCORPORACAO IMOBILIARIA SPE LTDA" at bounding box center [455, 351] width 323 height 38
click at [0, 0] on input "MARAJOARA INCORPORACAO IMOBILIARIA SPE LTDA" at bounding box center [0, 0] width 0 height 0
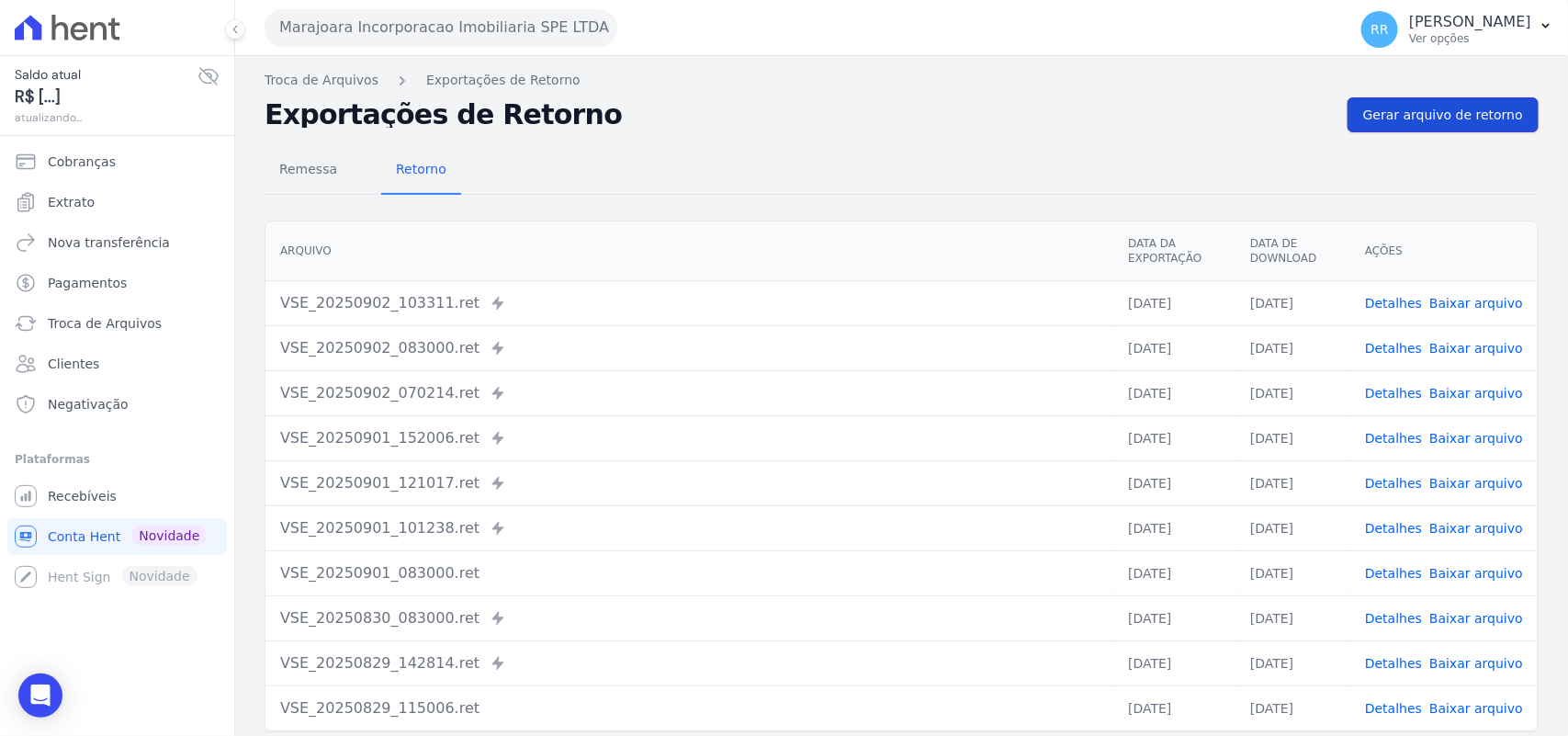
click at [1490, 102] on link "Gerar arquivo de retorno" at bounding box center [1443, 115] width 191 height 35
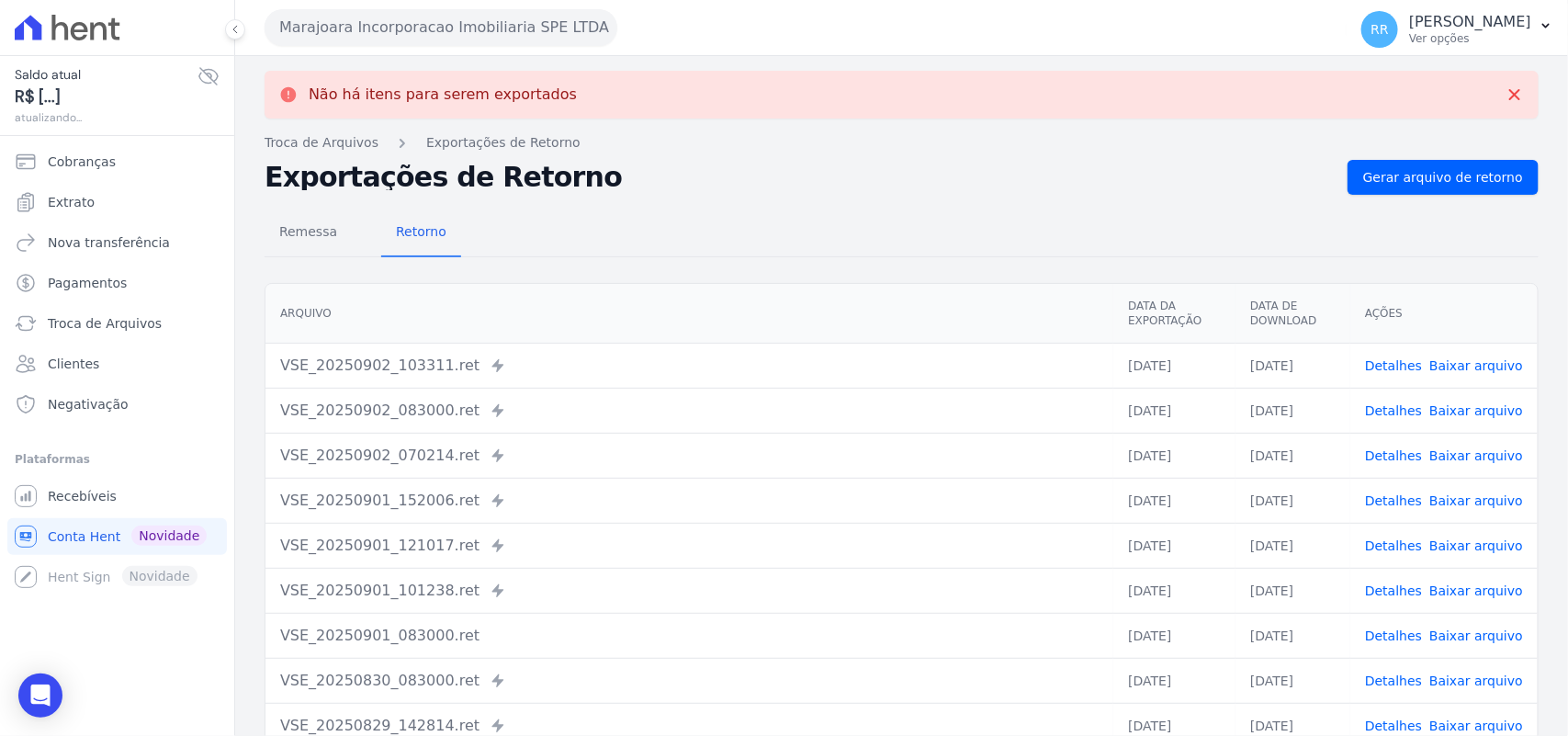
click at [436, 35] on button "Marajoara Incorporacao Imobiliaria SPE LTDA" at bounding box center [440, 27] width 353 height 36
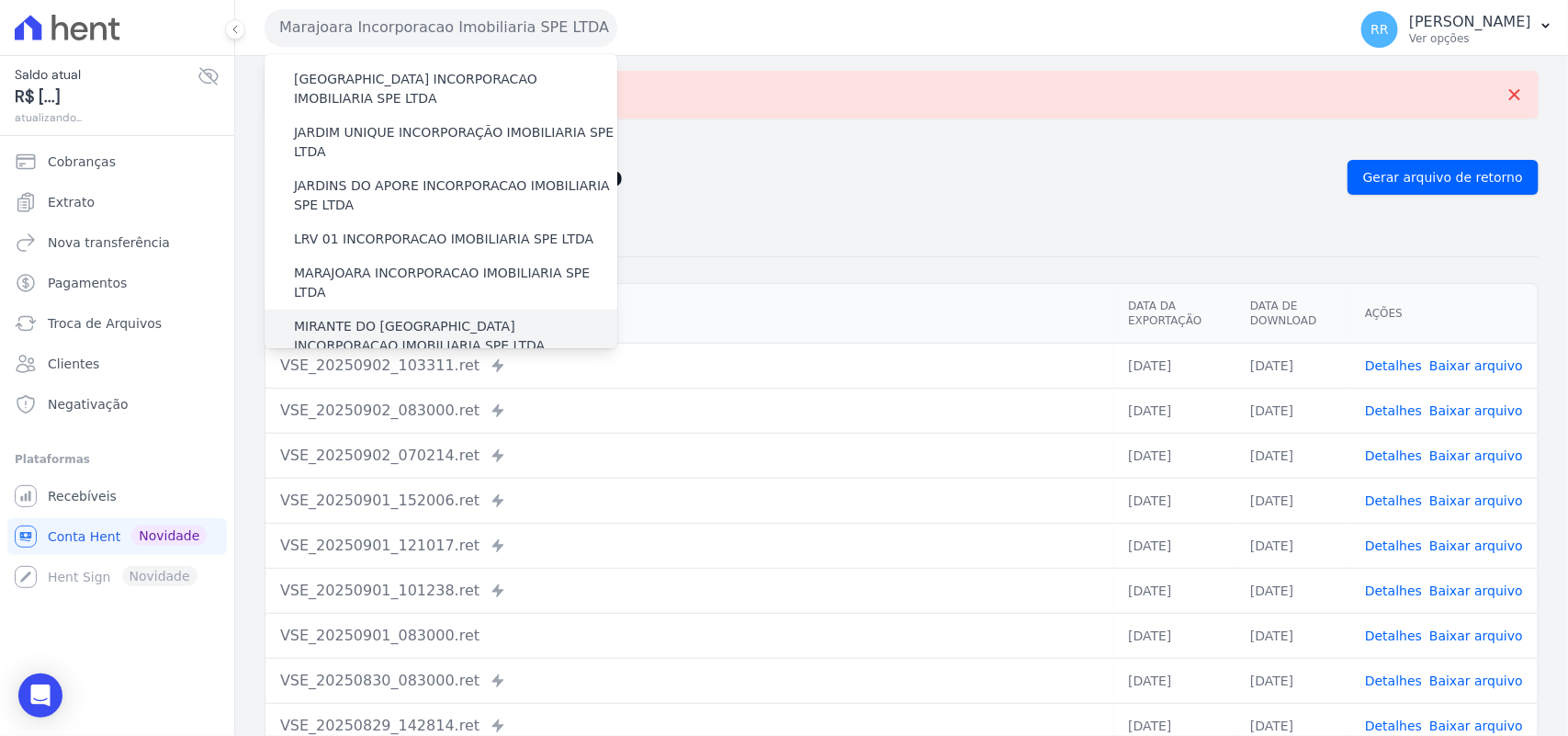
scroll to position [421, 0]
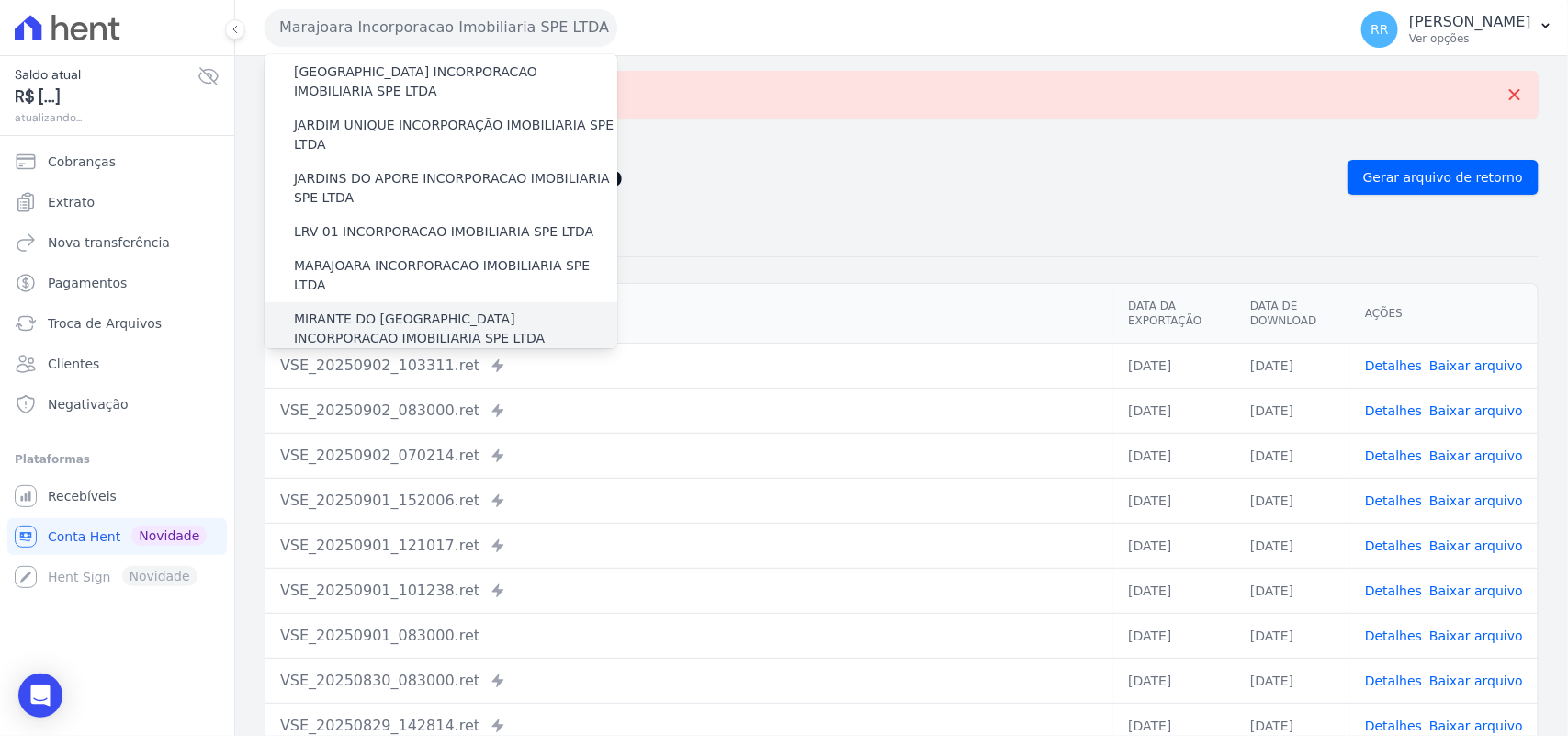
click at [351, 310] on label "MIRANTE DO [GEOGRAPHIC_DATA] INCORPORACAO IMOBILIARIA SPE LTDA" at bounding box center [455, 328] width 323 height 38
click at [0, 0] on input "MIRANTE DO [GEOGRAPHIC_DATA] INCORPORACAO IMOBILIARIA SPE LTDA" at bounding box center [0, 0] width 0 height 0
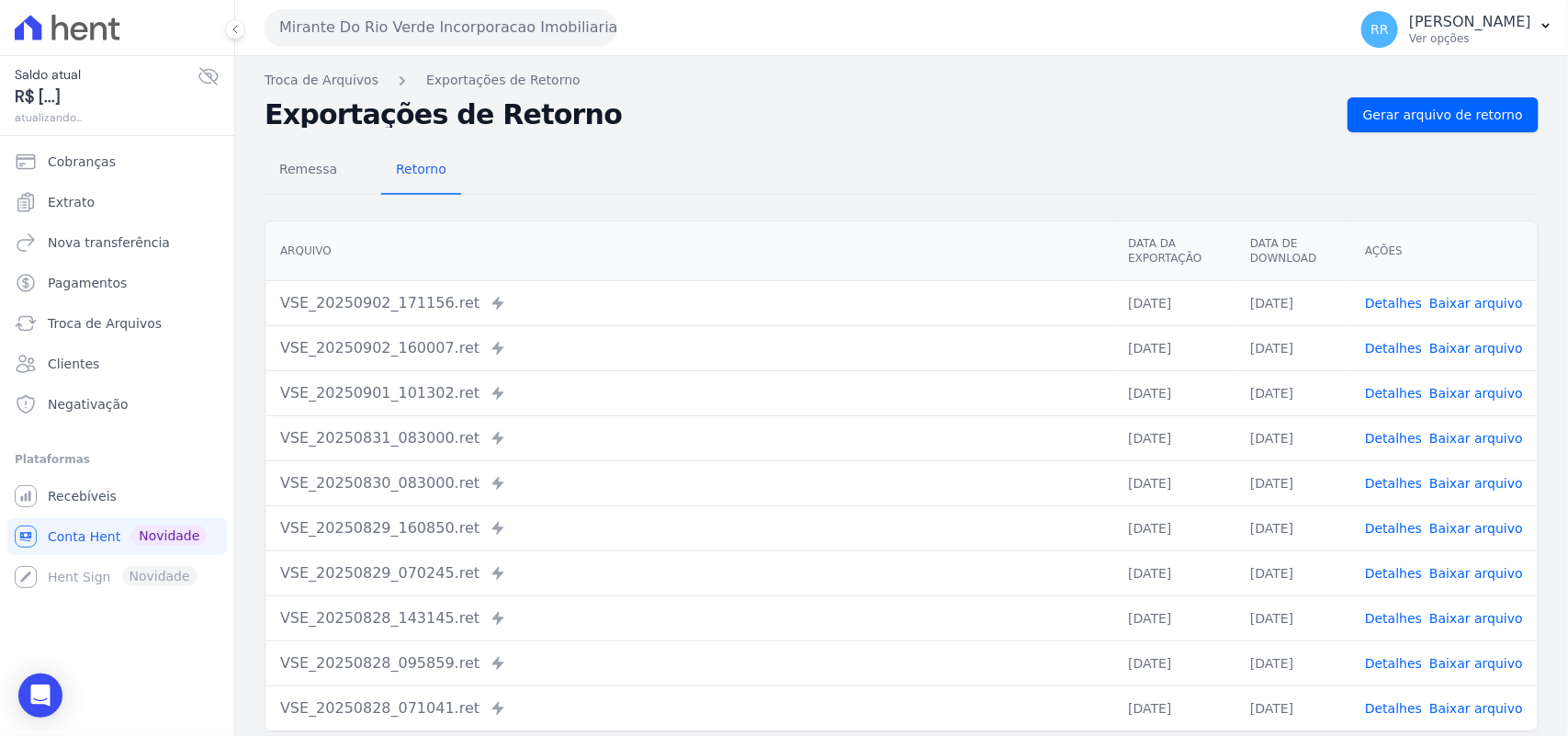
click at [1475, 135] on div "Remessa Retorno Arquivo Data da Exportação Data de Download Ações VSE_20250902_…" at bounding box center [901, 465] width 1274 height 664
click at [1482, 122] on span "Gerar arquivo de retorno" at bounding box center [1443, 115] width 160 height 19
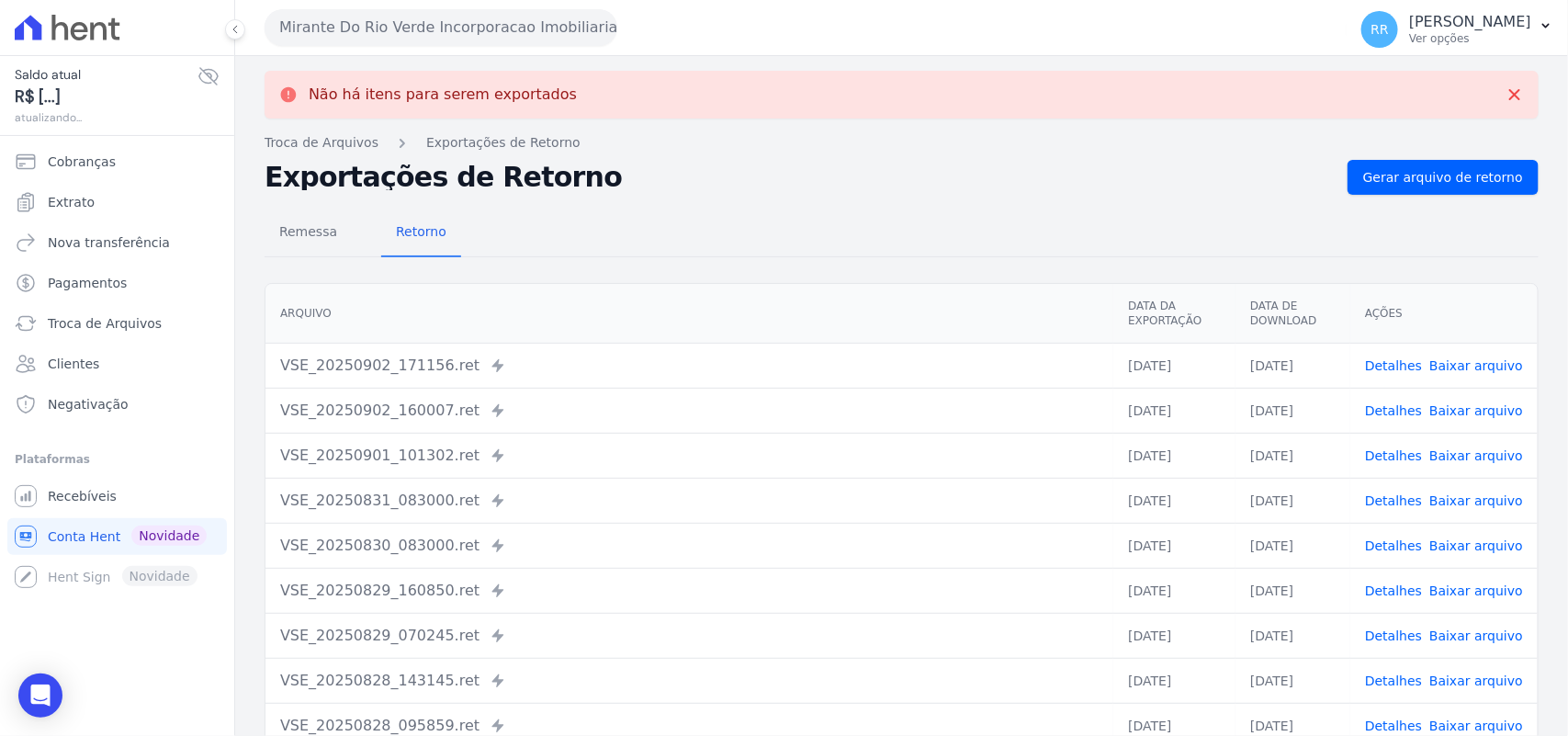
click at [336, 11] on button "Mirante Do Rio Verde Incorporacao Imobiliaria SPE LTDA" at bounding box center [440, 27] width 353 height 36
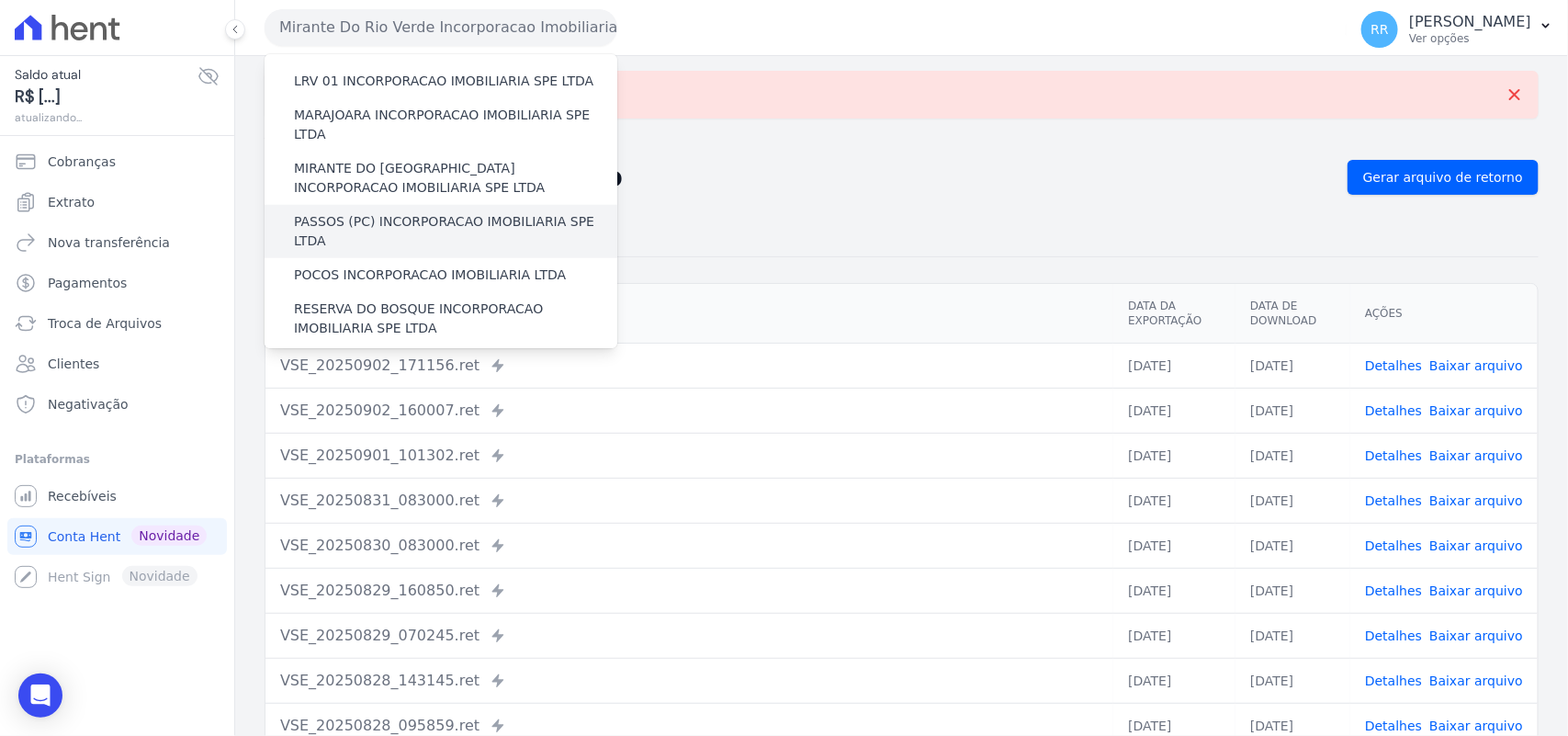
scroll to position [574, 0]
click at [323, 209] on label "PASSOS (PC) INCORPORACAO IMOBILIARIA SPE LTDA" at bounding box center [455, 228] width 323 height 38
click at [0, 0] on input "PASSOS (PC) INCORPORACAO IMOBILIARIA SPE LTDA" at bounding box center [0, 0] width 0 height 0
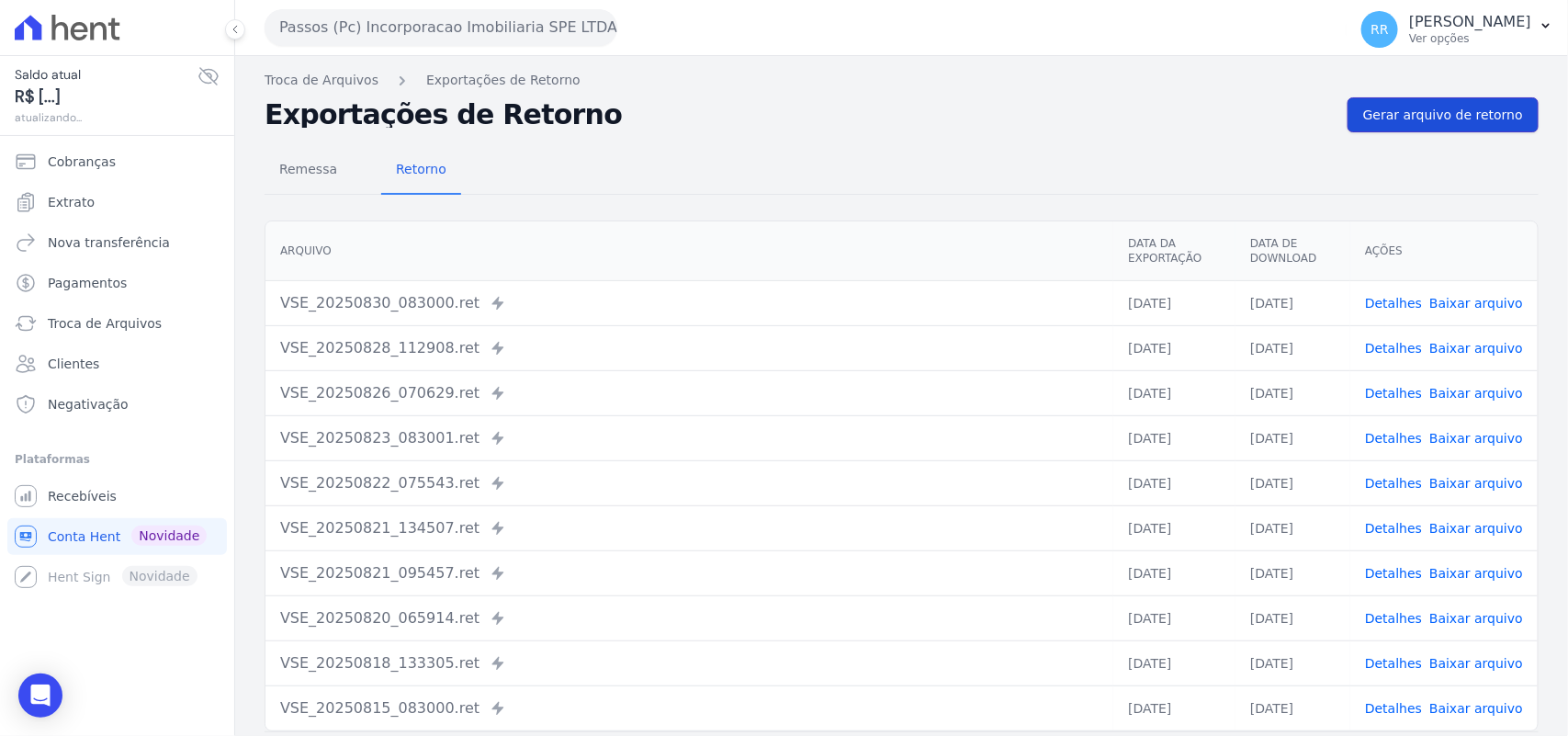
click at [1462, 98] on link "Gerar arquivo de retorno" at bounding box center [1443, 115] width 191 height 35
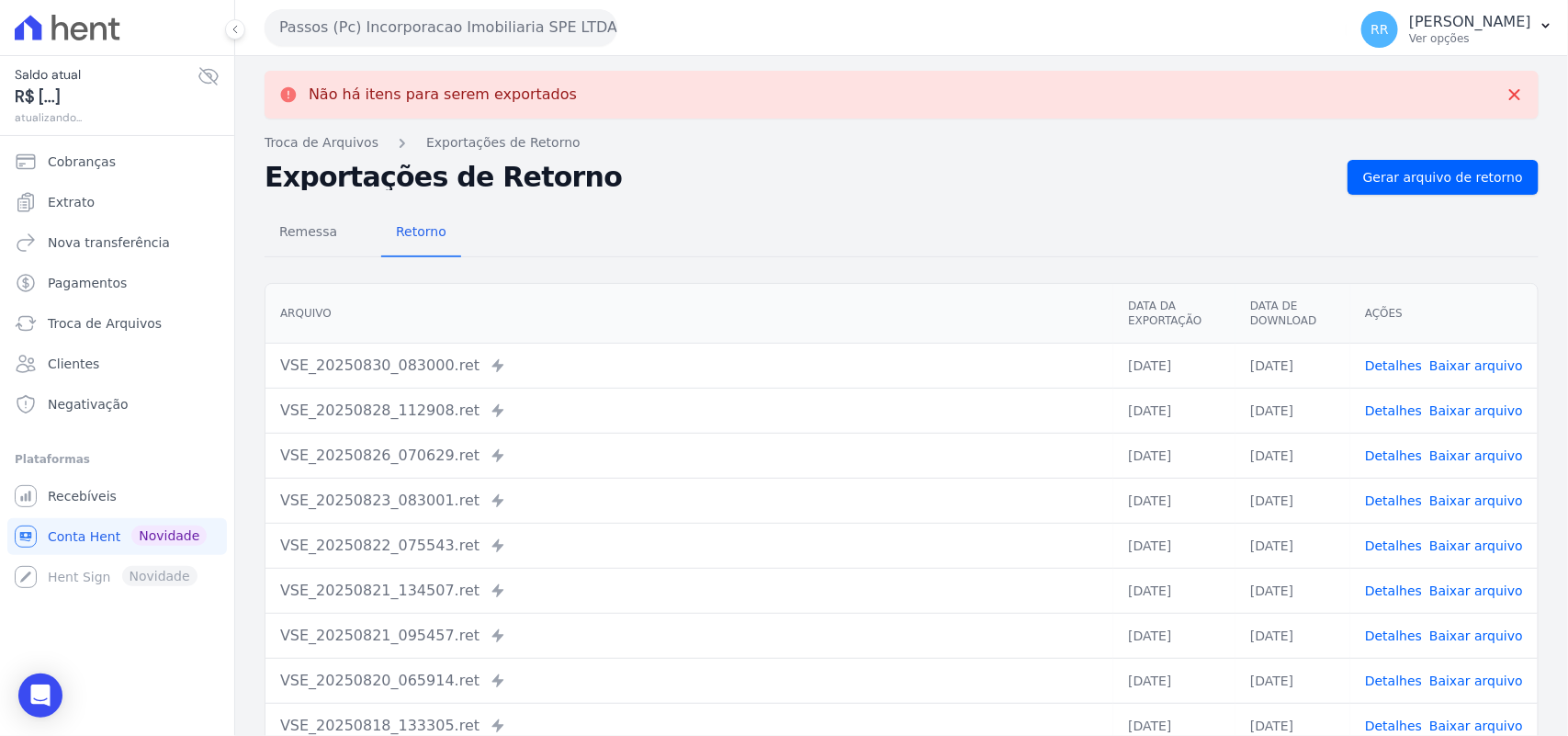
click at [329, 16] on button "Passos (Pc) Incorporacao Imobiliaria SPE LTDA" at bounding box center [440, 27] width 353 height 36
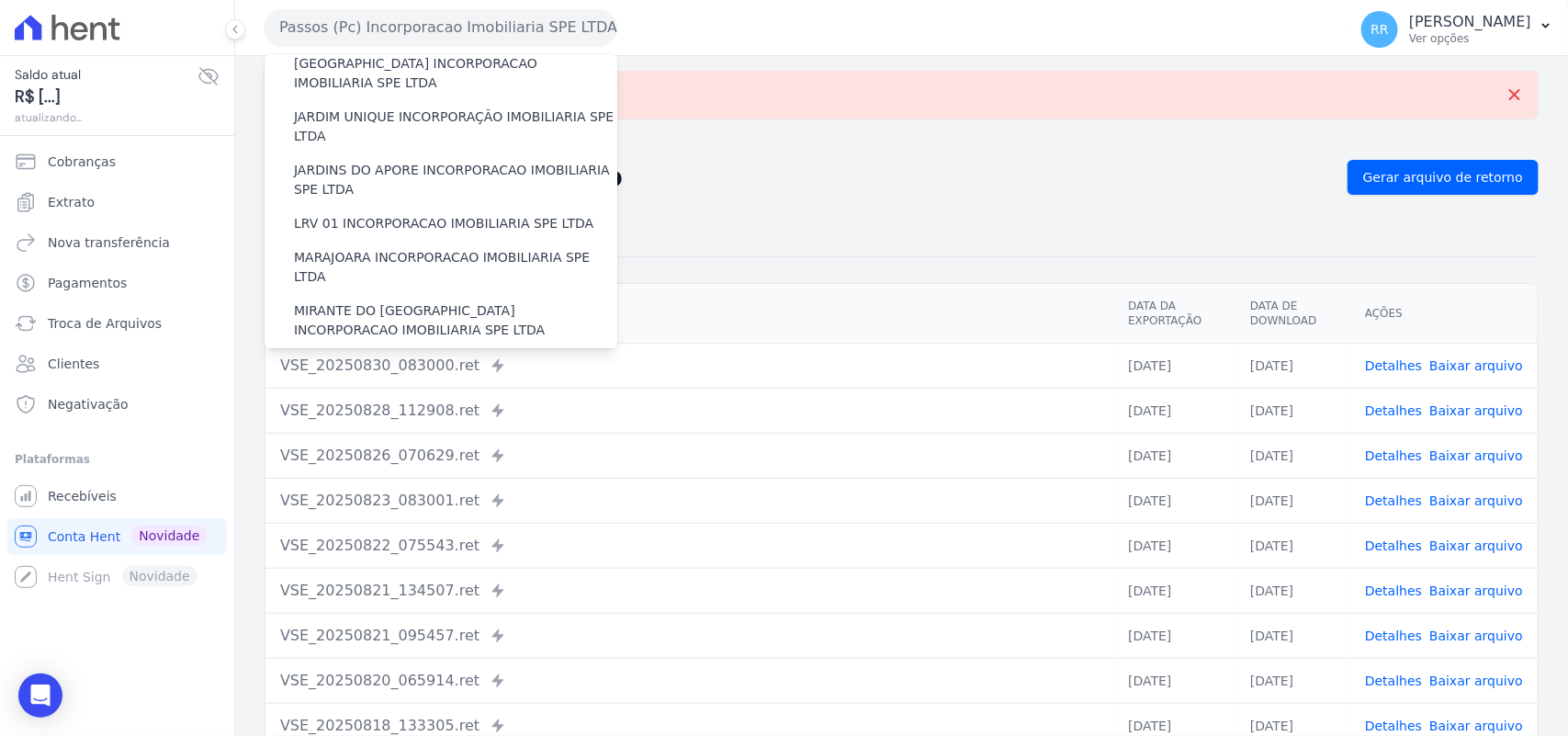
scroll to position [612, 0]
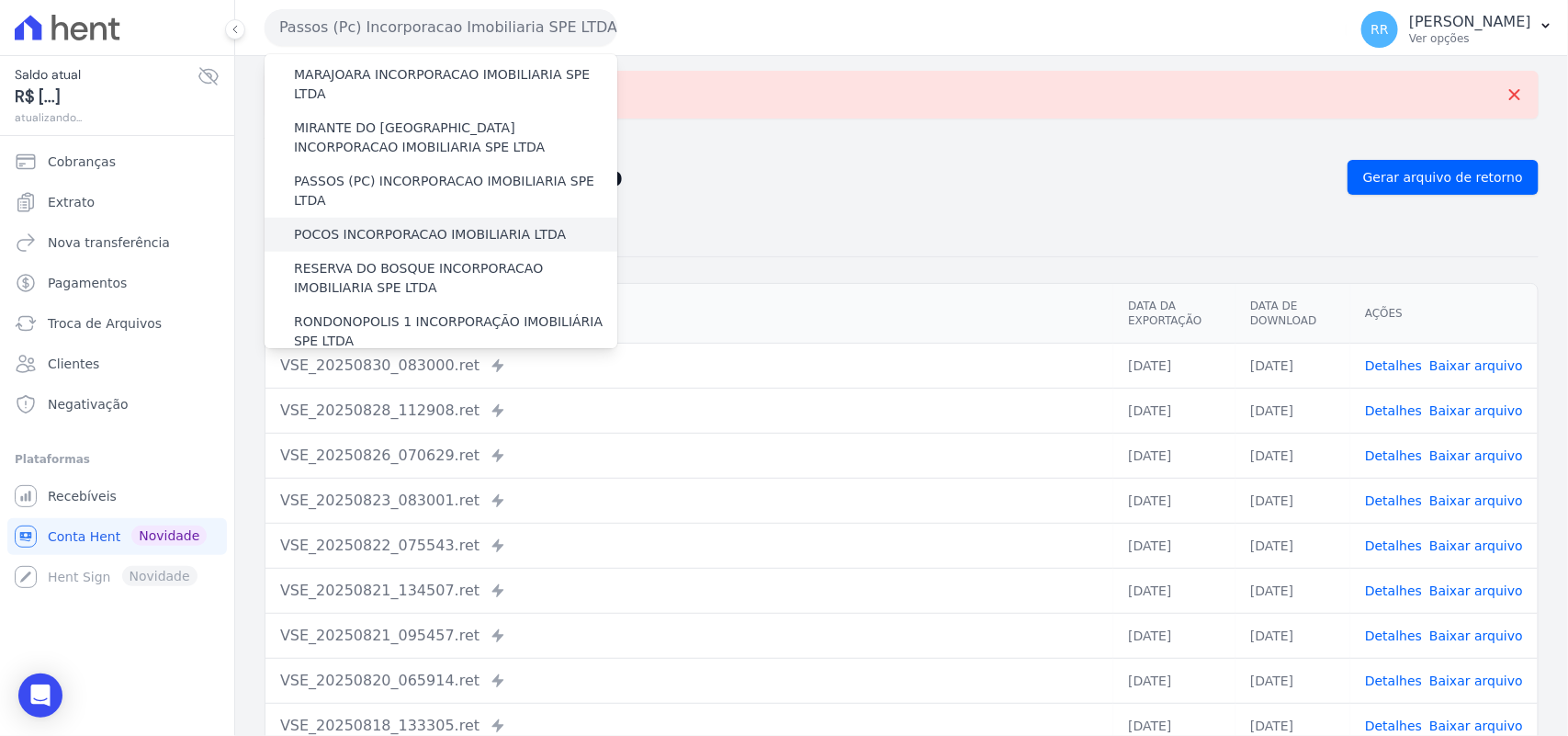
click at [405, 225] on label "POCOS INCORPORACAO IMOBILIARIA LTDA" at bounding box center [429, 235] width 272 height 20
click at [0, 0] on input "POCOS INCORPORACAO IMOBILIARIA LTDA" at bounding box center [0, 0] width 0 height 0
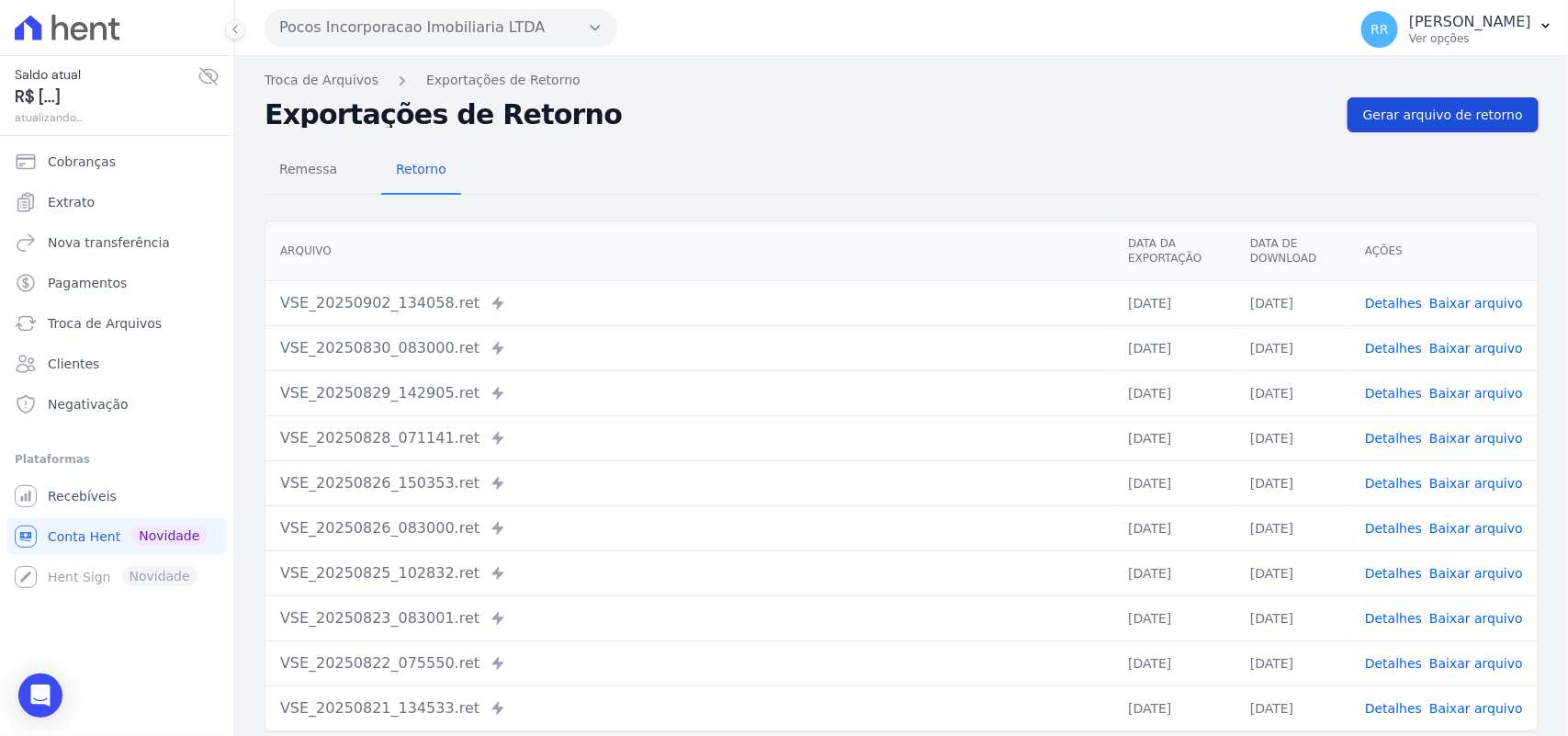
click at [1481, 121] on span "Gerar arquivo de retorno" at bounding box center [1443, 115] width 160 height 19
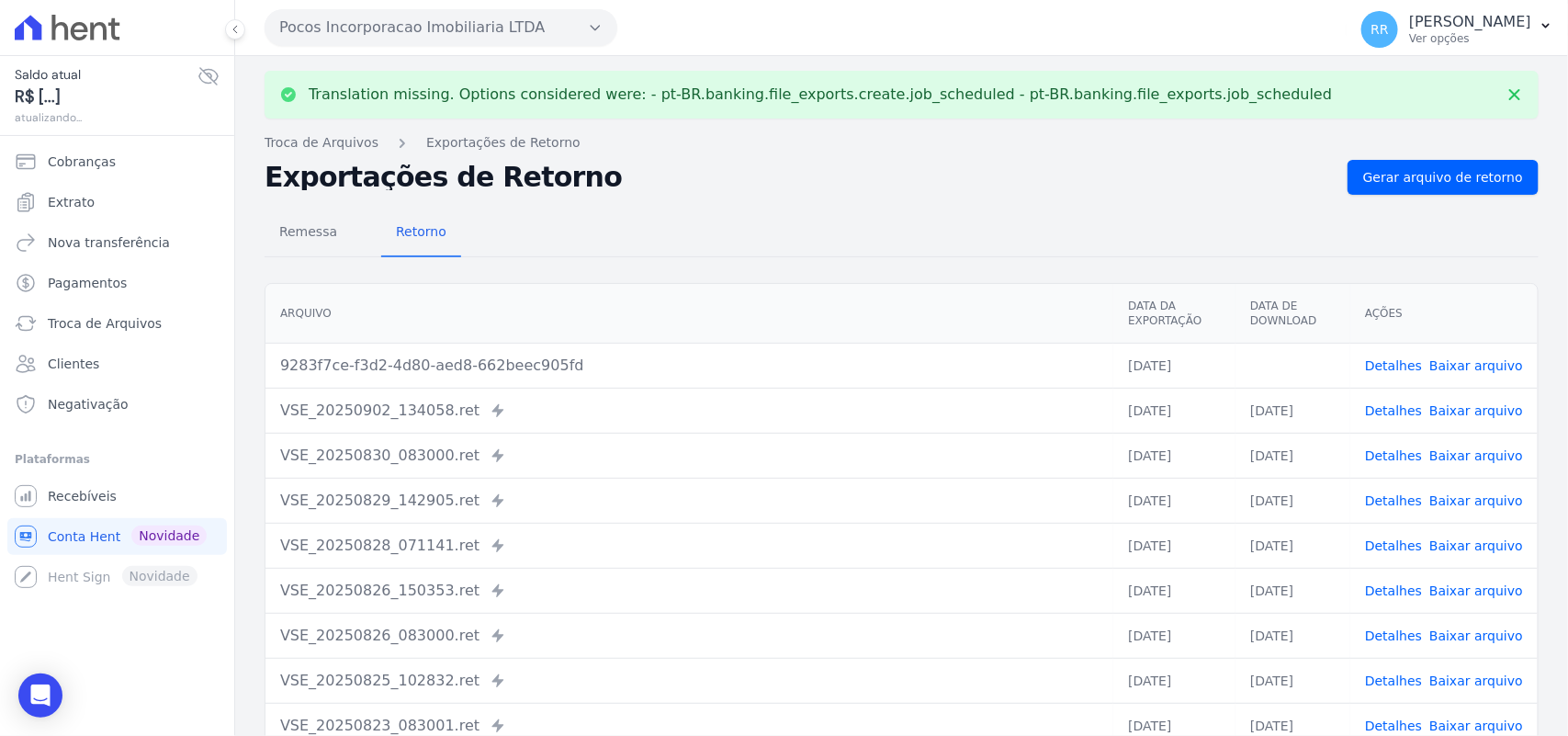
click at [1498, 360] on link "Baixar arquivo" at bounding box center [1476, 366] width 93 height 15
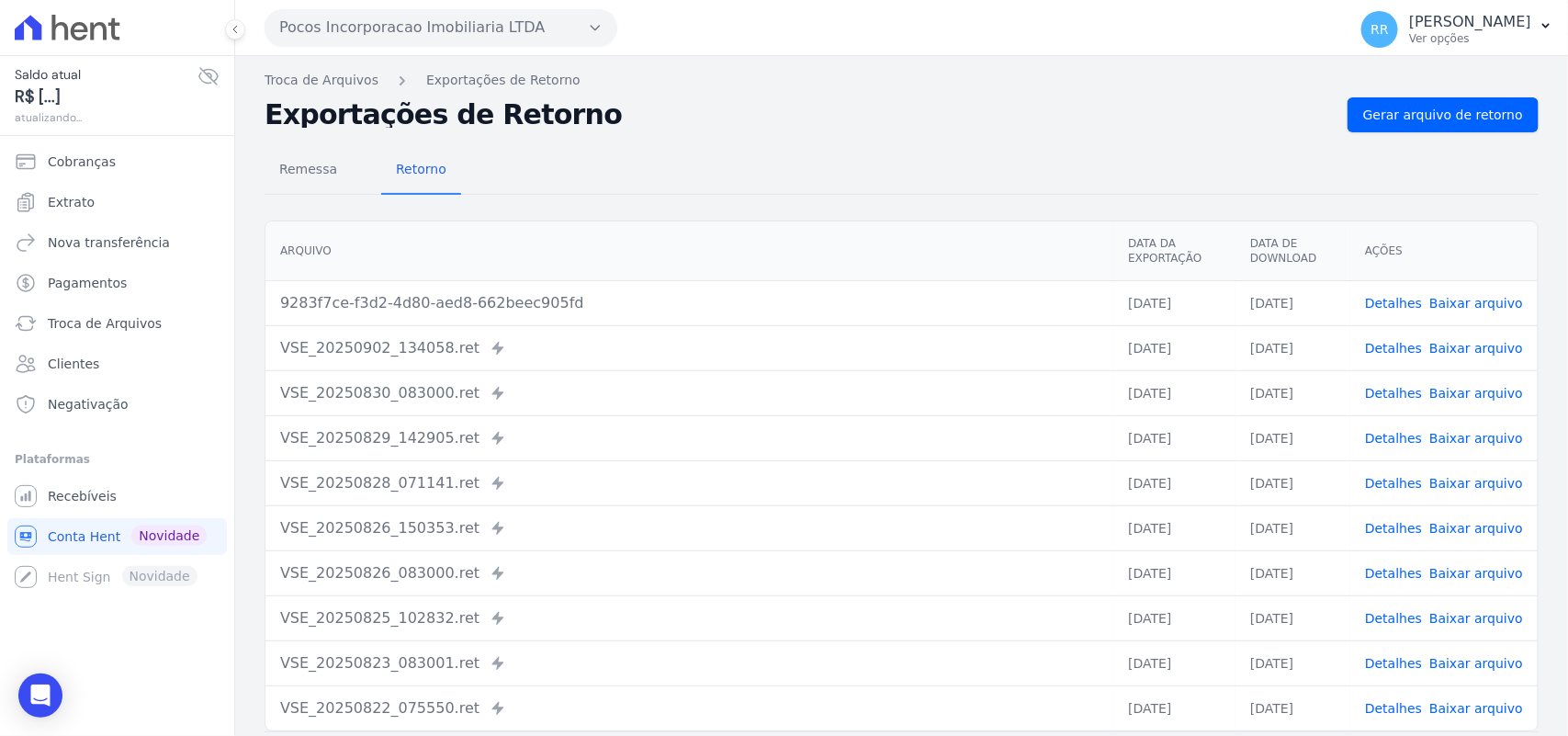
click at [1457, 296] on link "Baixar arquivo" at bounding box center [1476, 303] width 93 height 15
click at [401, 28] on button "Pocos Incorporacao Imobiliaria LTDA" at bounding box center [440, 27] width 353 height 36
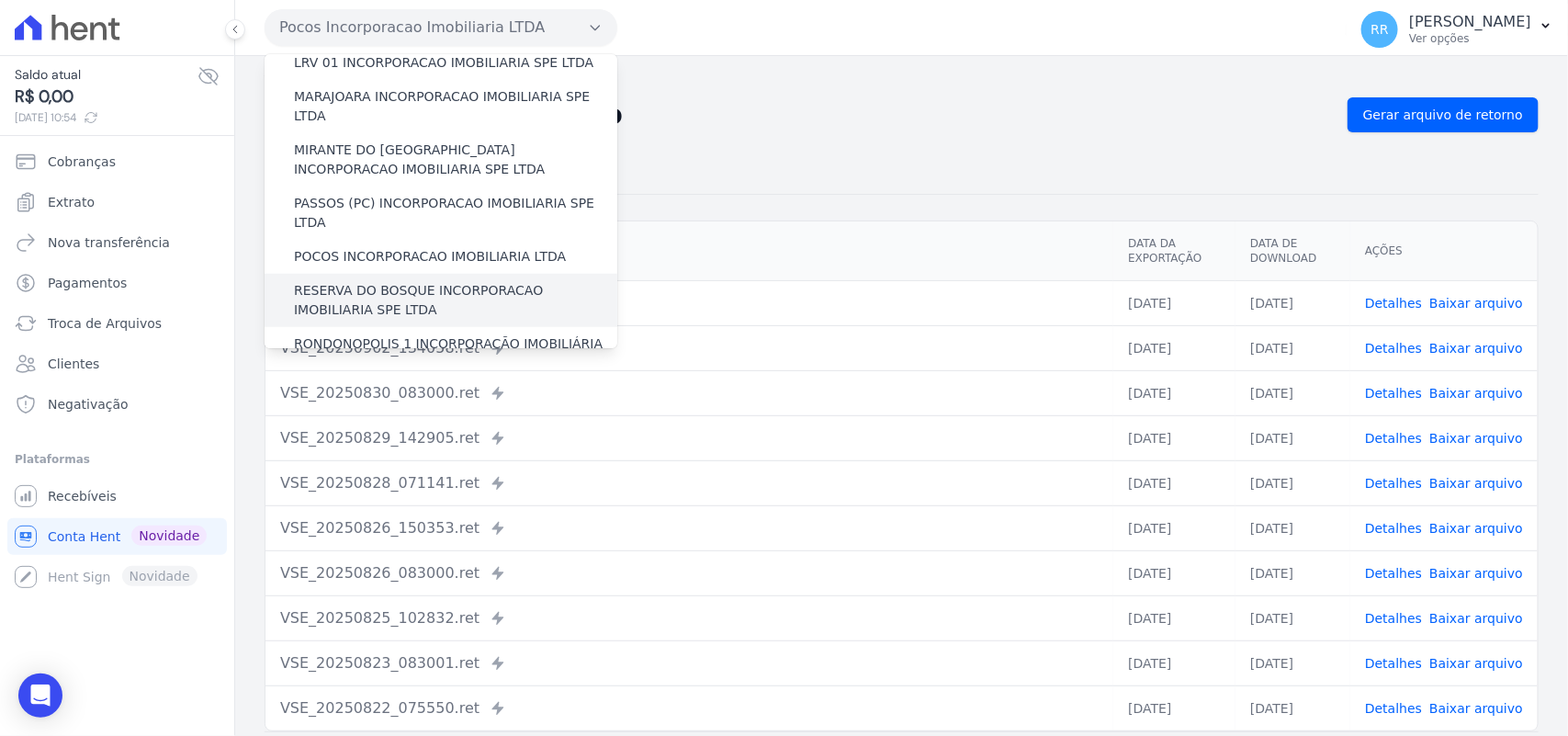
scroll to position [612, 0]
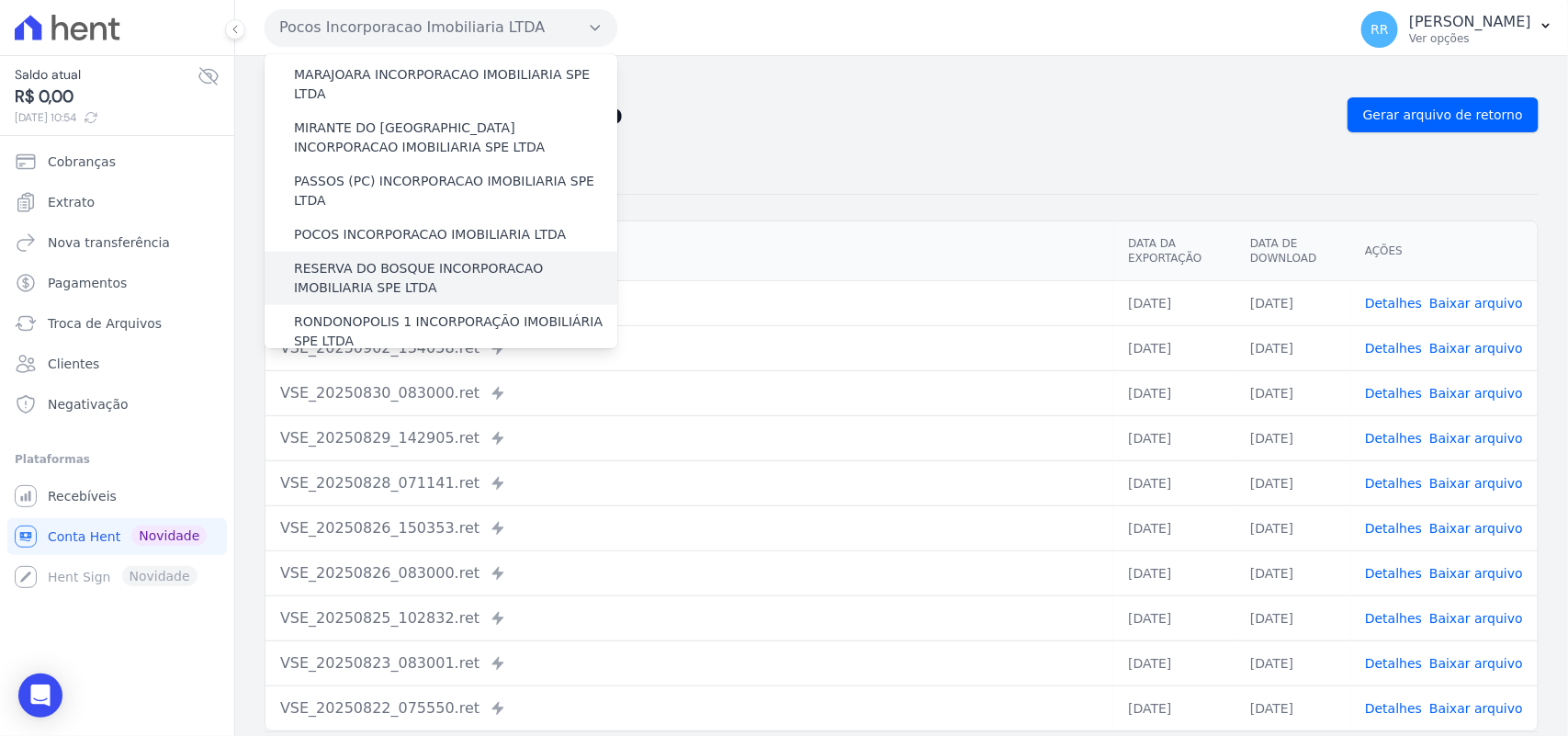
click at [395, 259] on label "RESERVA DO BOSQUE INCORPORACAO IMOBILIARIA SPE LTDA" at bounding box center [455, 278] width 323 height 38
click at [0, 0] on input "RESERVA DO BOSQUE INCORPORACAO IMOBILIARIA SPE LTDA" at bounding box center [0, 0] width 0 height 0
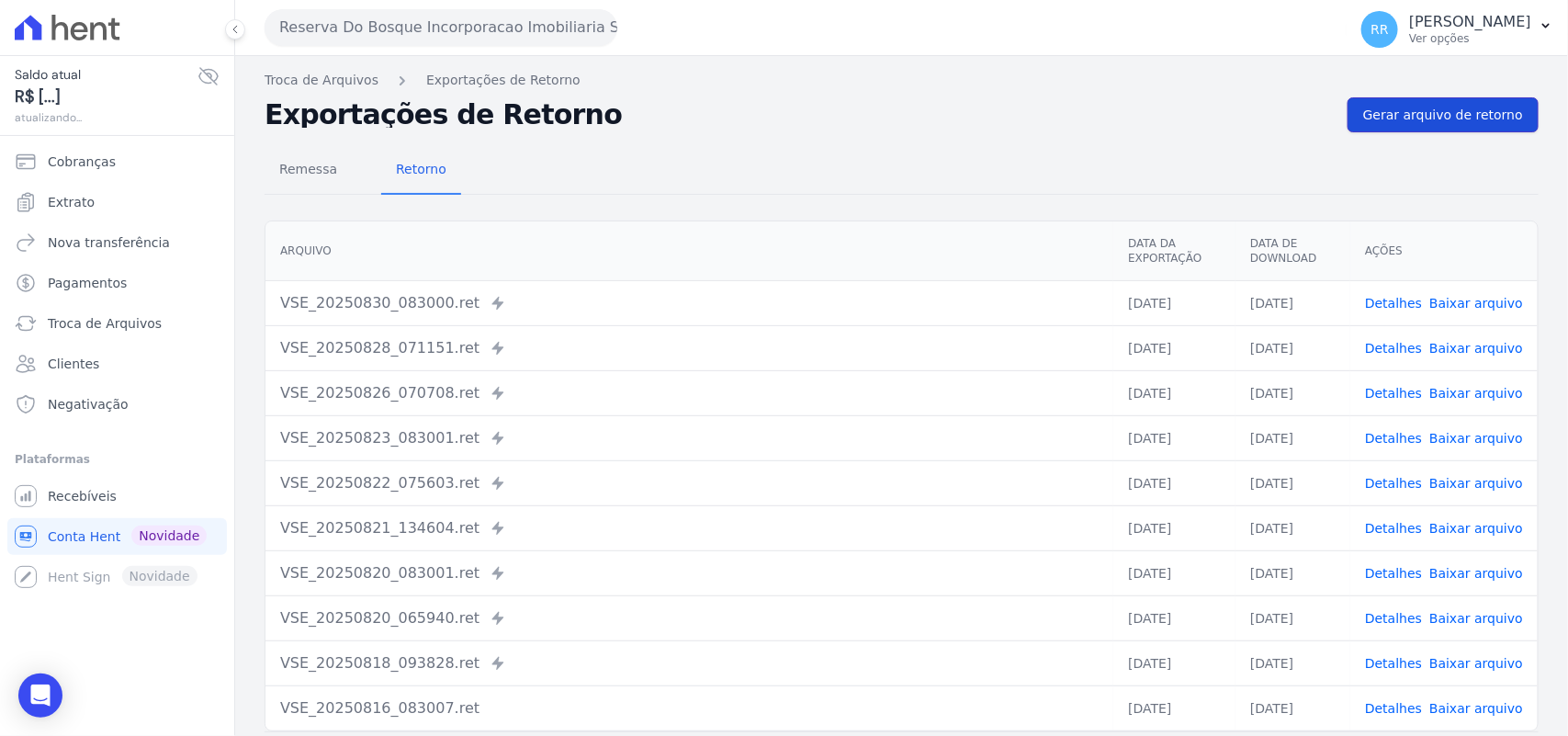
click at [1444, 124] on span "Gerar arquivo de retorno" at bounding box center [1443, 115] width 160 height 19
click at [382, 24] on button "Reserva Do Bosque Incorporacao Imobiliaria SPE LTDA" at bounding box center [440, 27] width 353 height 36
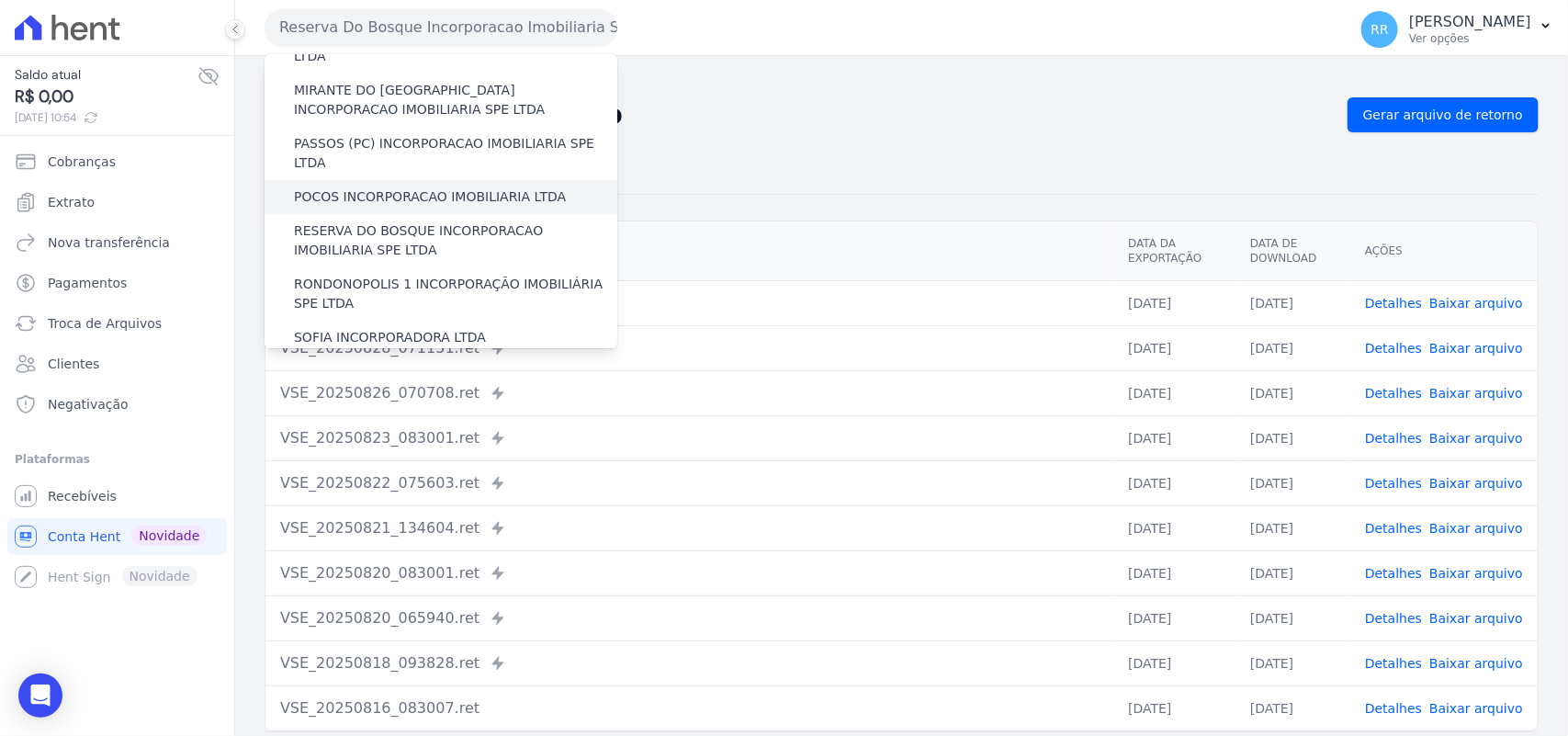
scroll to position [651, 0]
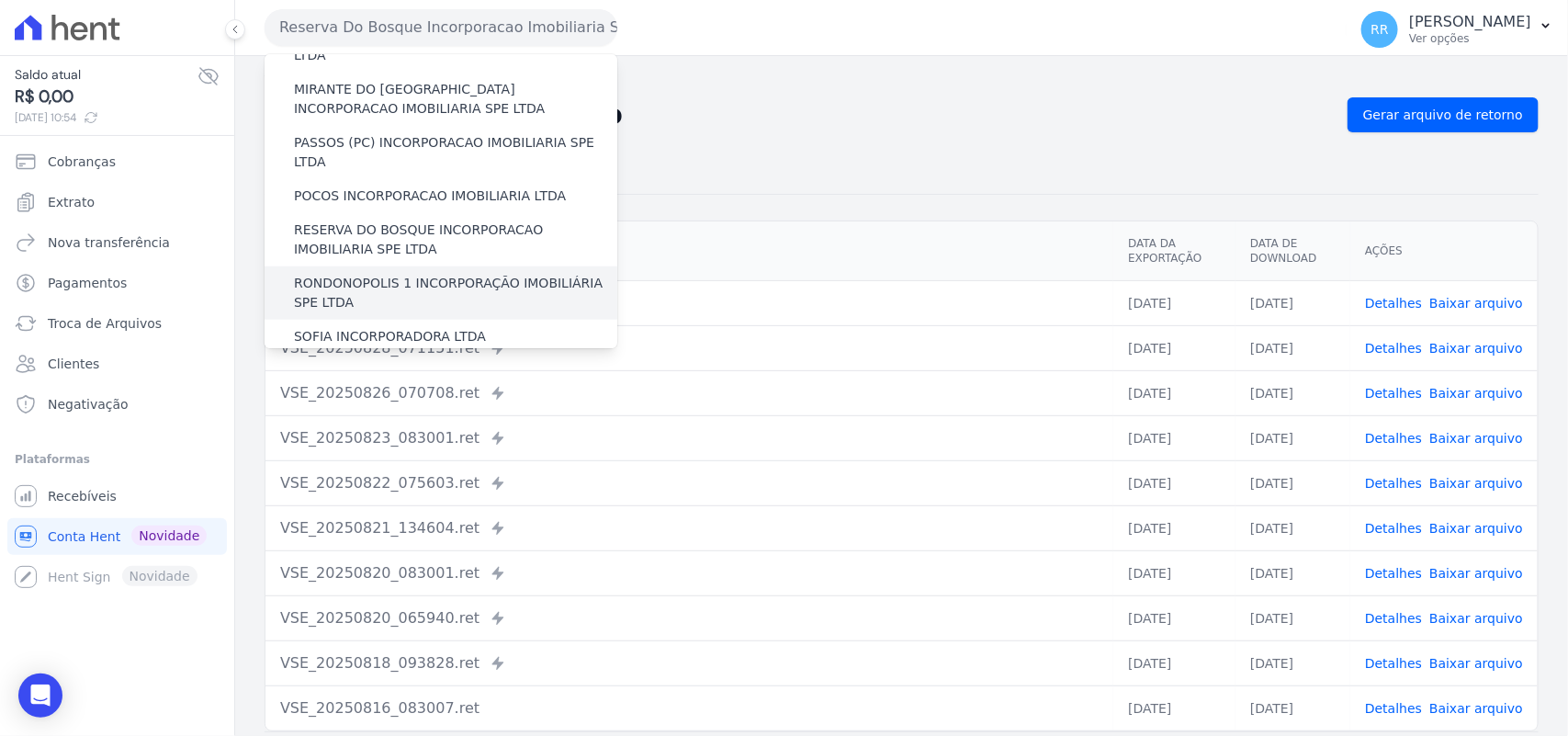
click at [400, 274] on label "RONDONOPOLIS 1 INCORPORAÇÃO IMOBILIÁRIA SPE LTDA" at bounding box center [455, 293] width 323 height 38
click at [0, 0] on input "RONDONOPOLIS 1 INCORPORAÇÃO IMOBILIÁRIA SPE LTDA" at bounding box center [0, 0] width 0 height 0
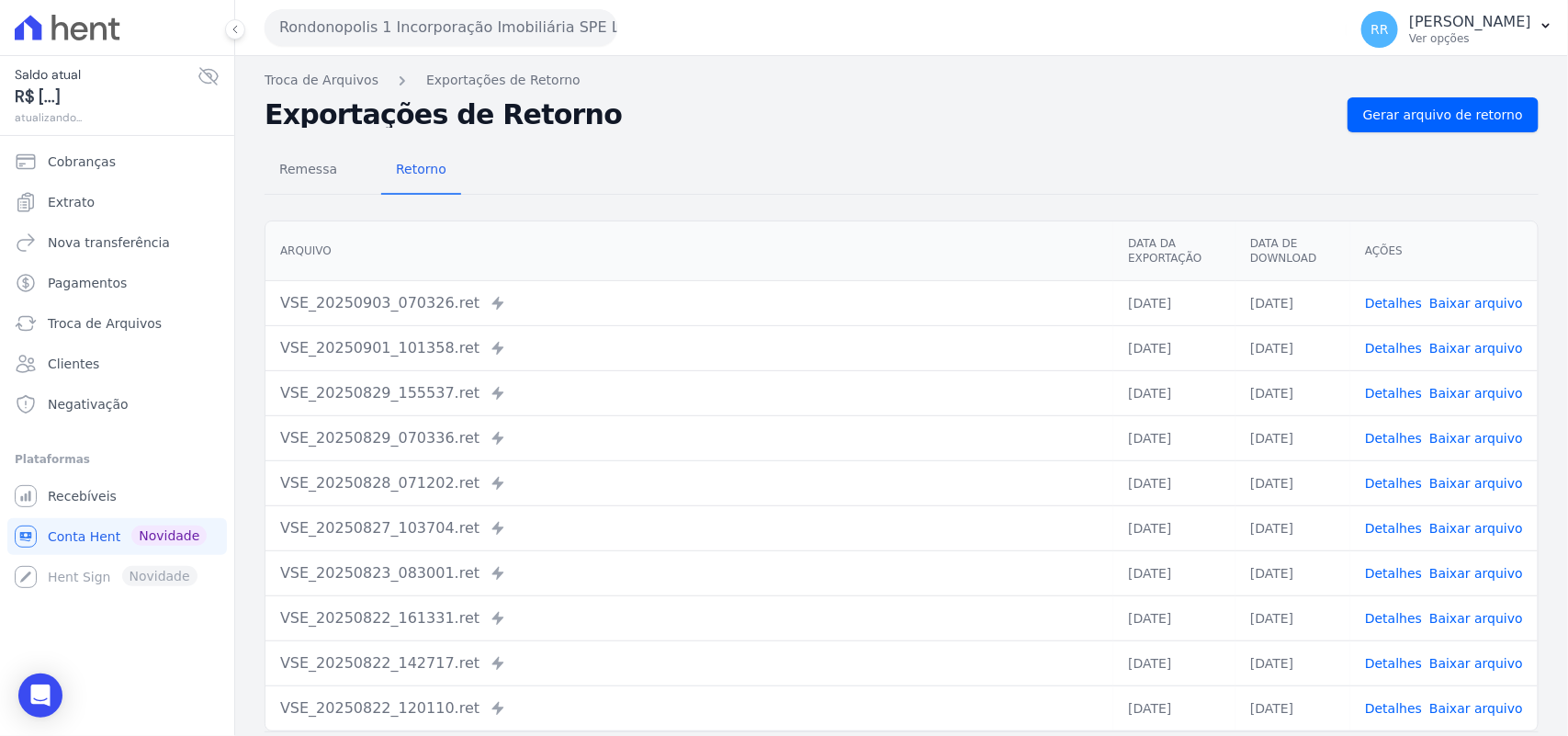
click at [1375, 133] on div "Remessa Retorno [GEOGRAPHIC_DATA] Data da Exportação Data de Download Ações VSE…" at bounding box center [901, 465] width 1274 height 664
click at [1411, 98] on link "Gerar arquivo de retorno" at bounding box center [1443, 115] width 191 height 35
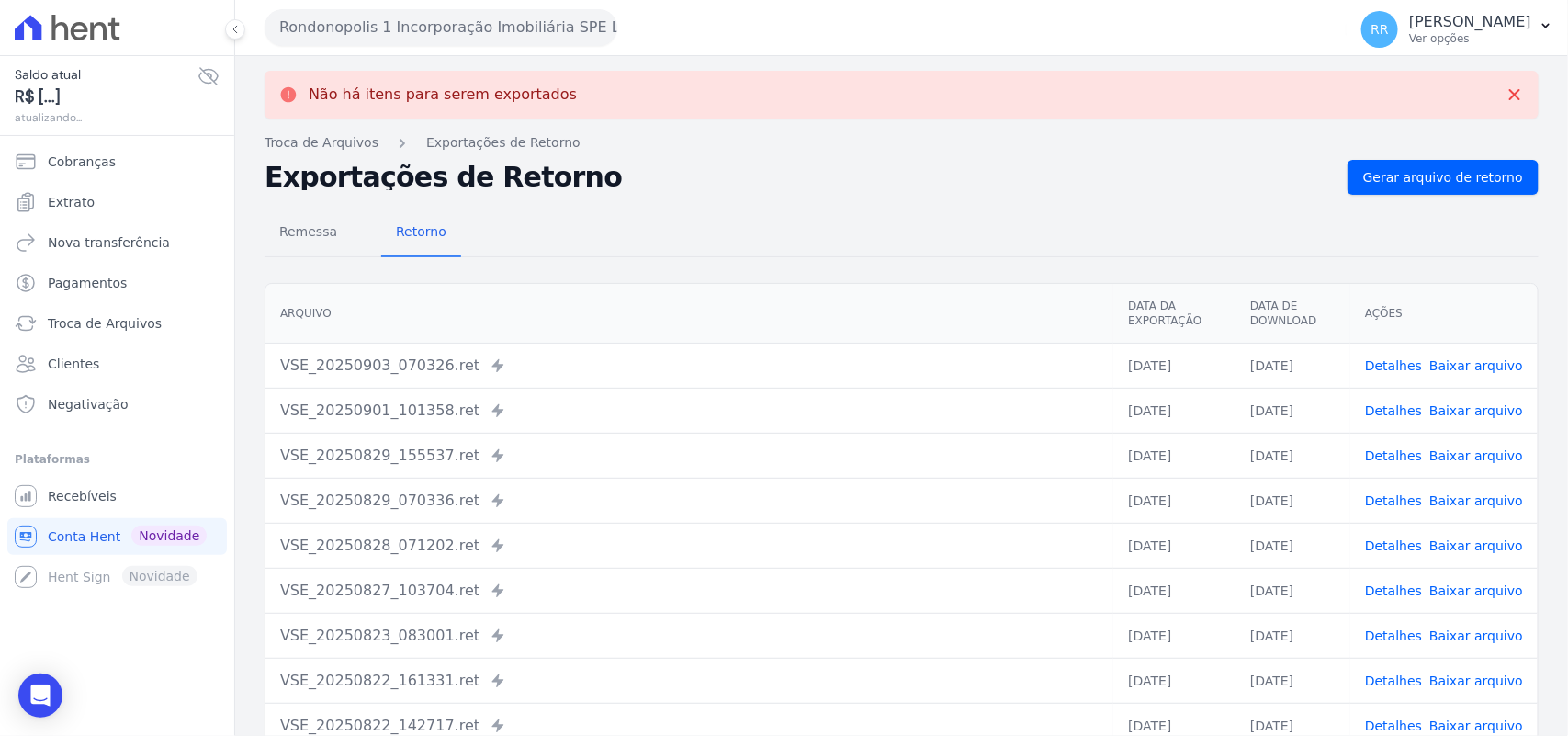
drag, startPoint x: 423, startPoint y: 56, endPoint x: 429, endPoint y: 48, distance: 10.0
click at [427, 51] on div "Rondonopolis 1 Incorporação Imobiliária SPE LTDA Via Sul Engenharia AGUAS DE [G…" at bounding box center [901, 368] width 1333 height 736
click at [436, 36] on button "Rondonopolis 1 Incorporação Imobiliária SPE LTDA" at bounding box center [440, 27] width 353 height 36
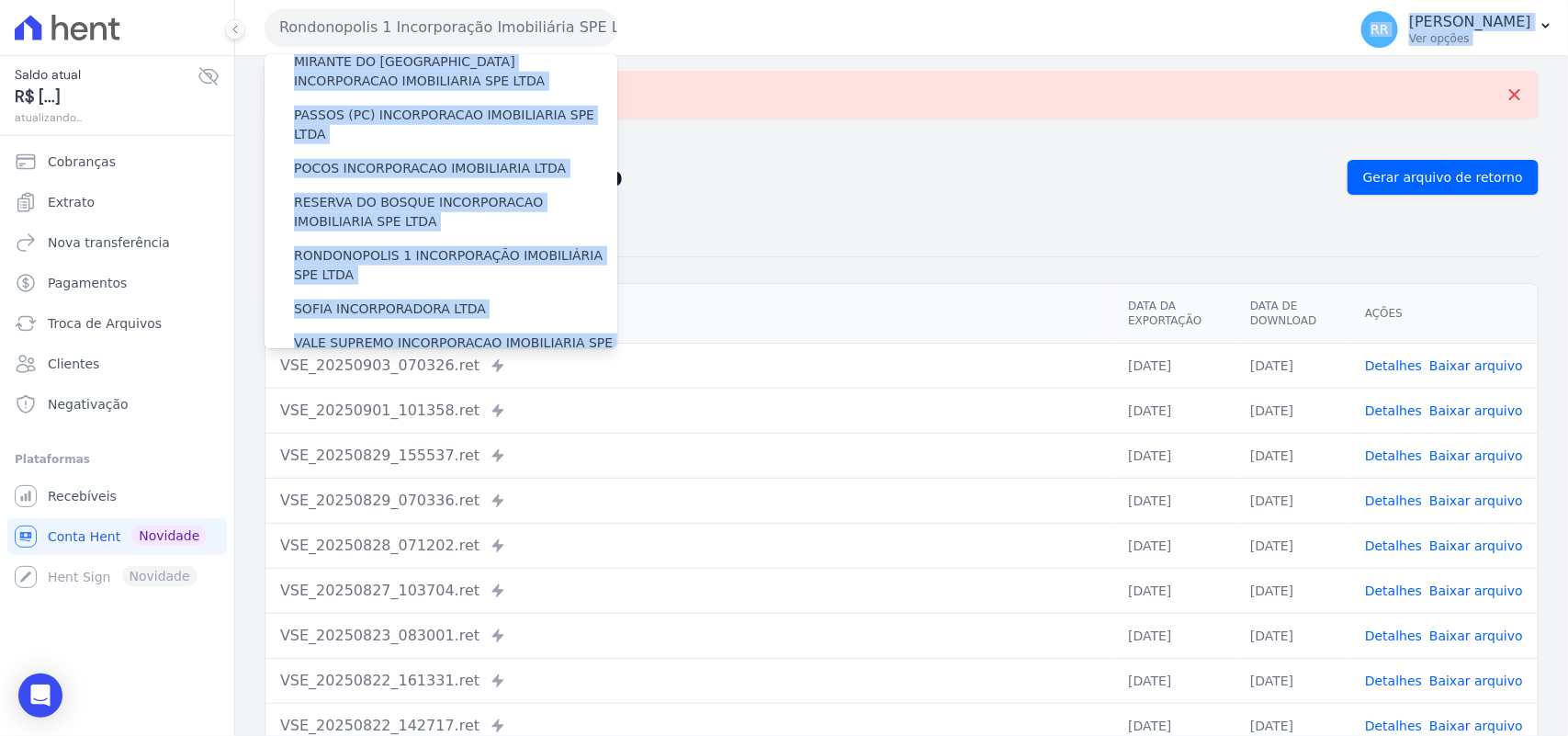
scroll to position [689, 0]
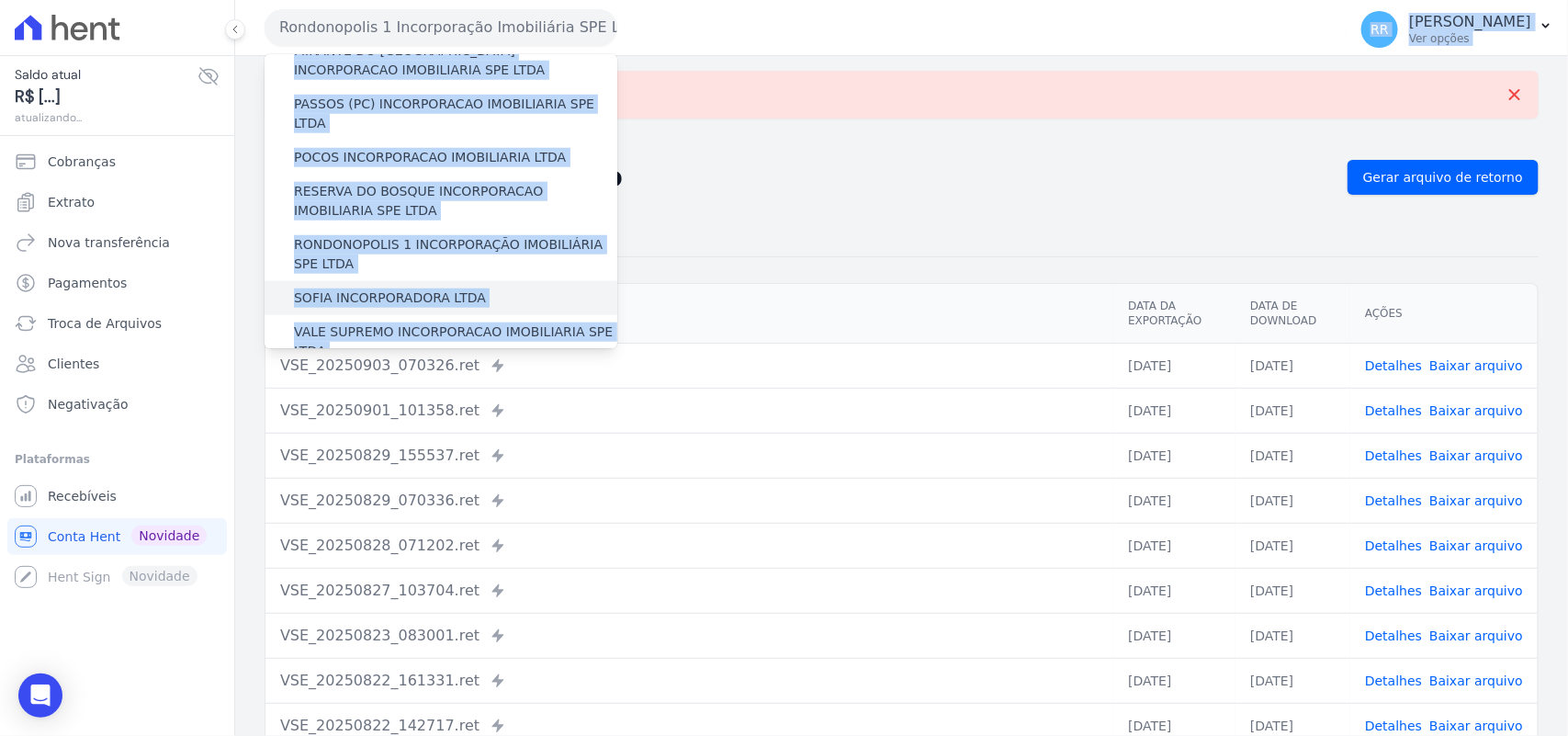
click at [381, 289] on label "SOFIA INCORPORADORA LTDA" at bounding box center [389, 299] width 192 height 20
click at [0, 0] on input "SOFIA INCORPORADORA LTDA" at bounding box center [0, 0] width 0 height 0
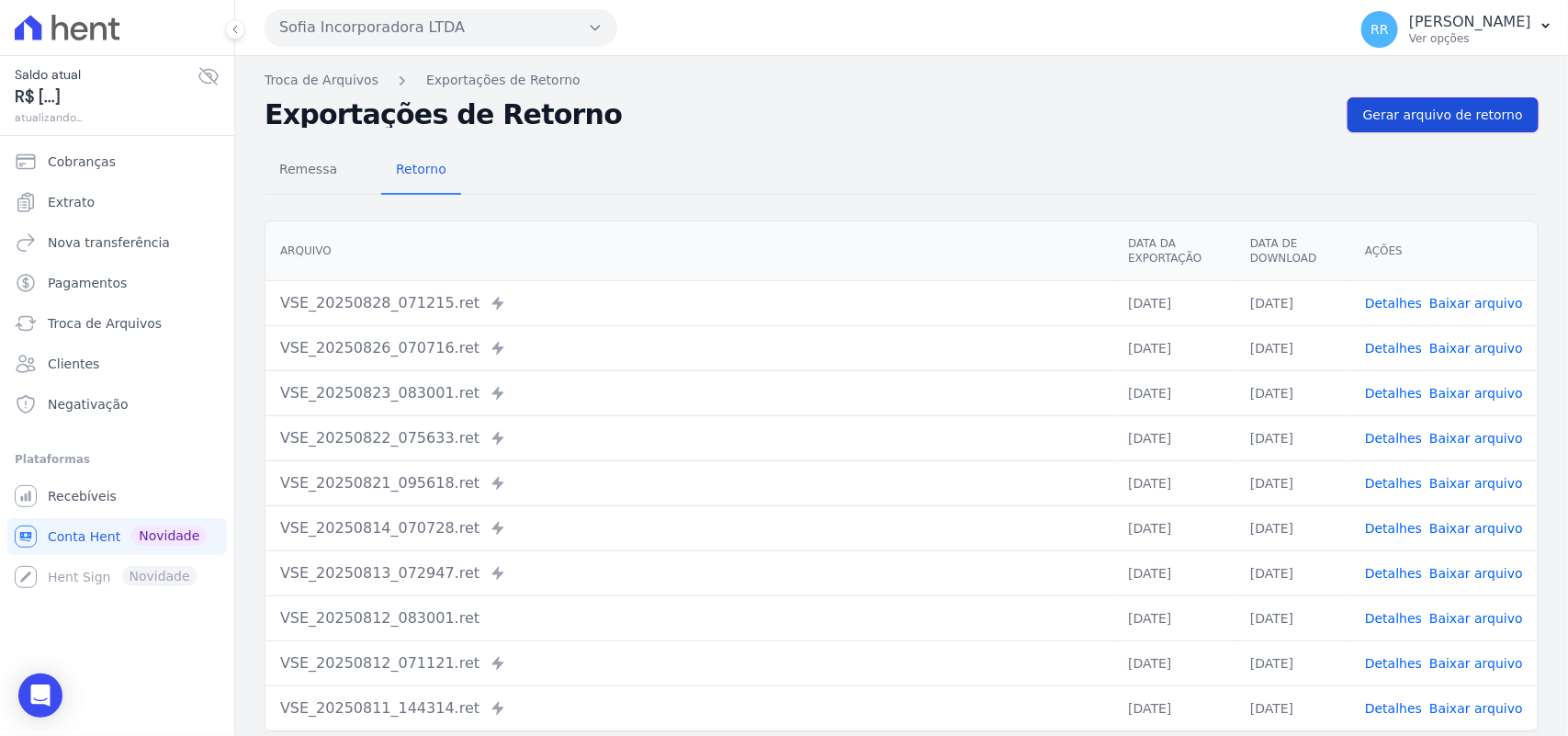
click at [1387, 102] on link "Gerar arquivo de retorno" at bounding box center [1443, 115] width 191 height 35
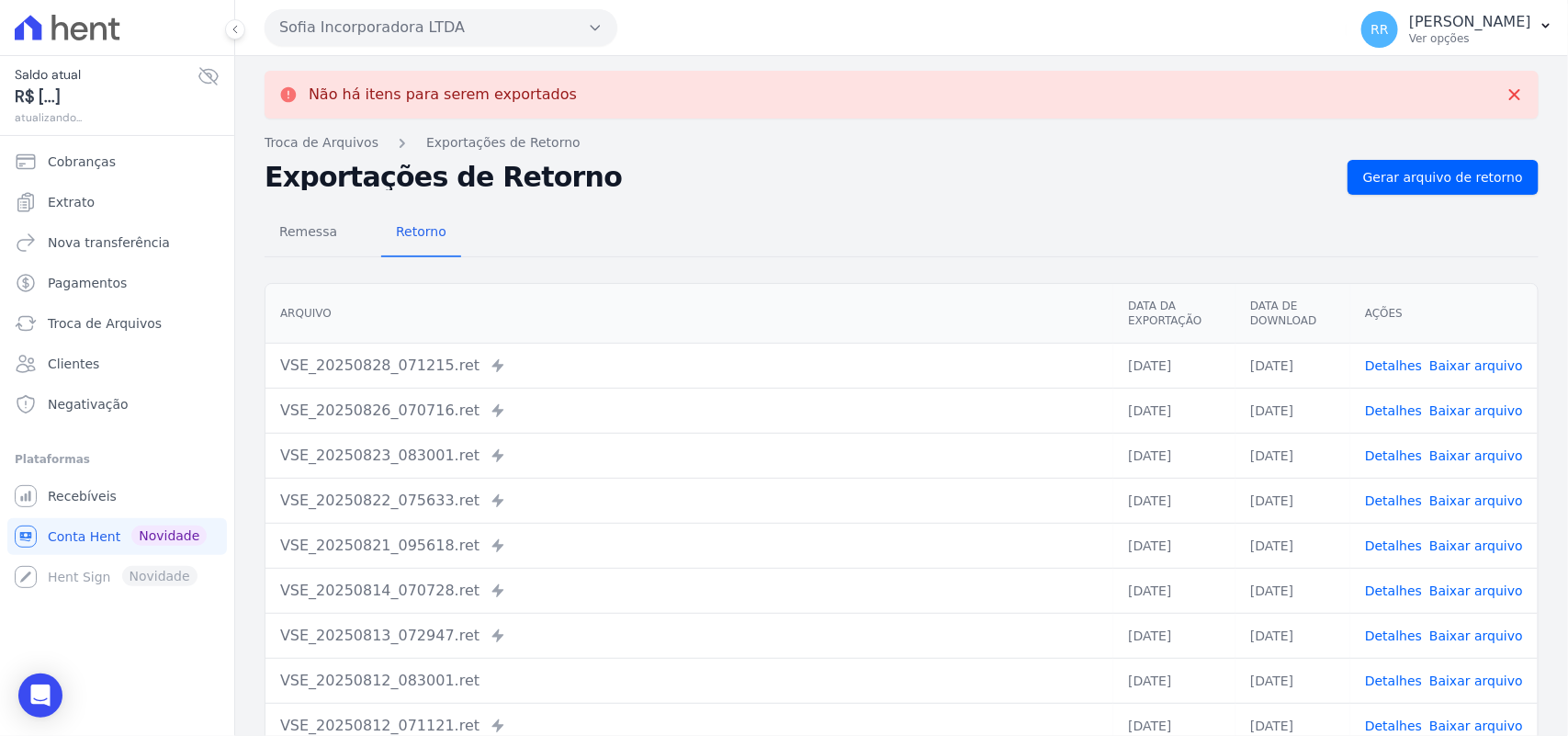
click at [467, 12] on button "Sofia Incorporadora LTDA" at bounding box center [440, 27] width 353 height 36
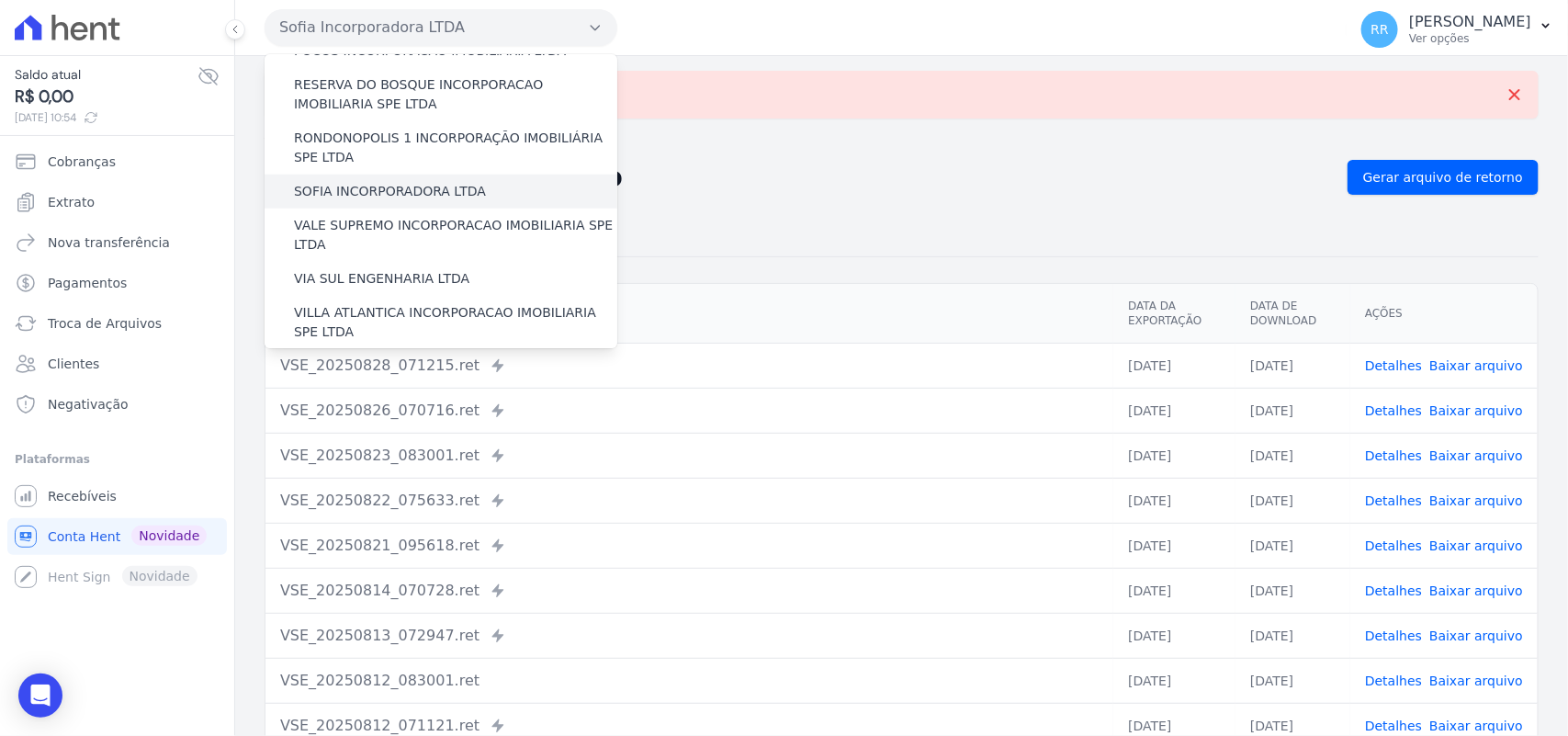
scroll to position [804, 0]
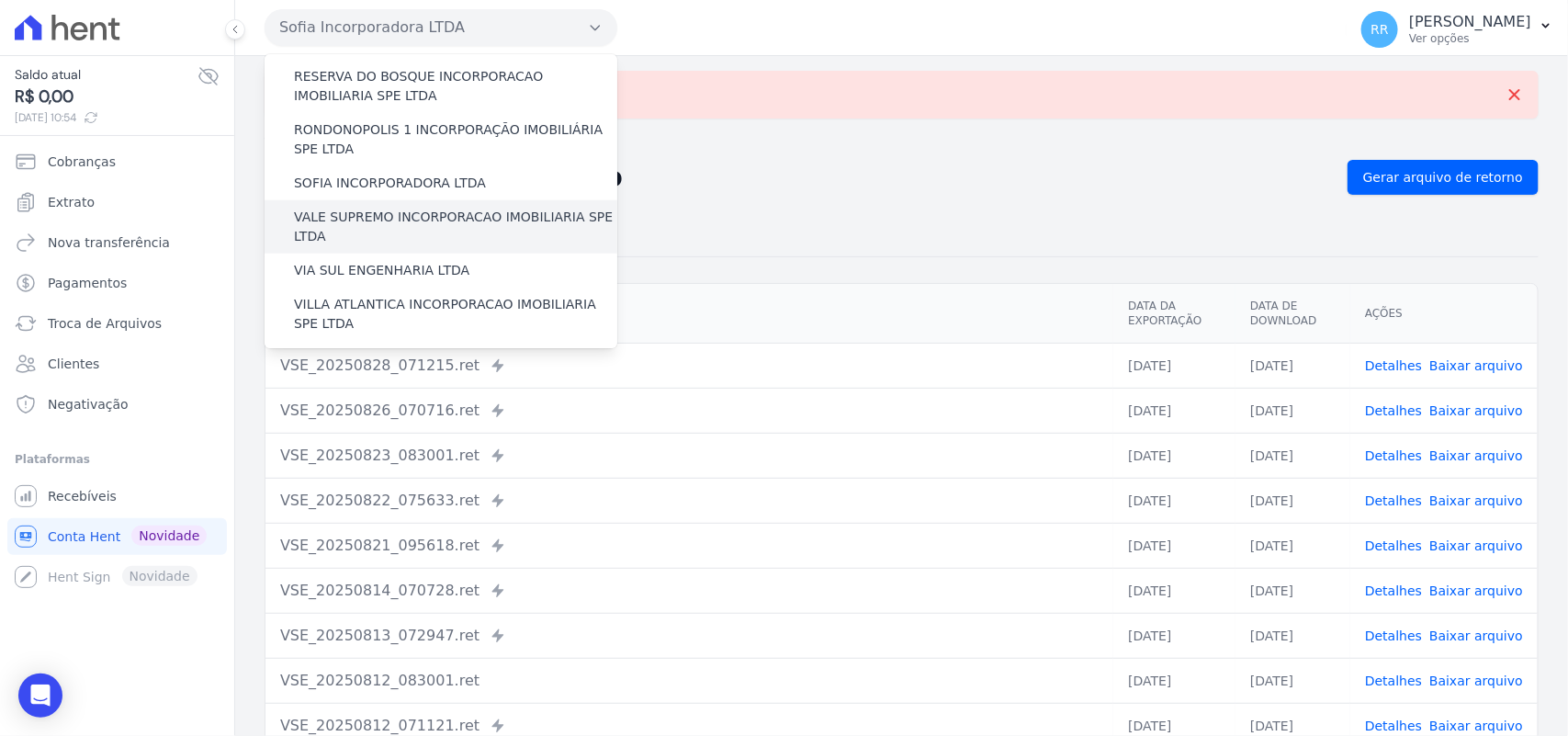
click at [397, 207] on label "VALE SUPREMO INCORPORACAO IMOBILIARIA SPE LTDA" at bounding box center [455, 226] width 323 height 38
click at [0, 0] on input "VALE SUPREMO INCORPORACAO IMOBILIARIA SPE LTDA" at bounding box center [0, 0] width 0 height 0
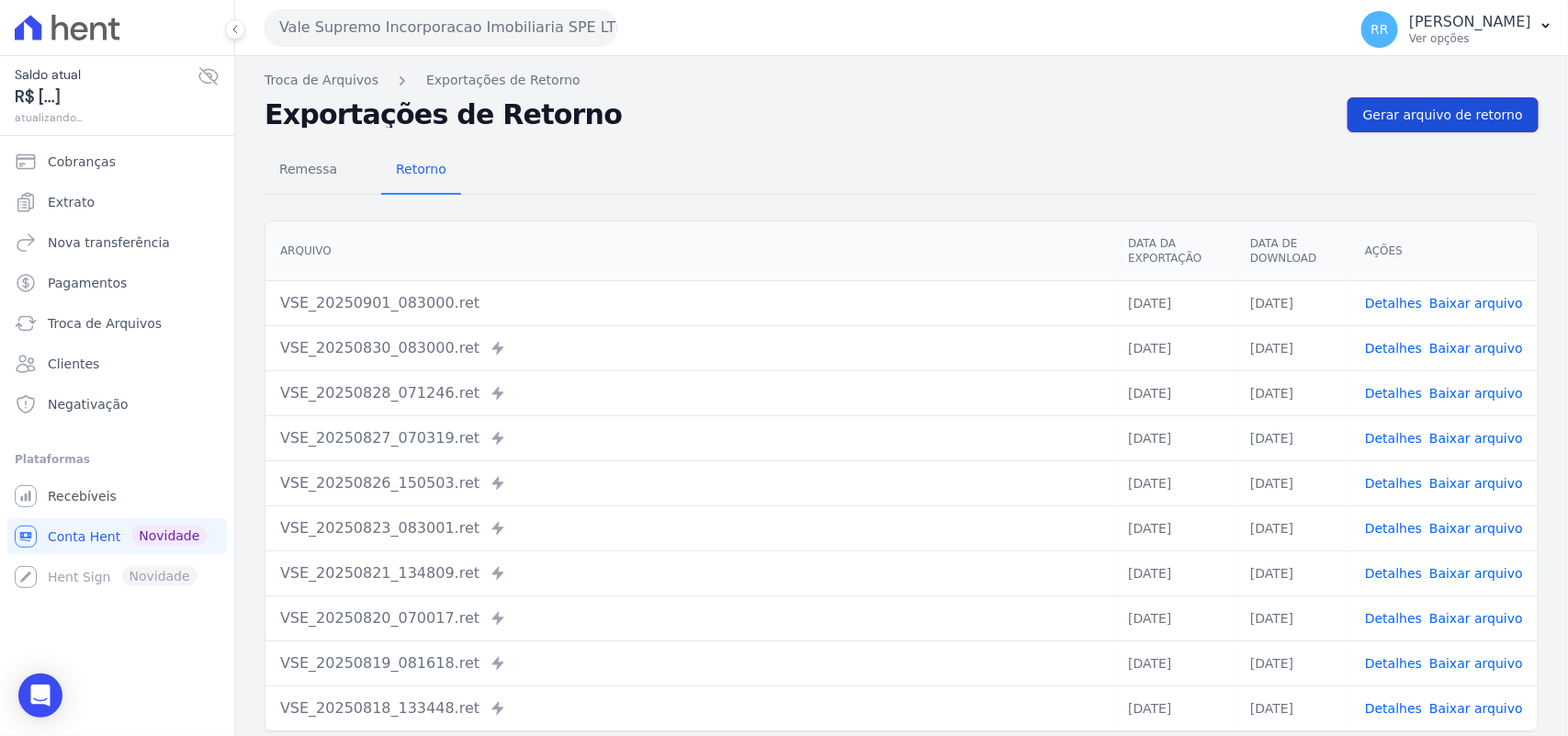
click at [1451, 124] on span "Gerar arquivo de retorno" at bounding box center [1443, 115] width 160 height 19
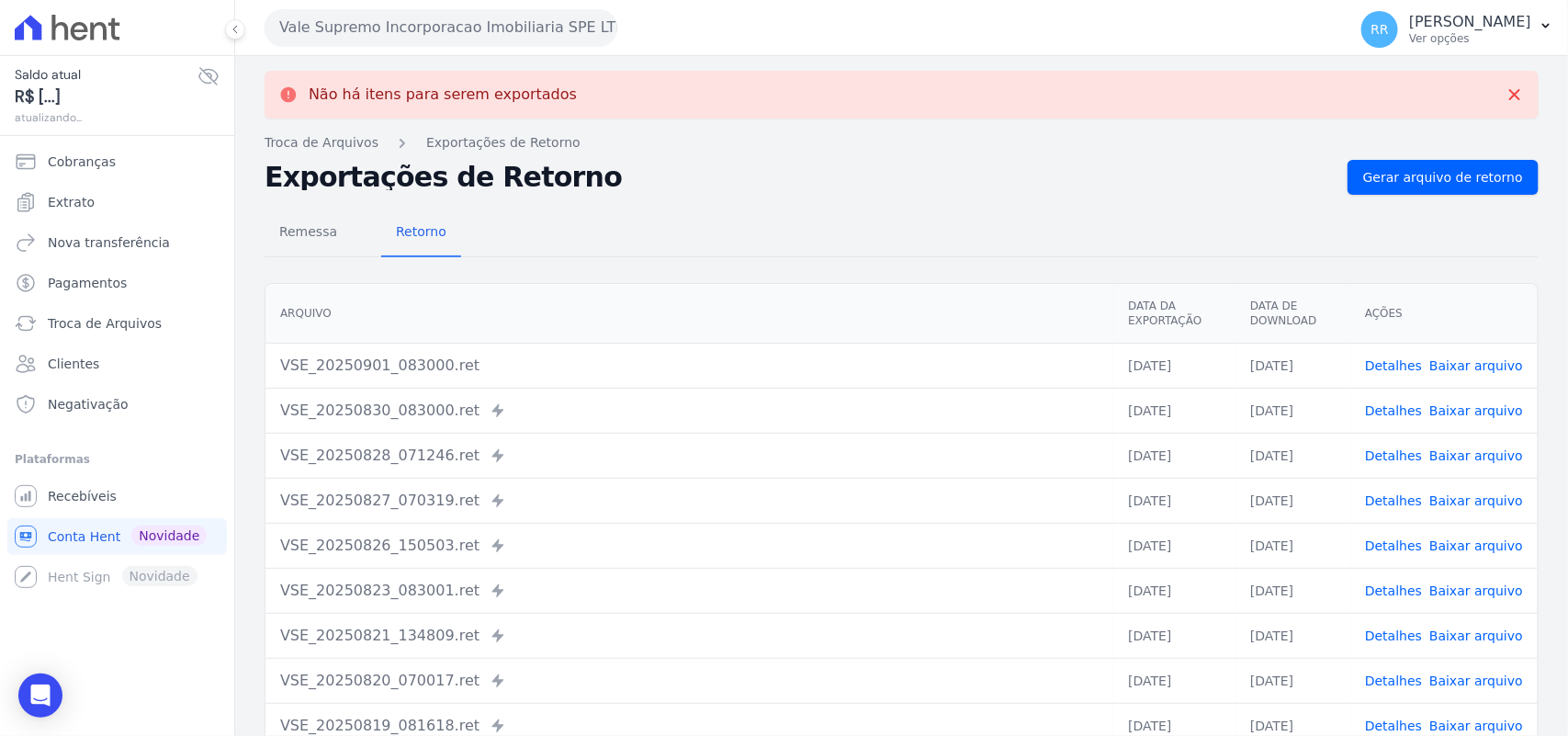
click at [410, 42] on button "Vale Supremo Incorporacao Imobiliaria SPE LTDA" at bounding box center [440, 27] width 353 height 36
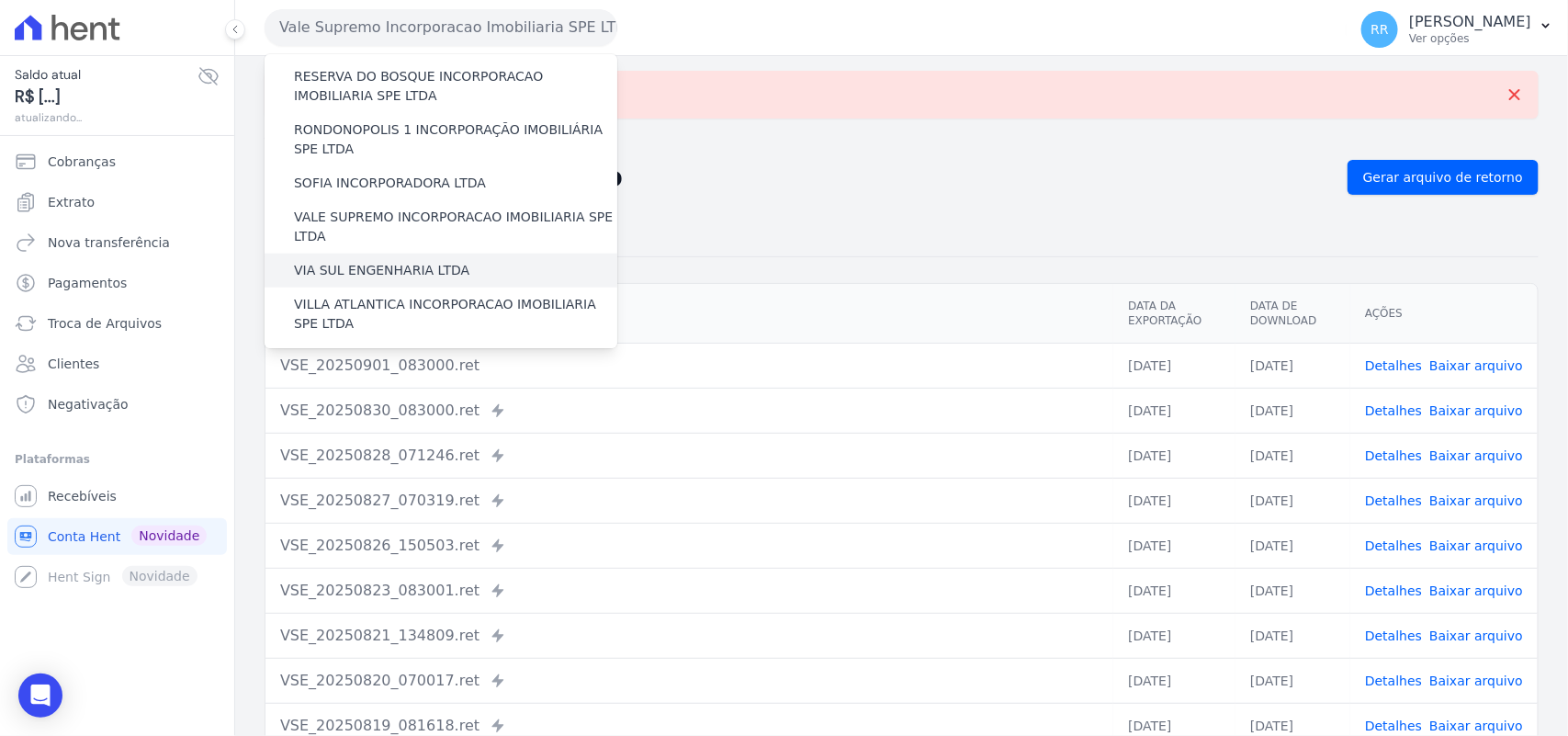
click at [420, 261] on label "VIA SUL ENGENHARIA LTDA" at bounding box center [381, 271] width 176 height 20
click at [0, 0] on input "VIA SUL ENGENHARIA LTDA" at bounding box center [0, 0] width 0 height 0
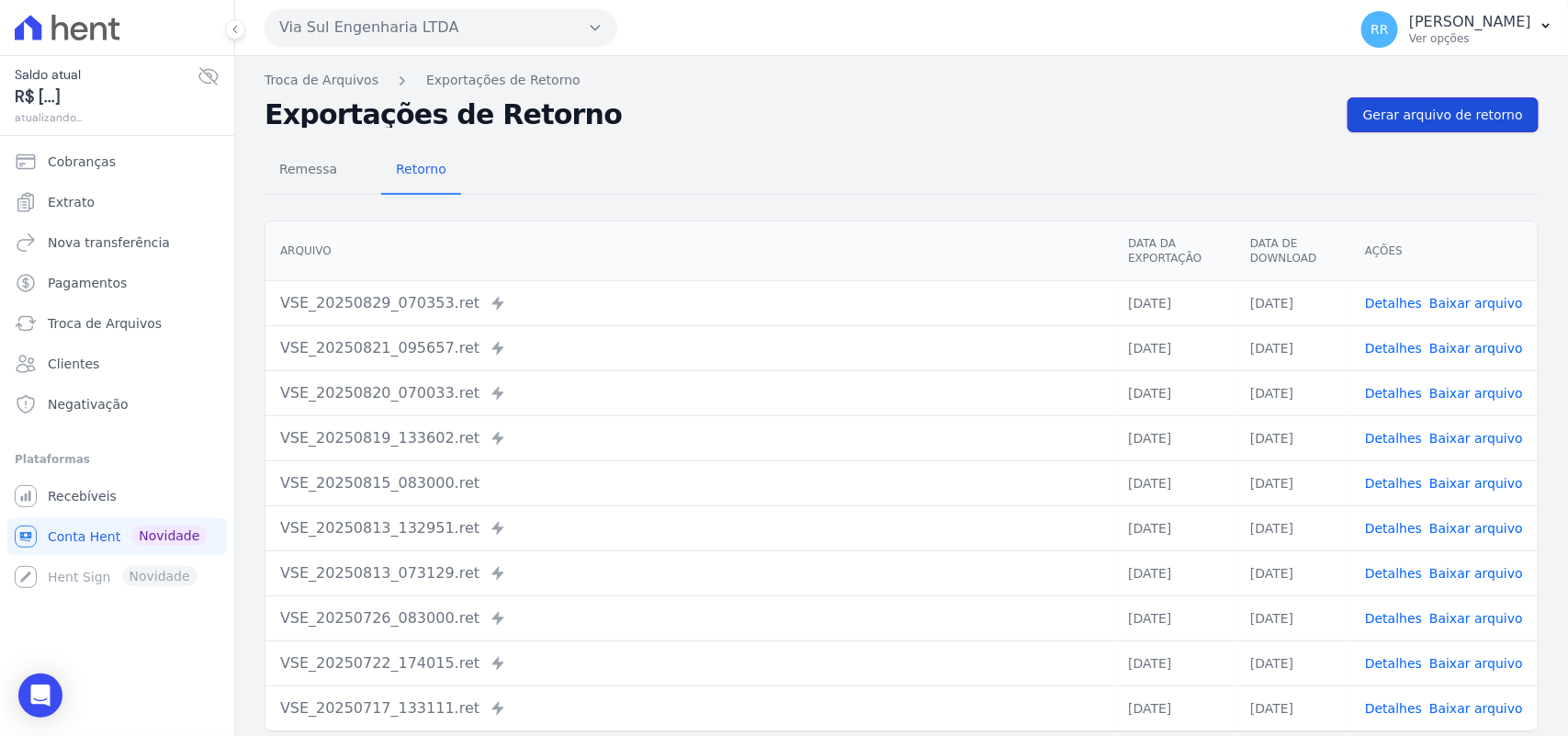
click at [1448, 131] on link "Gerar arquivo de retorno" at bounding box center [1443, 115] width 191 height 35
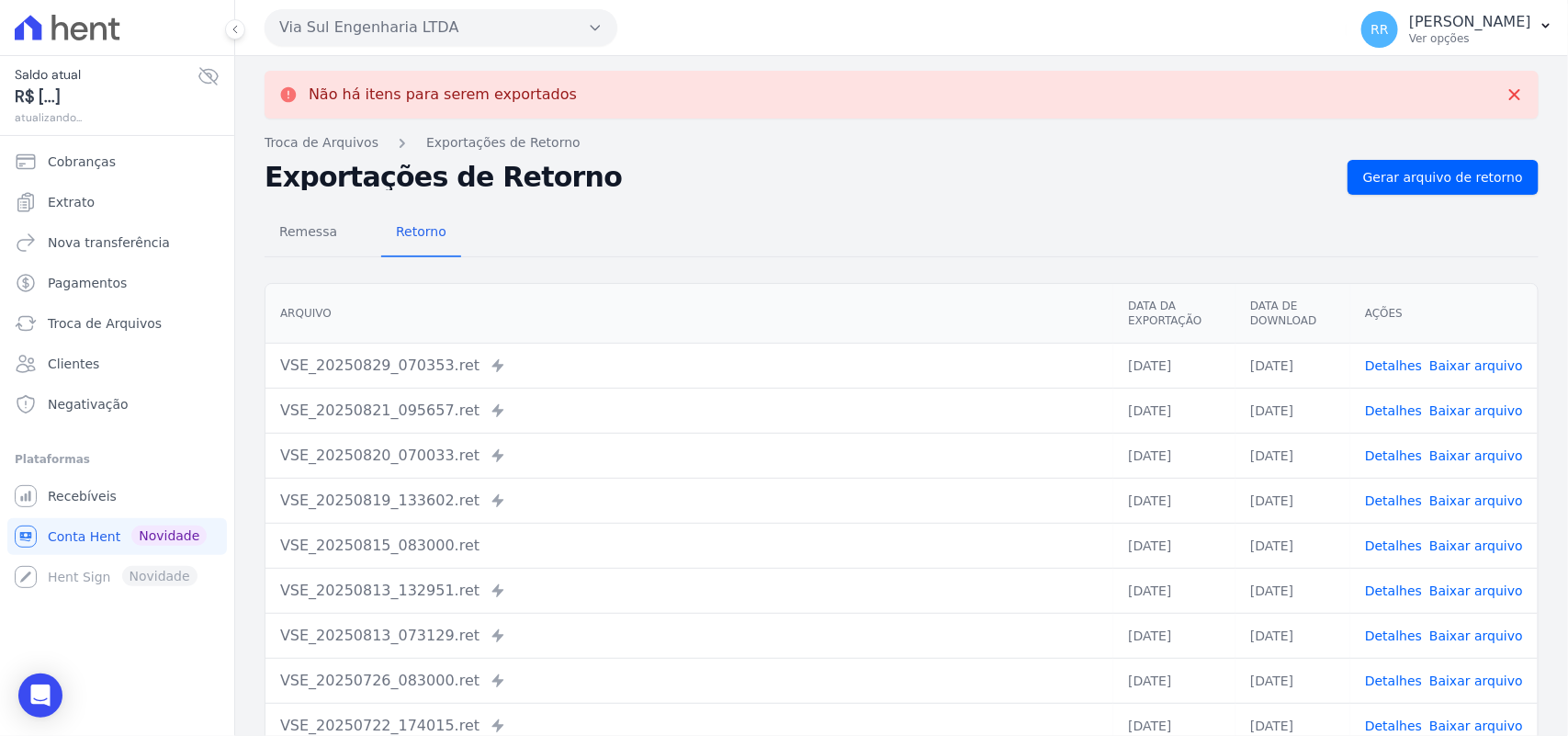
click at [492, 26] on button "Via Sul Engenharia LTDA" at bounding box center [440, 27] width 353 height 36
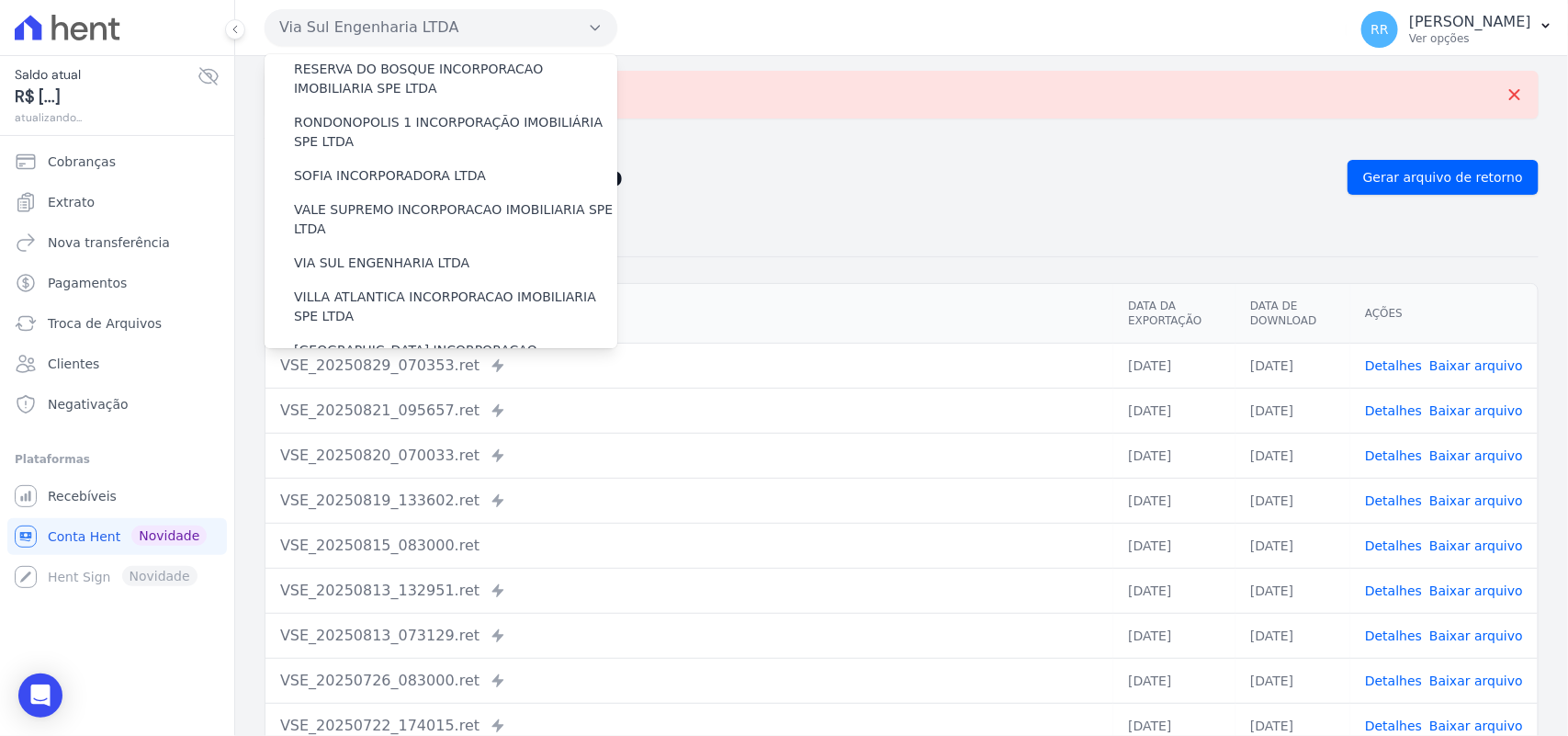
scroll to position [839, 0]
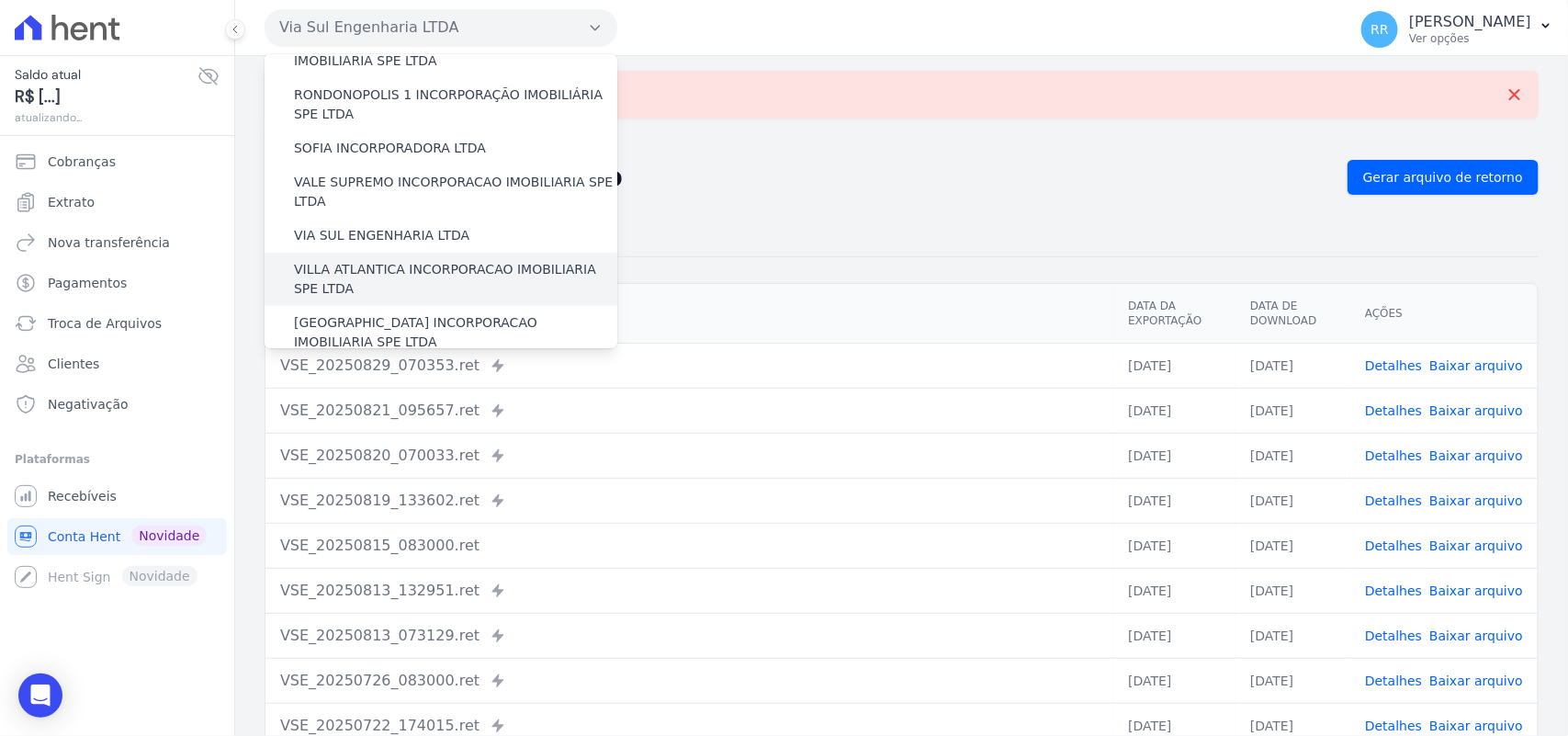
click at [388, 260] on label "VILLA ATLANTICA INCORPORACAO IMOBILIARIA SPE LTDA" at bounding box center [455, 279] width 323 height 38
click at [0, 0] on input "VILLA ATLANTICA INCORPORACAO IMOBILIARIA SPE LTDA" at bounding box center [0, 0] width 0 height 0
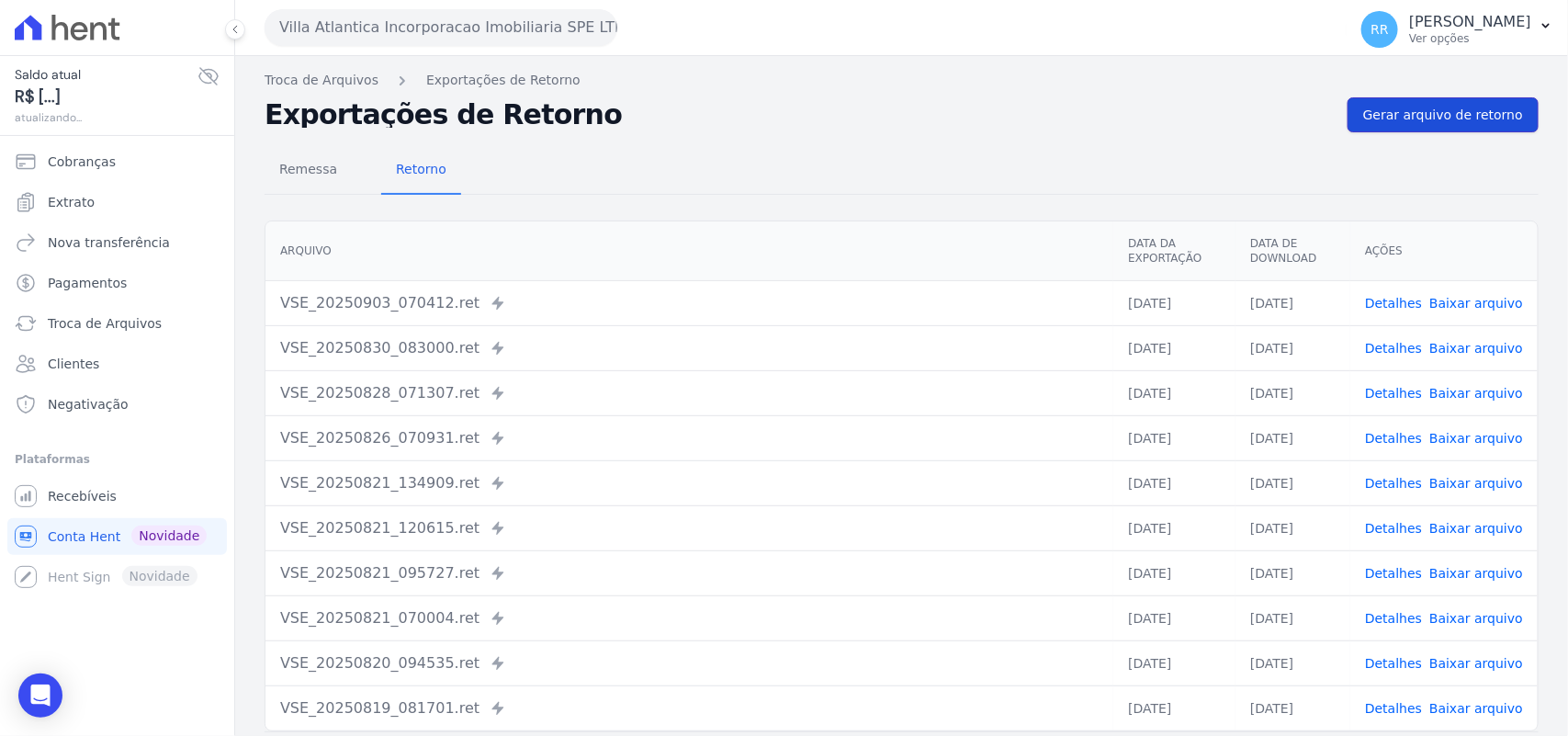
click at [1491, 130] on link "Gerar arquivo de retorno" at bounding box center [1443, 115] width 191 height 35
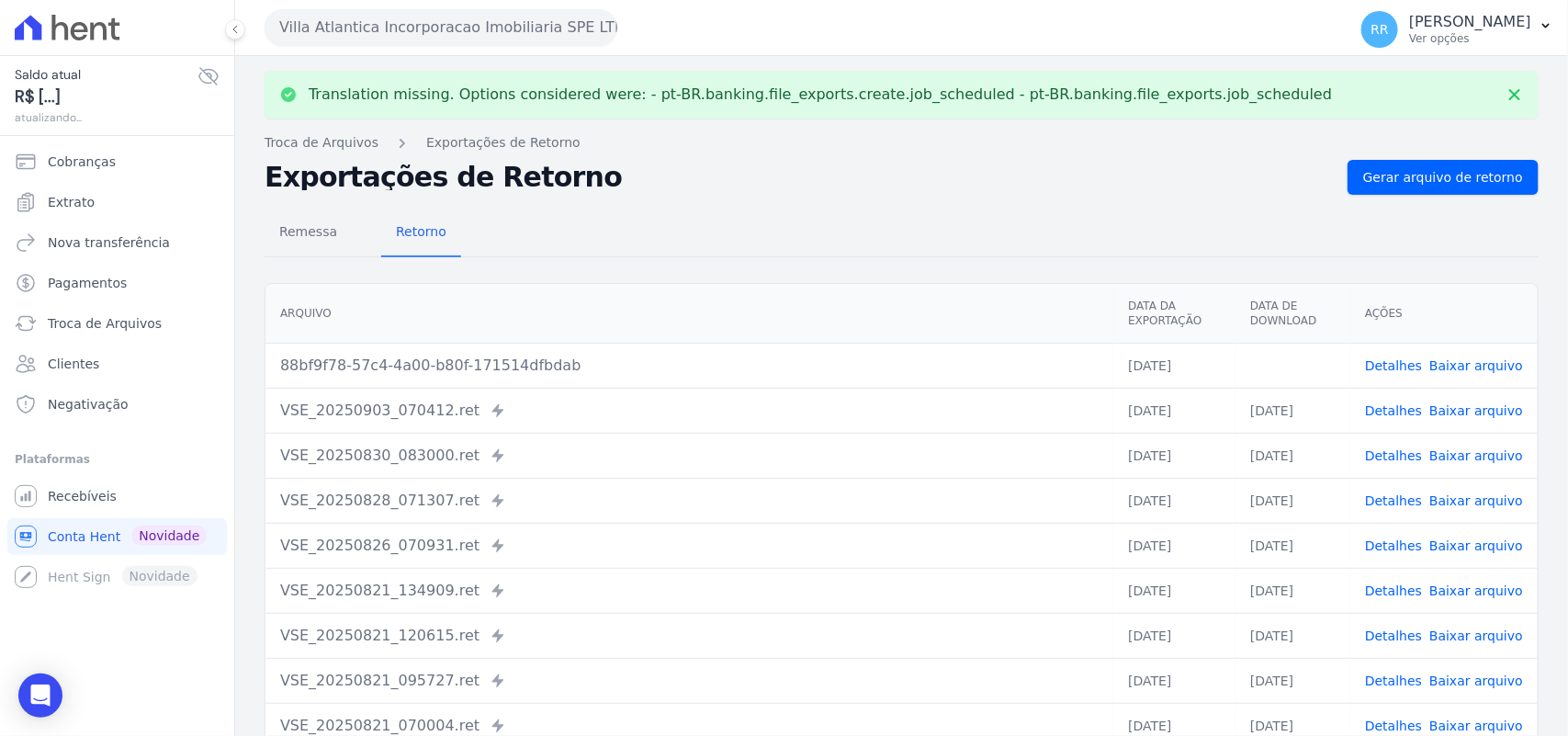
click at [1462, 366] on link "Baixar arquivo" at bounding box center [1476, 366] width 93 height 15
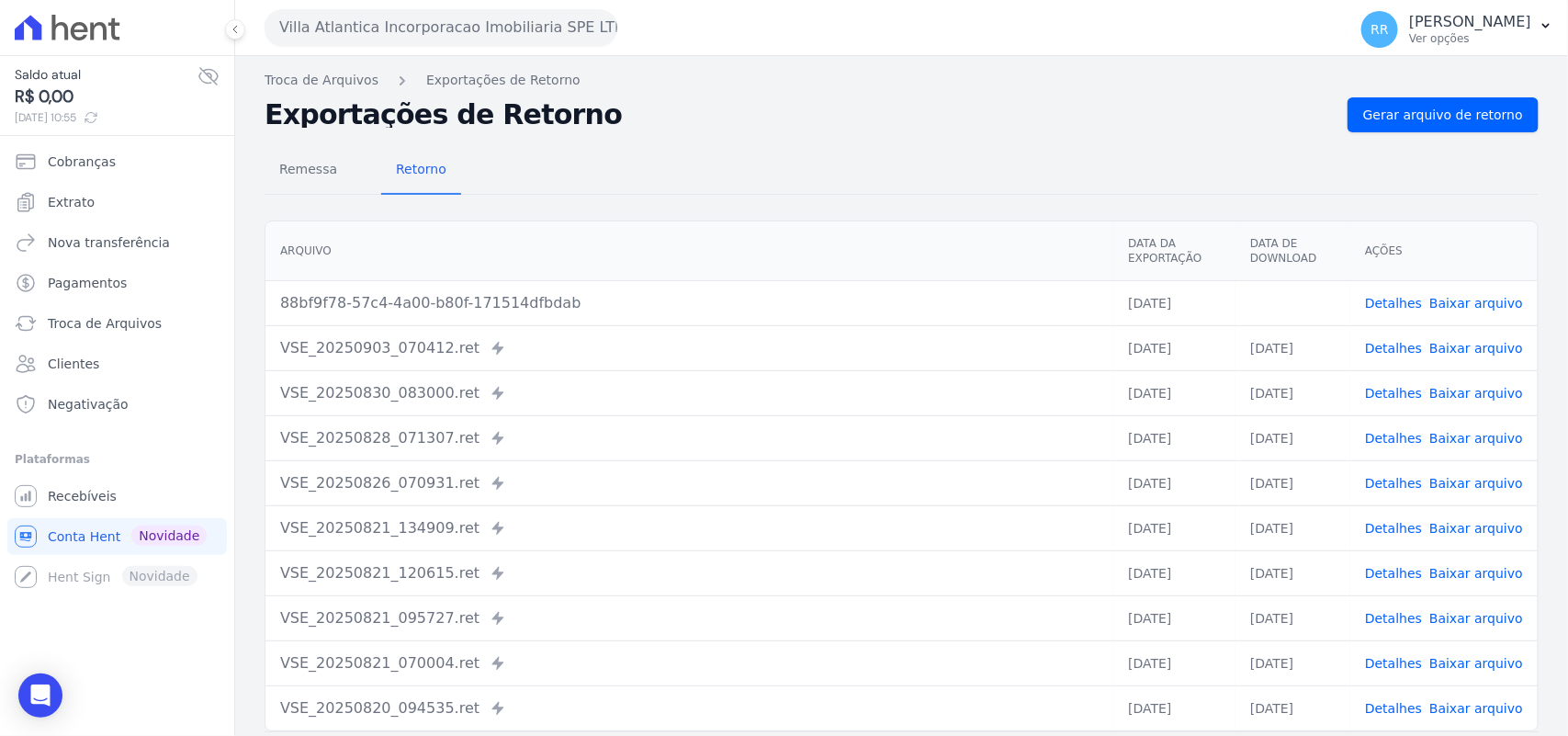
click at [726, 106] on h2 "Exportações de Retorno" at bounding box center [798, 115] width 1068 height 26
click at [370, 25] on button "Villa Atlantica Incorporacao Imobiliaria SPE LTDA" at bounding box center [440, 27] width 353 height 36
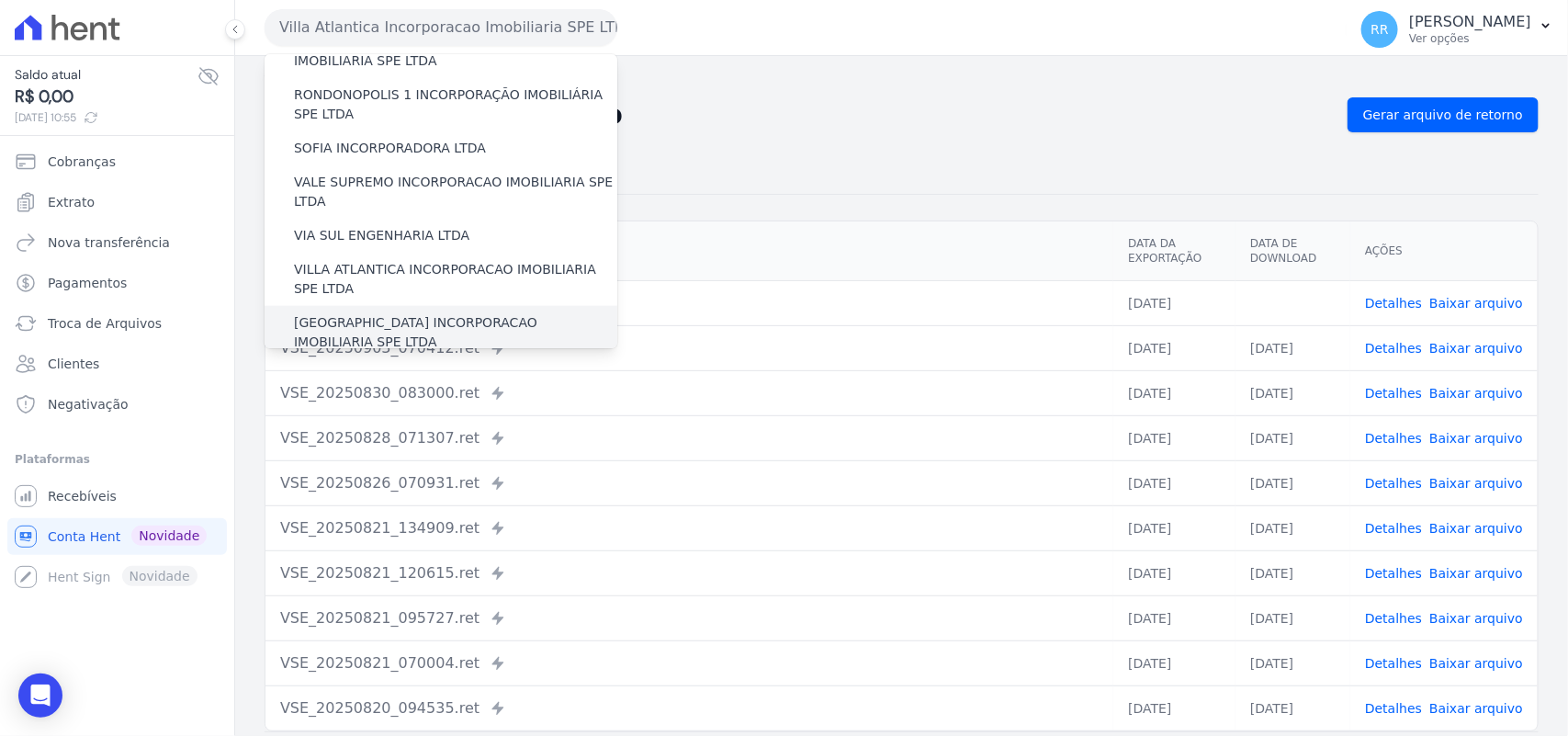
click at [359, 313] on label "[GEOGRAPHIC_DATA] INCORPORACAO IMOBILIARIA SPE LTDA" at bounding box center [455, 332] width 323 height 38
click at [0, 0] on input "[GEOGRAPHIC_DATA] INCORPORACAO IMOBILIARIA SPE LTDA" at bounding box center [0, 0] width 0 height 0
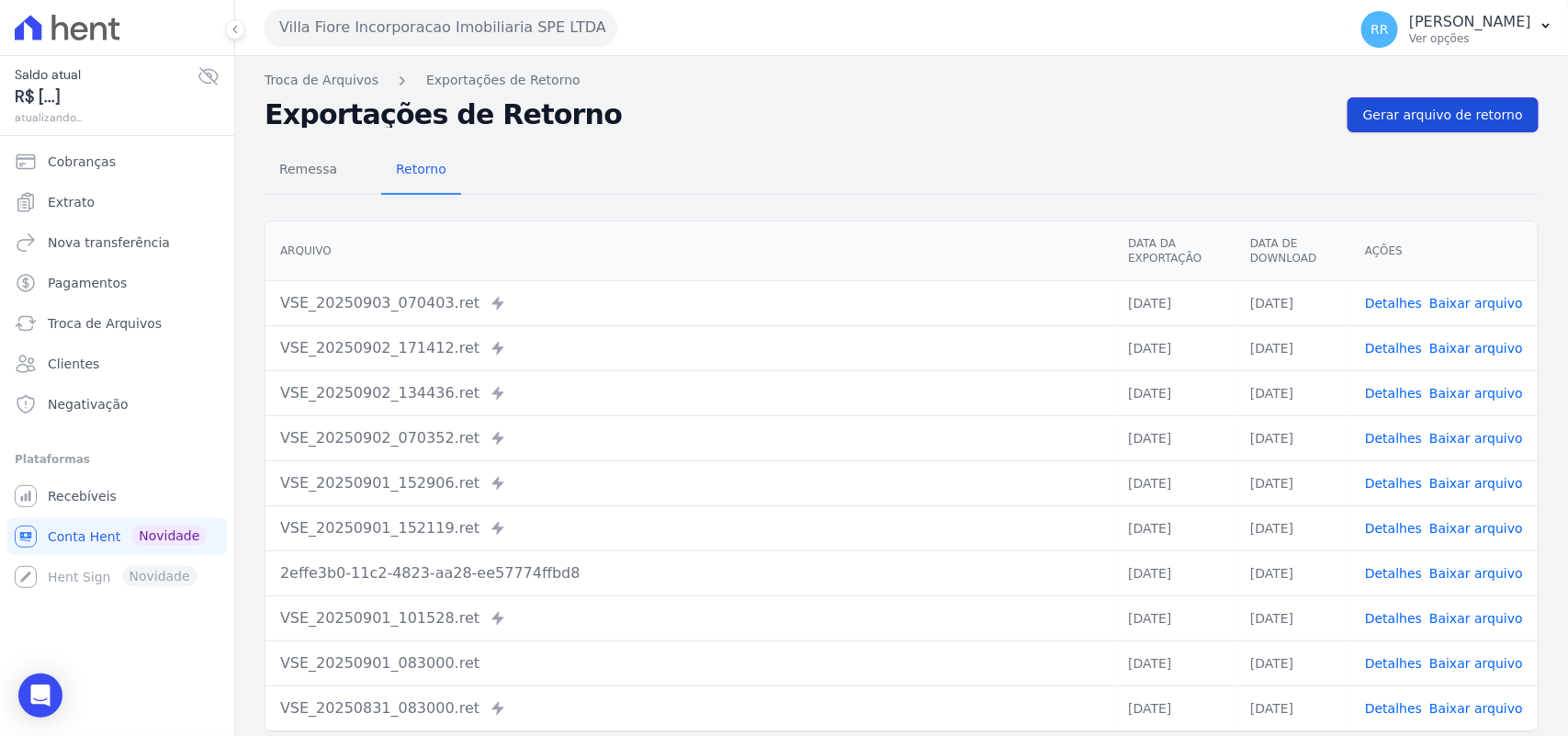
click at [1377, 103] on link "Gerar arquivo de retorno" at bounding box center [1443, 115] width 191 height 35
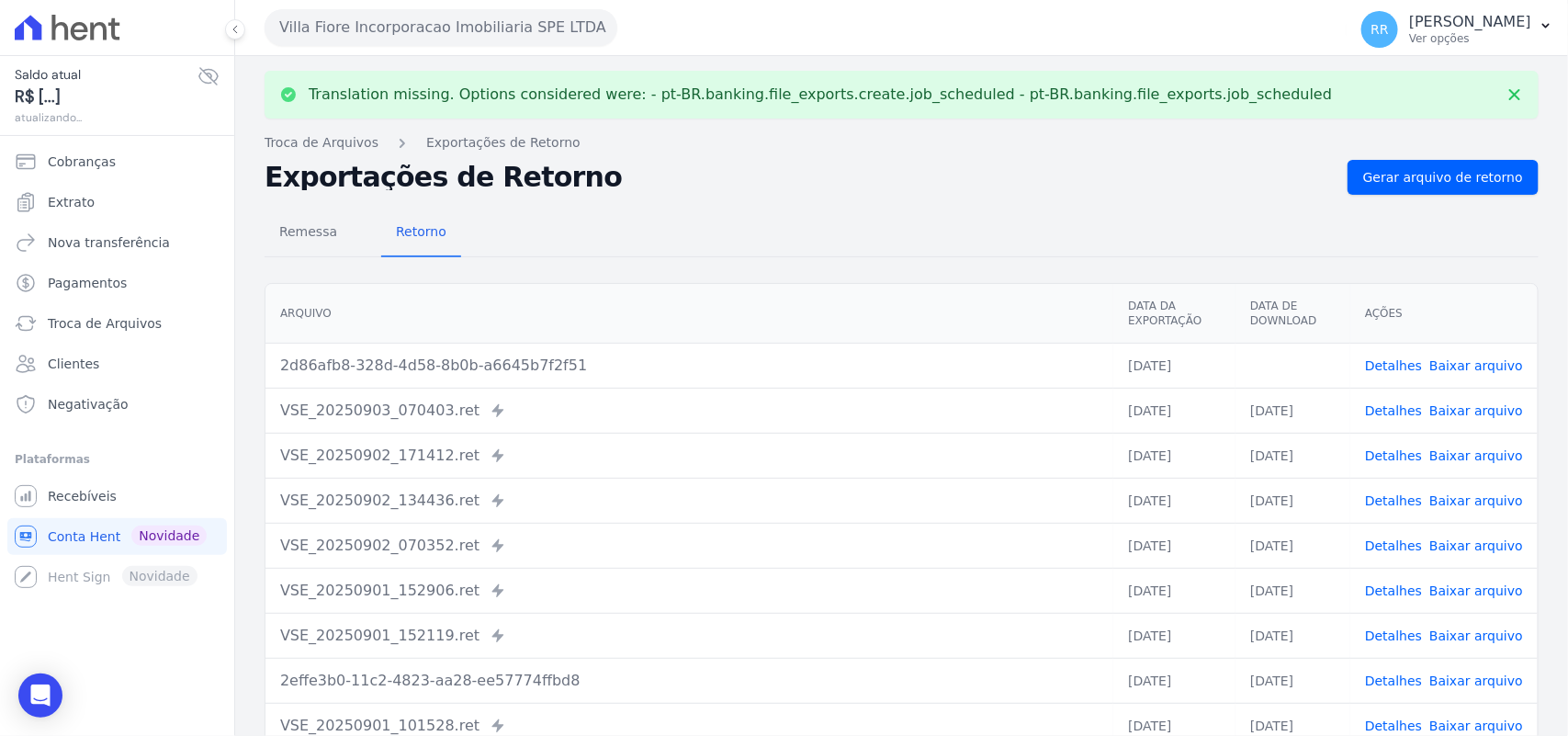
click at [1479, 361] on link "Baixar arquivo" at bounding box center [1476, 366] width 93 height 15
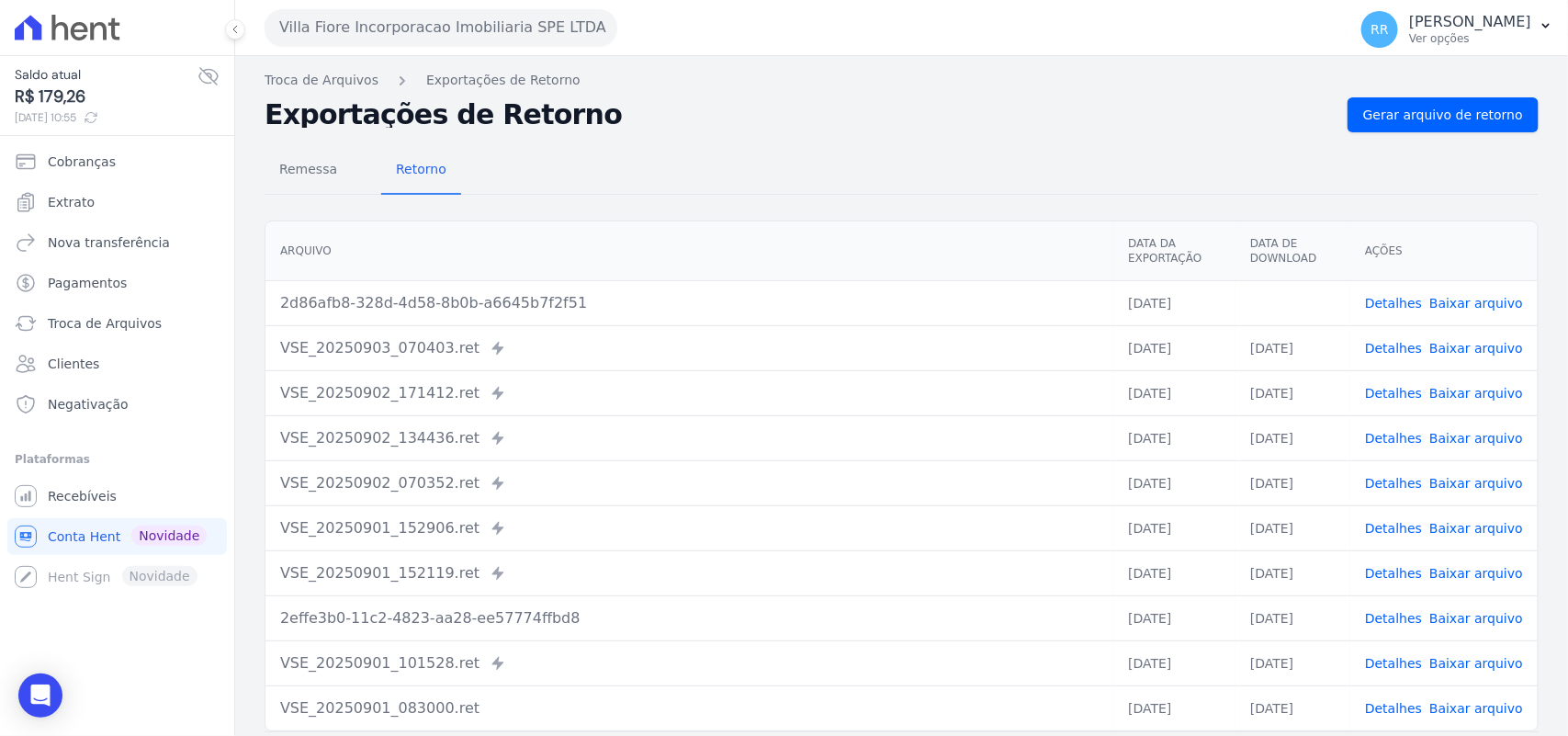
click at [874, 209] on div "Remessa Retorno [GEOGRAPHIC_DATA] Data da Exportação Data de Download Ações 2d8…" at bounding box center [901, 465] width 1274 height 664
click at [397, 32] on button "Villa Fiore Incorporacao Imobiliaria SPE LTDA" at bounding box center [440, 27] width 353 height 36
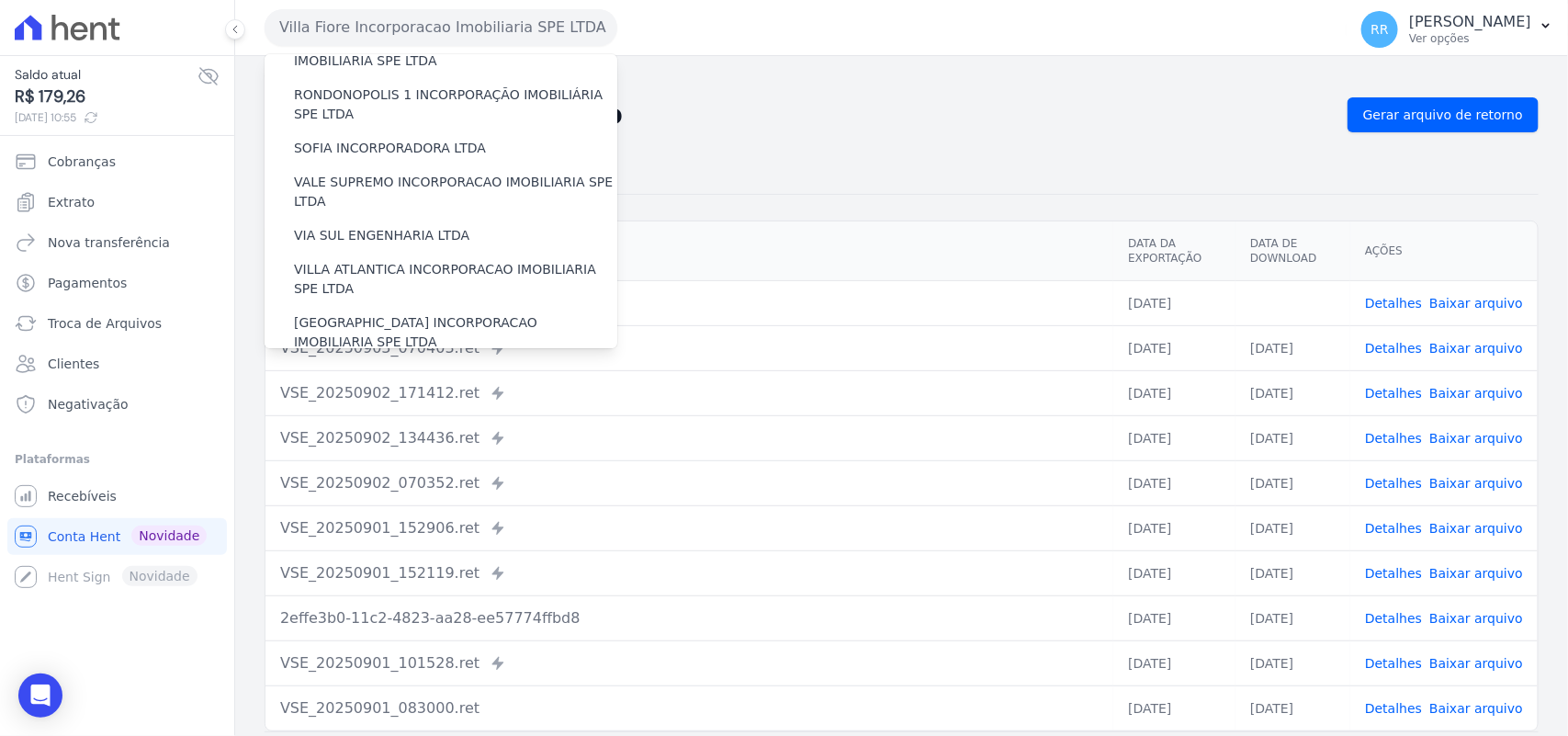
click at [347, 367] on label "VILLA TROPICAL INCORPORAÇÃO IMOBILIÁRIA SPE LTDA" at bounding box center [455, 385] width 323 height 38
click at [0, 0] on input "VILLA TROPICAL INCORPORAÇÃO IMOBILIÁRIA SPE LTDA" at bounding box center [0, 0] width 0 height 0
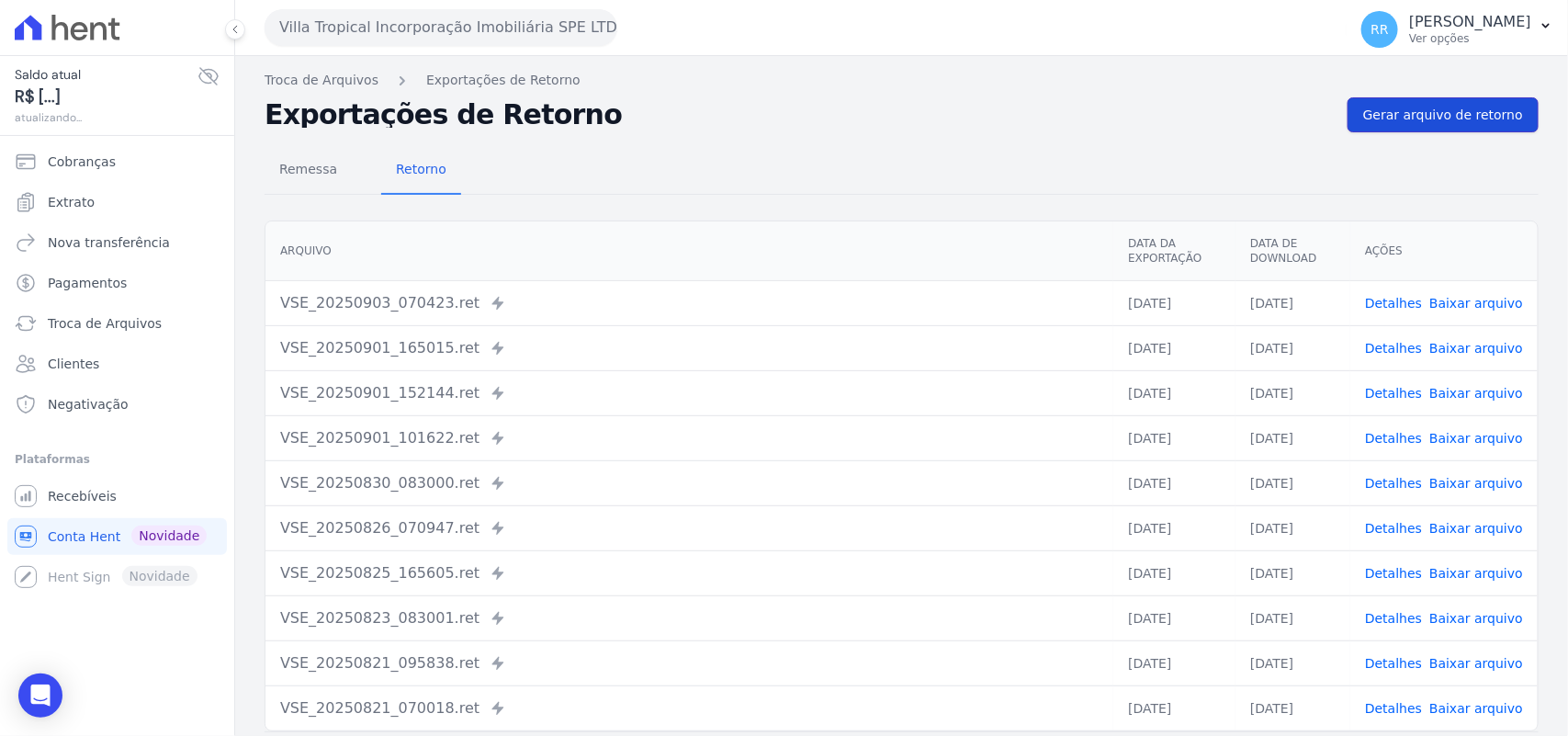
click at [1412, 115] on span "Gerar arquivo de retorno" at bounding box center [1443, 115] width 160 height 19
click at [346, 21] on button "Villa Tropical Incorporação Imobiliária SPE LTDA" at bounding box center [440, 27] width 353 height 36
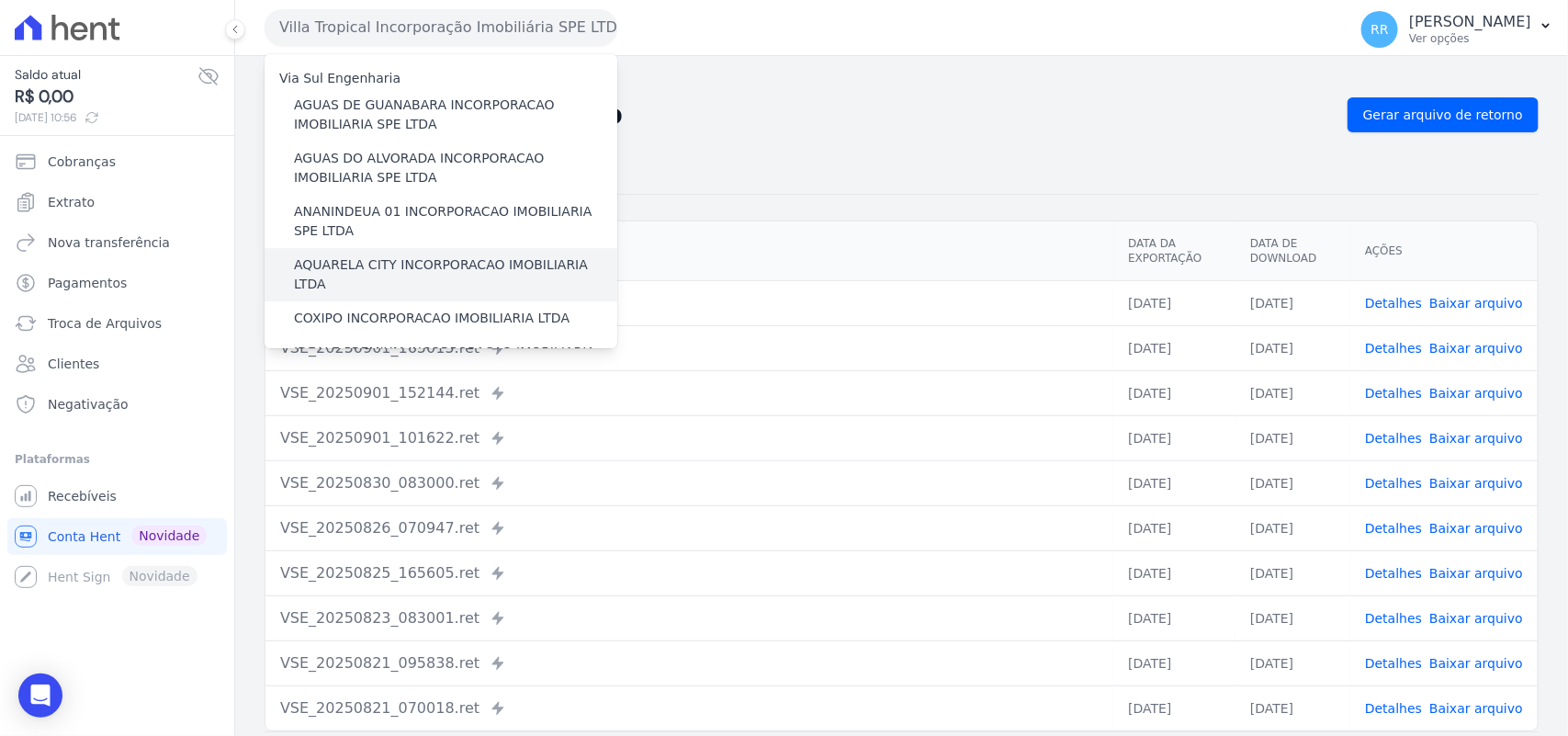
click at [363, 267] on label "AQUARELA CITY INCORPORACAO IMOBILIARIA LTDA" at bounding box center [455, 274] width 323 height 38
click at [0, 0] on input "AQUARELA CITY INCORPORACAO IMOBILIARIA LTDA" at bounding box center [0, 0] width 0 height 0
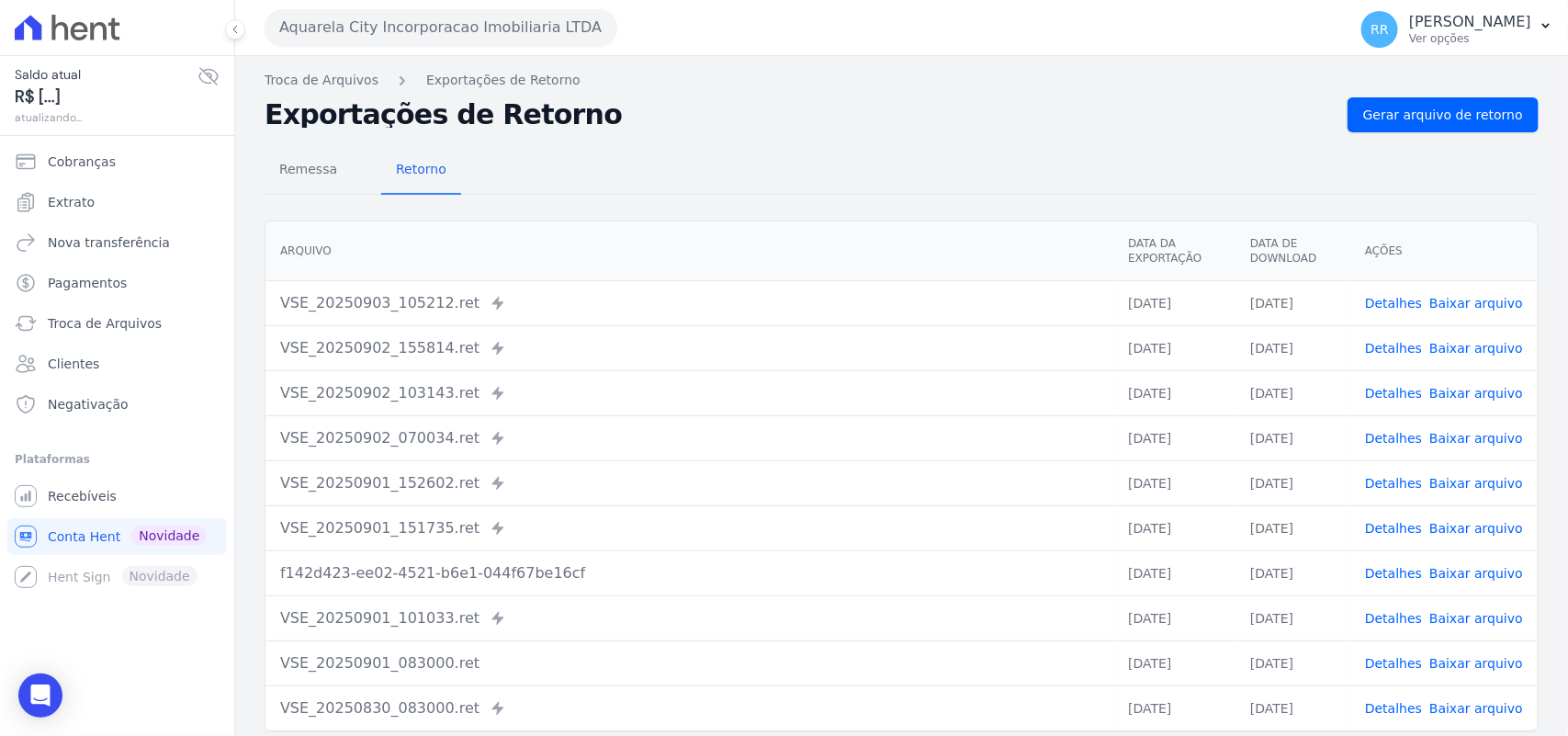
click at [1379, 304] on link "Detalhes" at bounding box center [1393, 303] width 57 height 15
click at [315, 173] on span "Remessa" at bounding box center [308, 168] width 80 height 36
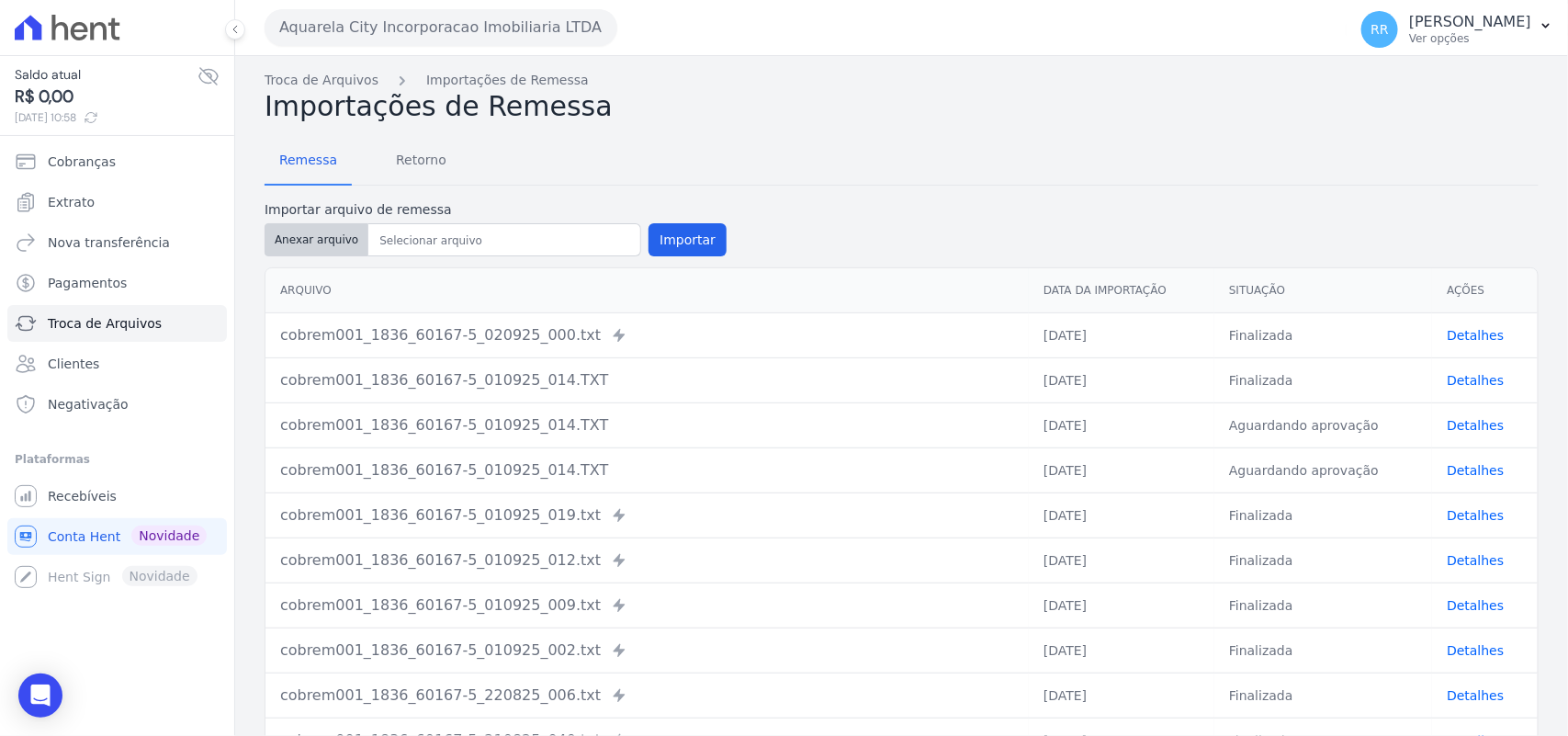
click at [340, 236] on button "Anexar arquivo" at bounding box center [316, 240] width 104 height 33
type input "cobrem001_1836_60167-5_030925_013.TXT"
click at [652, 235] on button "Importar" at bounding box center [687, 240] width 78 height 33
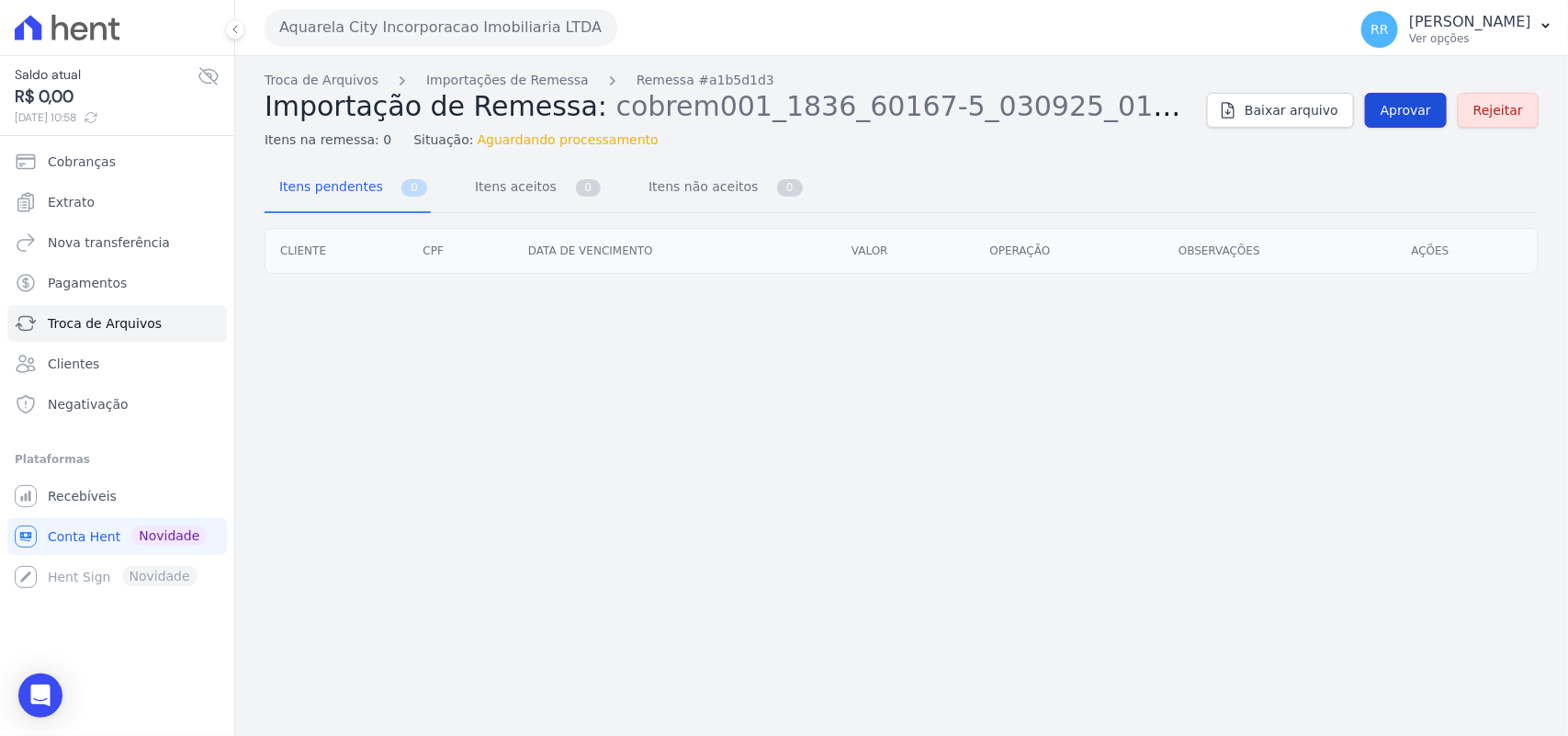
click at [1408, 121] on link "Aprovar" at bounding box center [1405, 110] width 82 height 35
click at [1424, 115] on span "Aprovar" at bounding box center [1405, 110] width 50 height 19
click at [1404, 98] on link "Aprovar" at bounding box center [1405, 110] width 82 height 35
click at [860, 157] on div "Troca de Arquivos Importações de Remessa Remessa #a1b5d1d3 Importação de Remess…" at bounding box center [901, 396] width 1333 height 680
click at [907, 148] on div "Itens na remessa: 0 Situação: Aguardando processamento" at bounding box center [728, 136] width 927 height 27
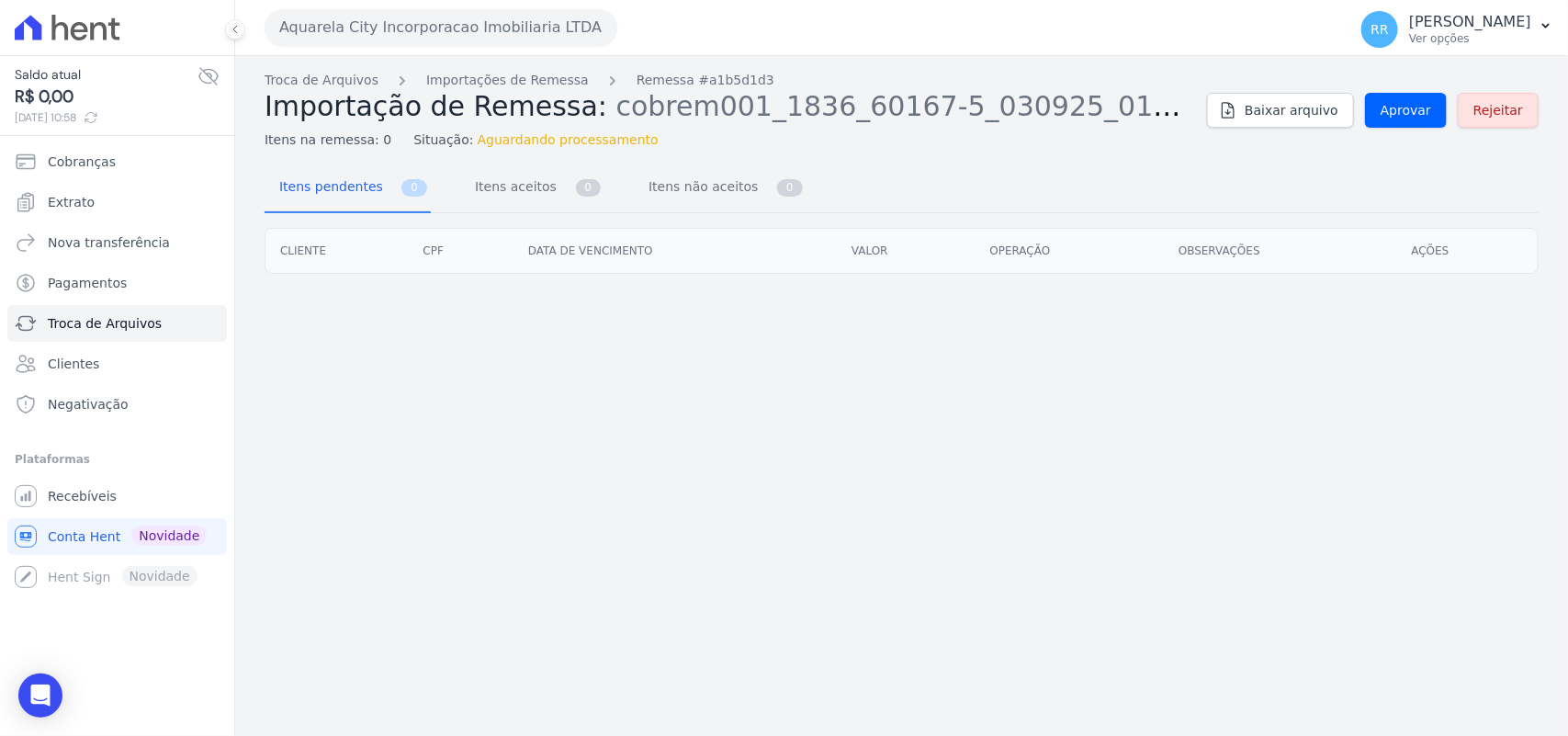
click at [1053, 175] on div "Itens pendentes 0 Itens aceitos 0 Itens não aceitos 0" at bounding box center [901, 189] width 1274 height 49
click at [919, 143] on div "Itens na remessa: 0 Situação: Aguardando processamento" at bounding box center [728, 136] width 927 height 27
click at [1413, 116] on span "Aprovar" at bounding box center [1405, 110] width 50 height 19
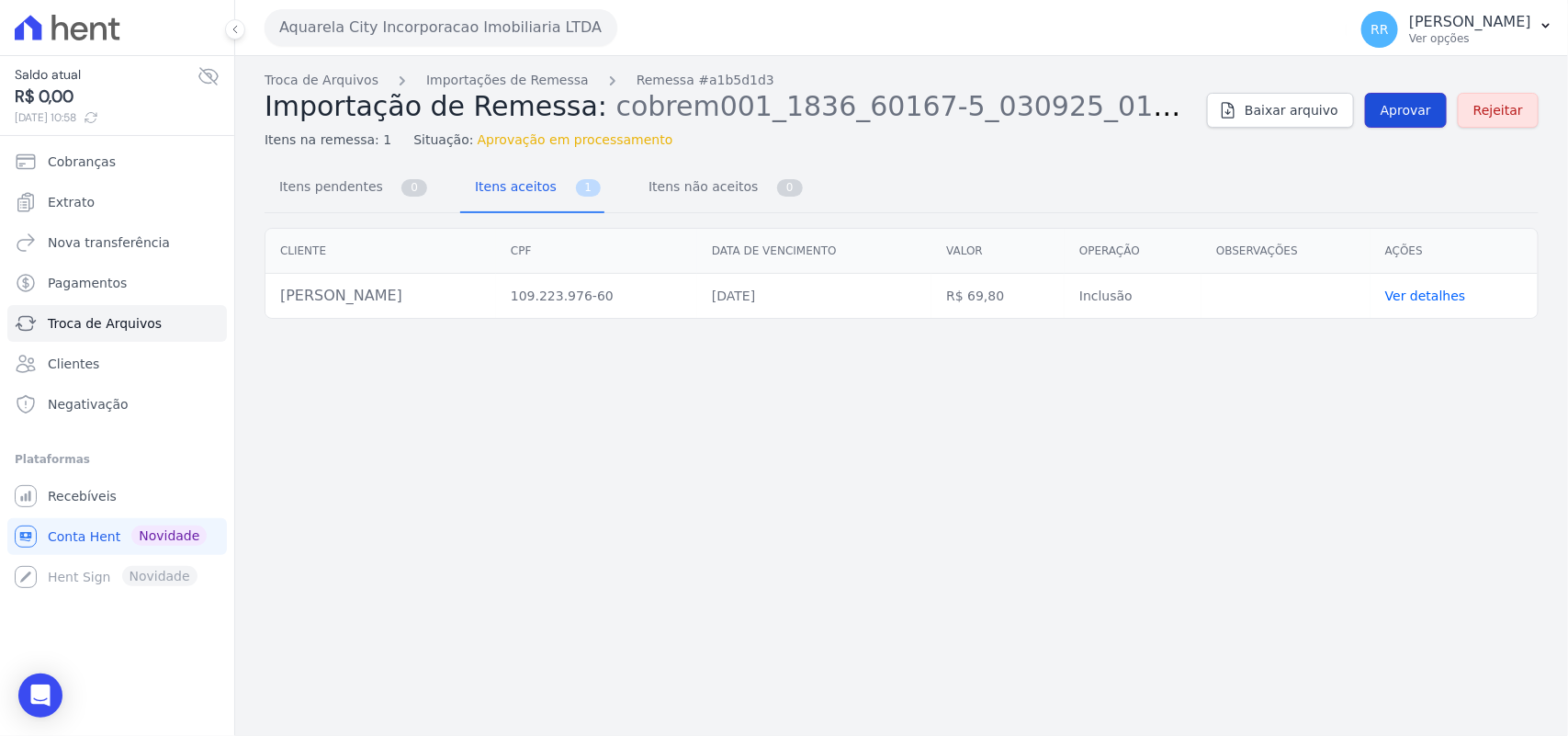
click at [1408, 113] on span "Aprovar" at bounding box center [1405, 110] width 50 height 19
click at [1407, 111] on span "Aprovar" at bounding box center [1405, 110] width 50 height 19
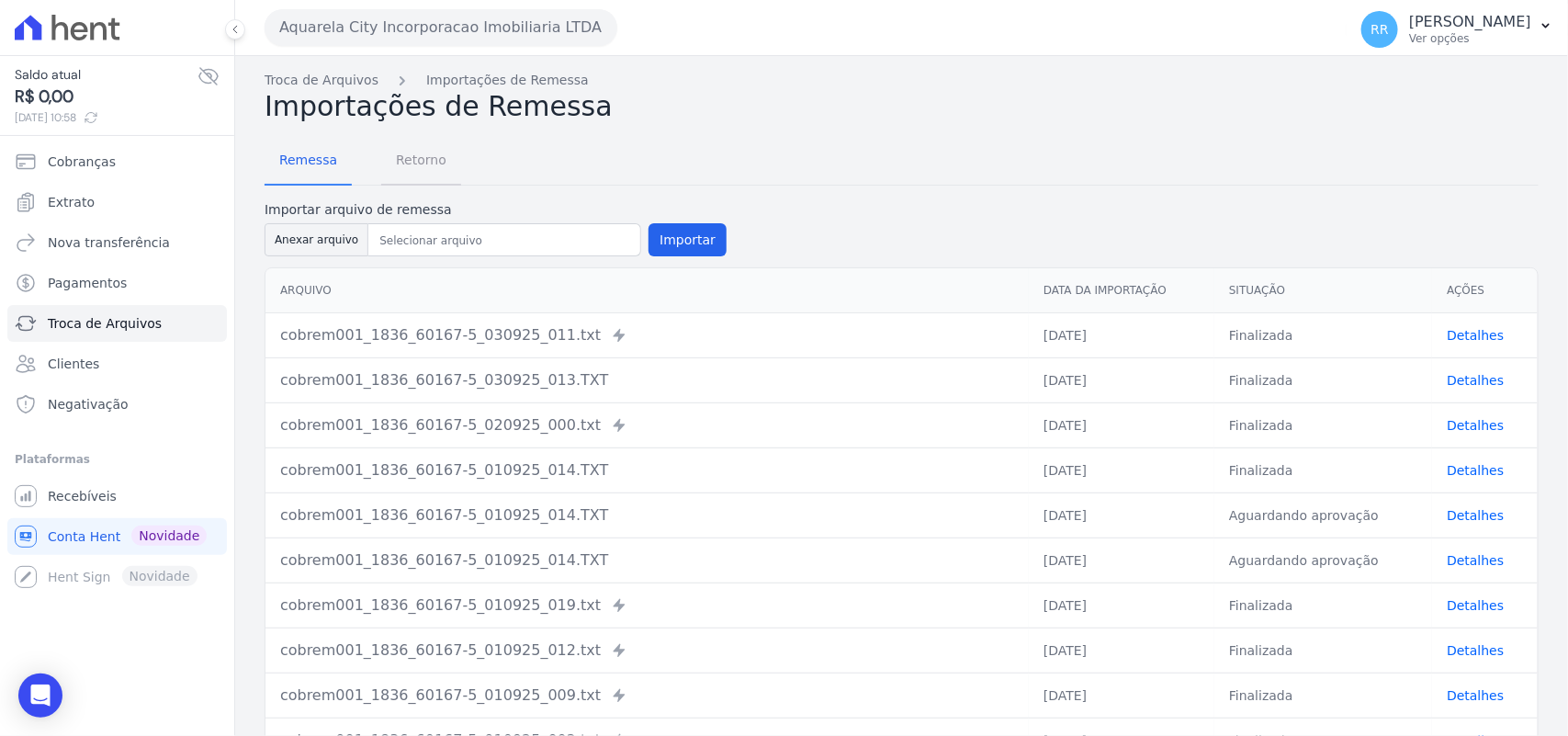
click at [396, 166] on span "Retorno" at bounding box center [421, 159] width 73 height 36
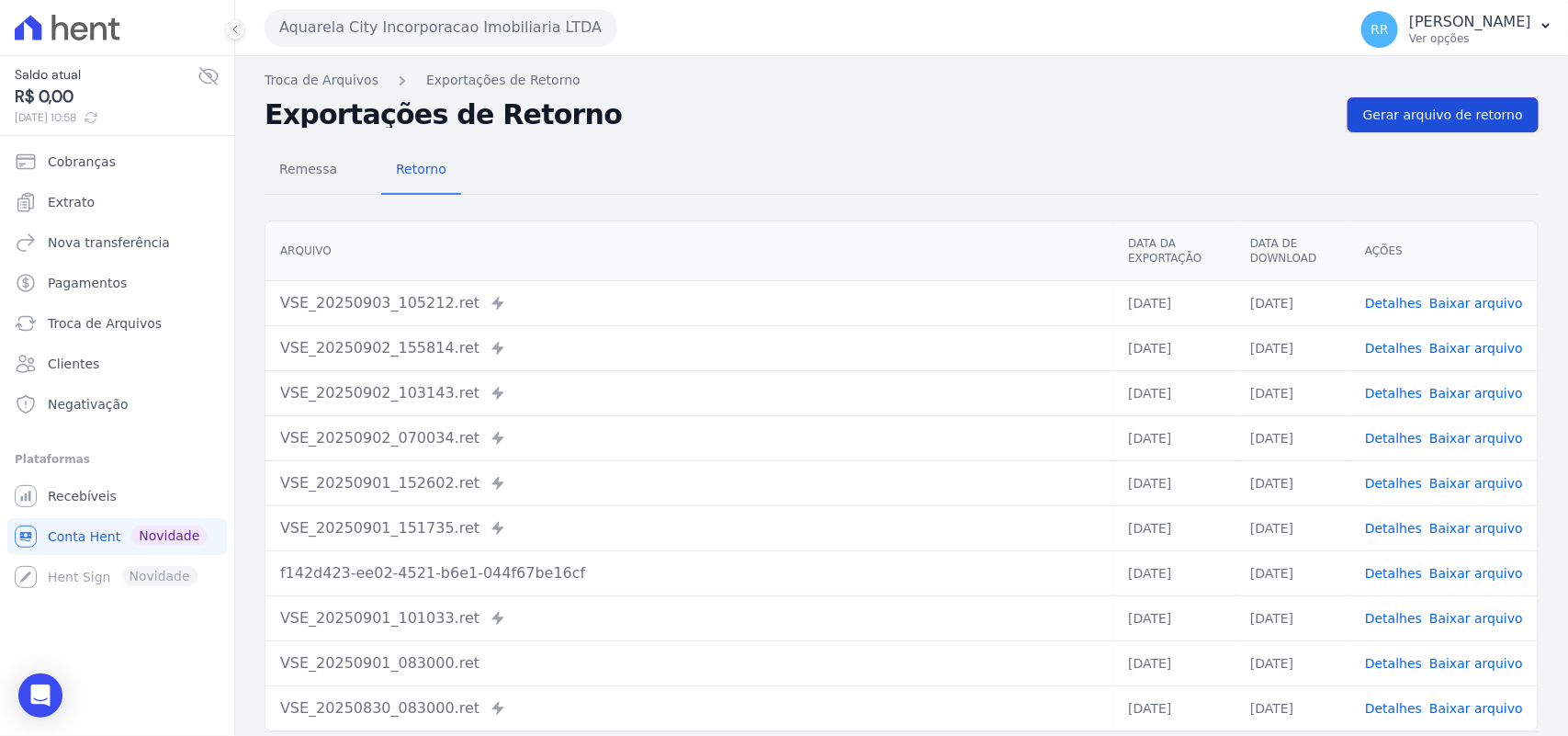
click at [1421, 124] on span "Gerar arquivo de retorno" at bounding box center [1443, 115] width 160 height 19
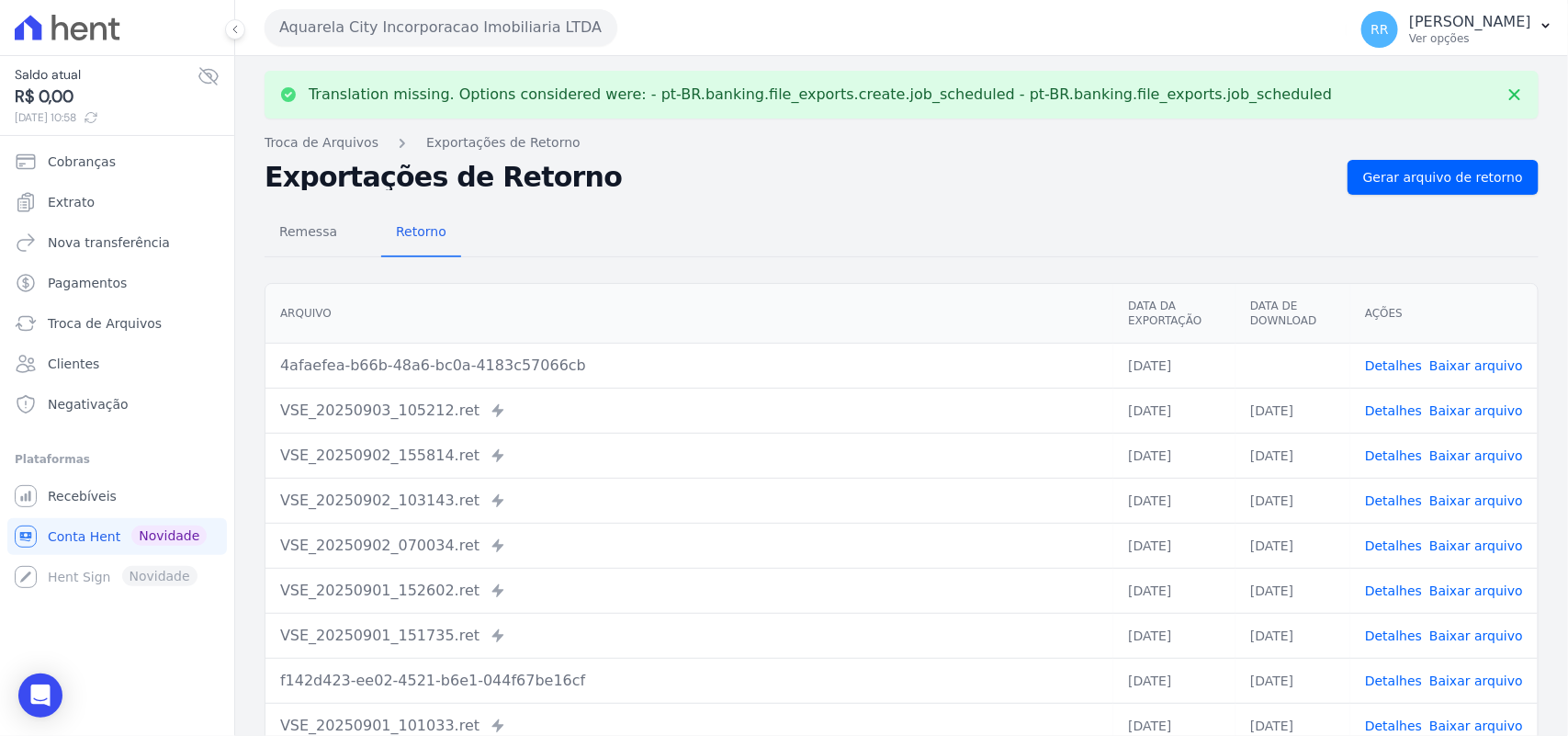
click at [1451, 368] on link "Baixar arquivo" at bounding box center [1476, 366] width 93 height 15
